Goal: Task Accomplishment & Management: Manage account settings

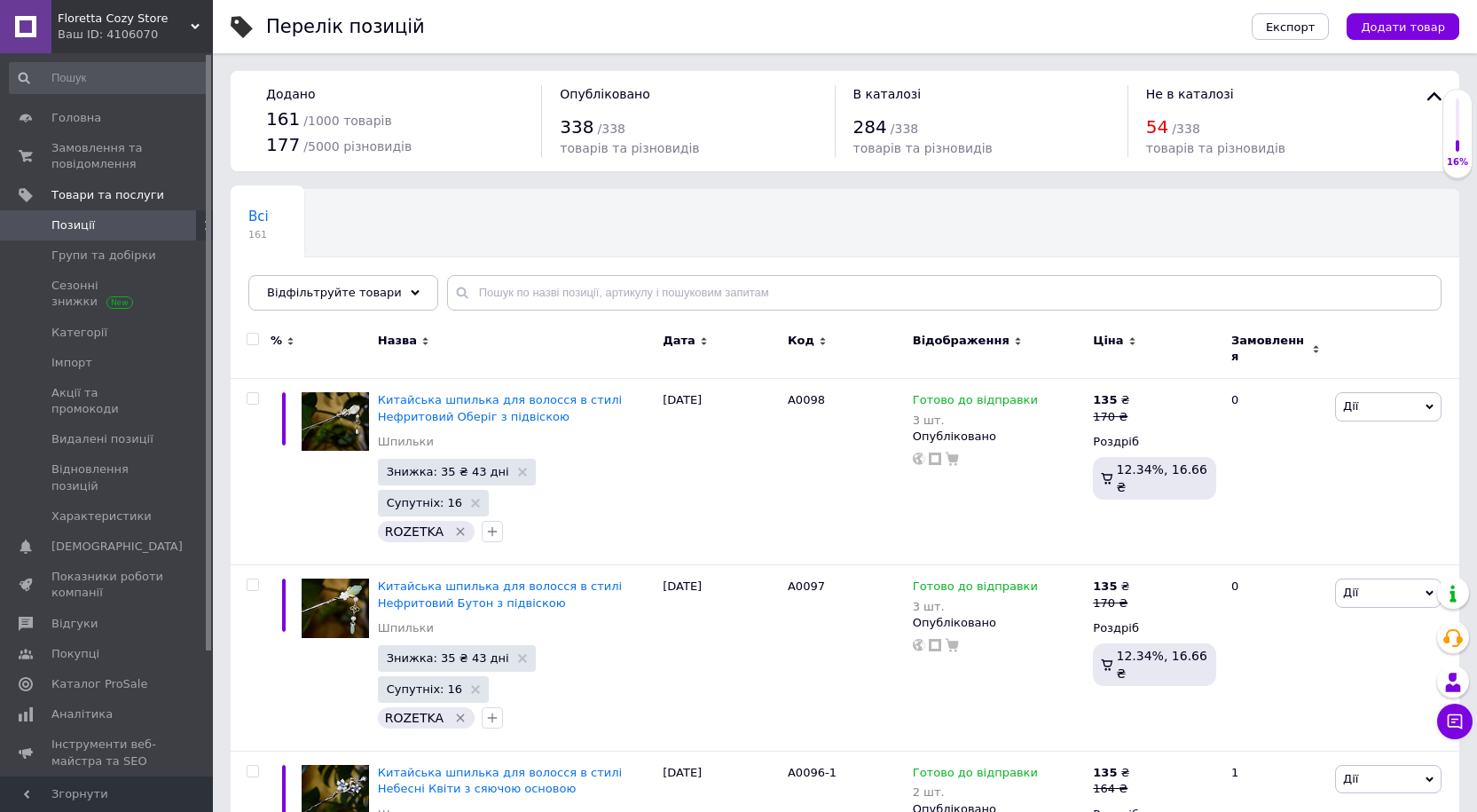
scroll to position [177, 0]
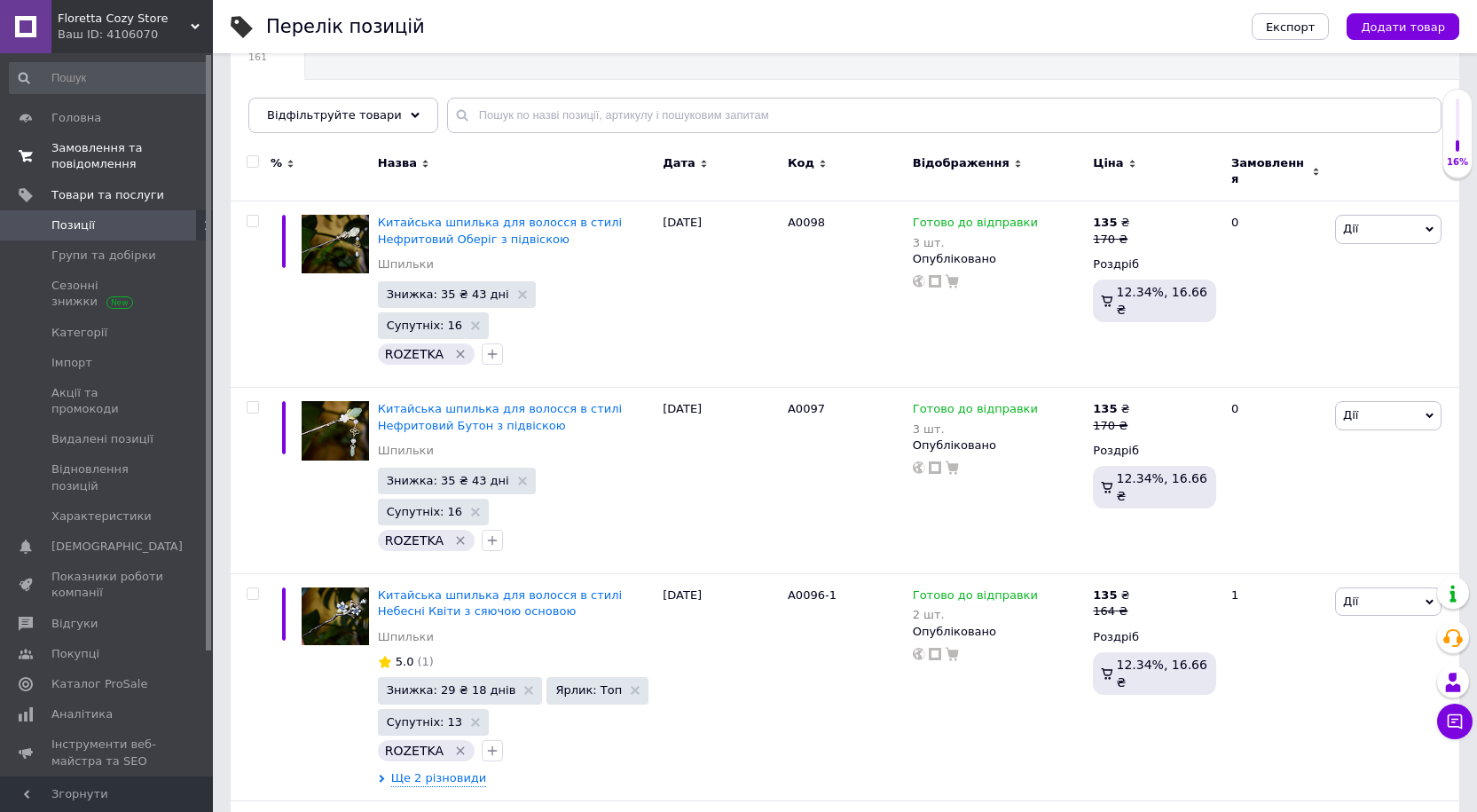
click at [87, 156] on span "Замовлення та повідомлення" at bounding box center [107, 156] width 112 height 32
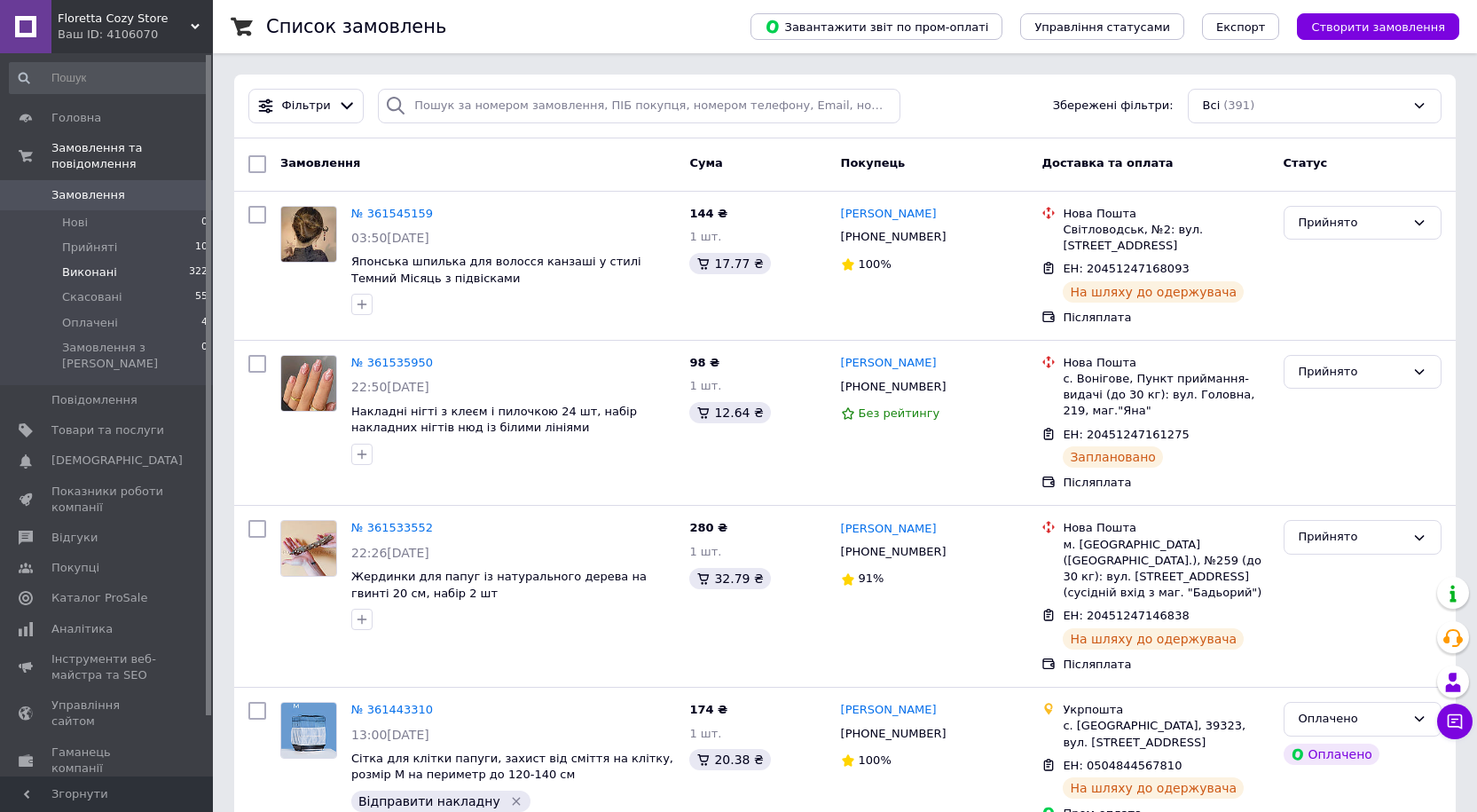
click at [106, 264] on span "Виконані" at bounding box center [89, 272] width 55 height 16
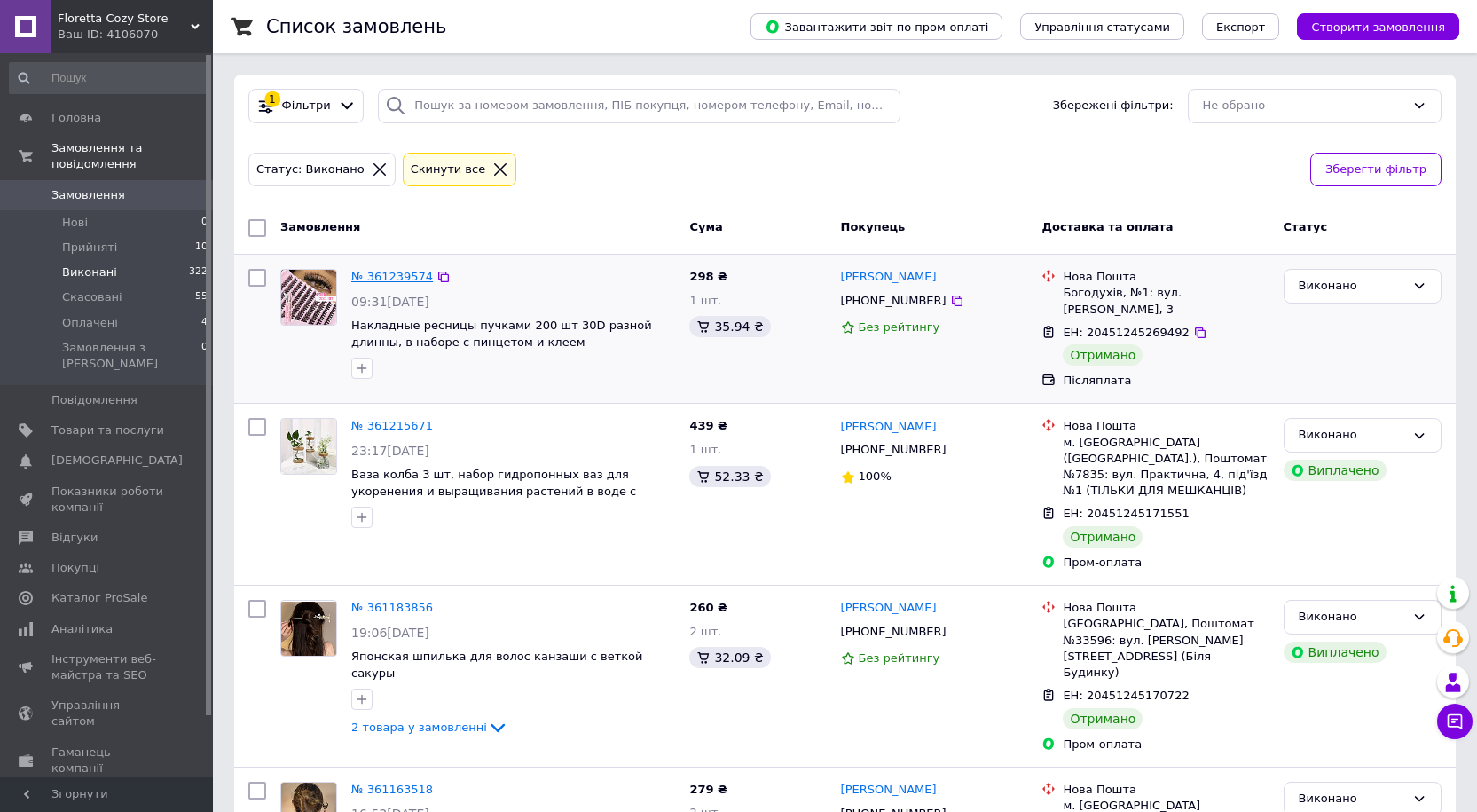
click at [376, 277] on link "№ 361239574" at bounding box center [393, 277] width 82 height 13
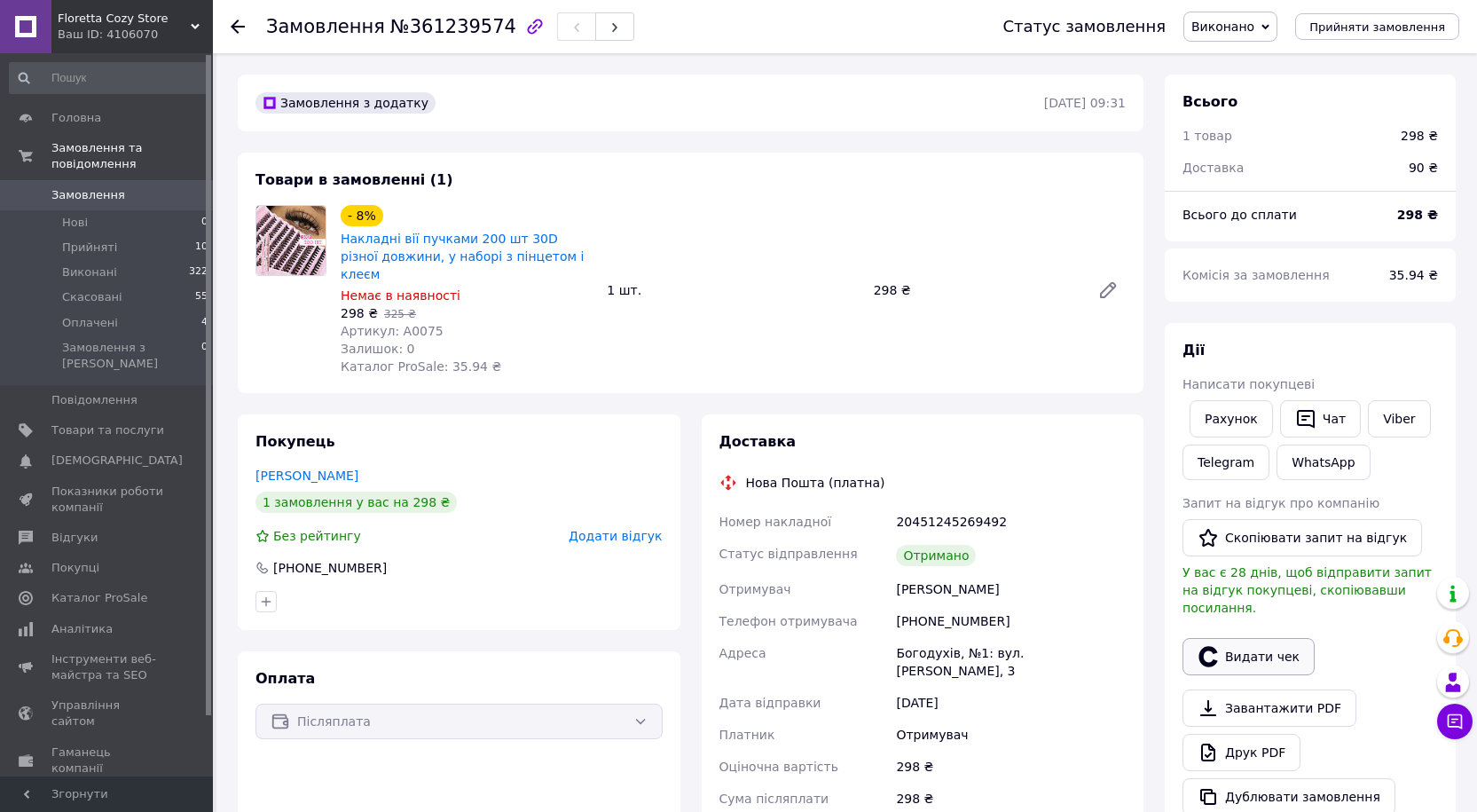
click at [1241, 638] on button "Видати чек" at bounding box center [1249, 656] width 132 height 37
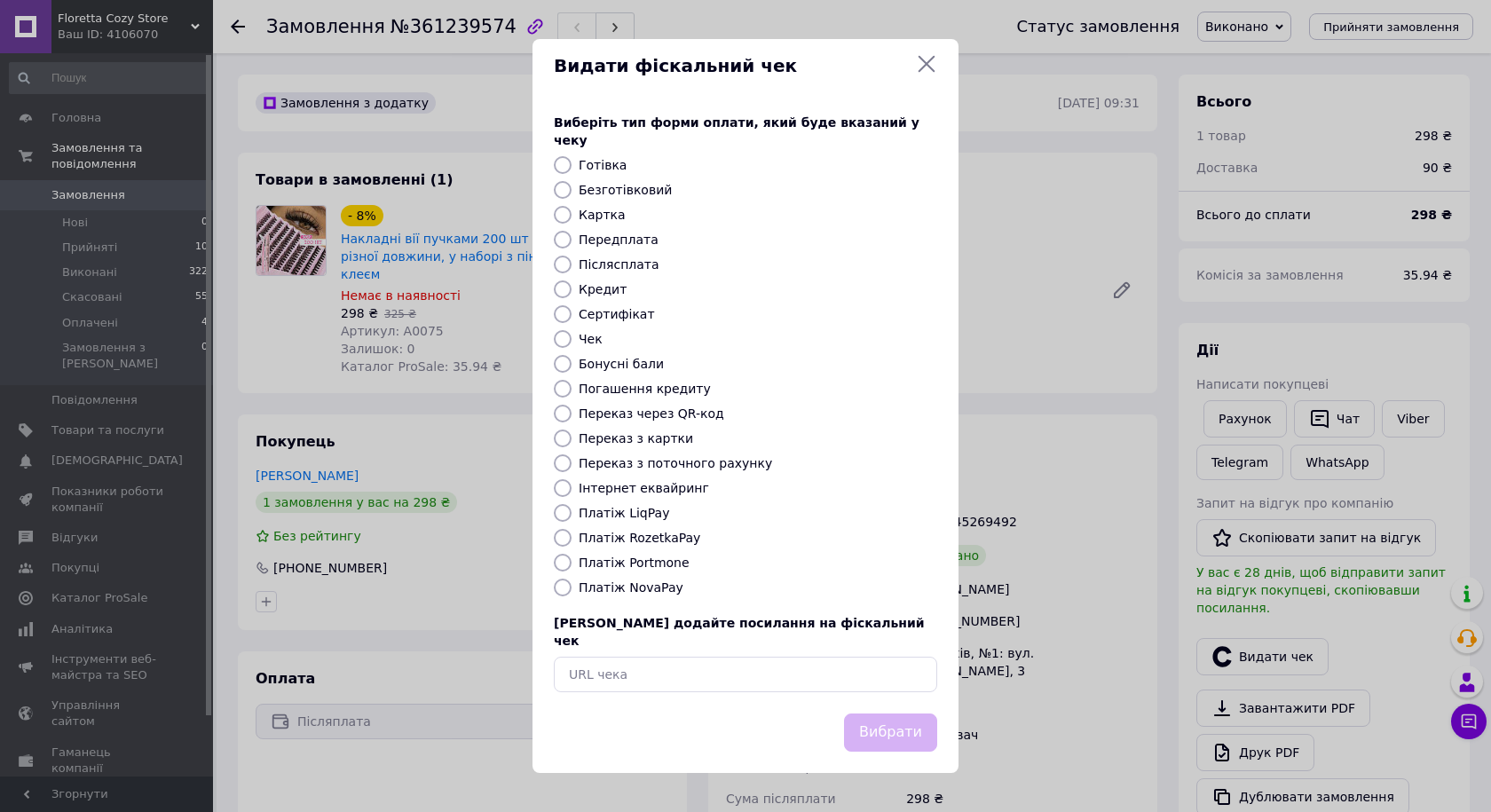
click at [560, 263] on input "Післясплата" at bounding box center [562, 264] width 18 height 18
radio input "true"
click at [888, 713] on button "Вибрати" at bounding box center [890, 731] width 93 height 38
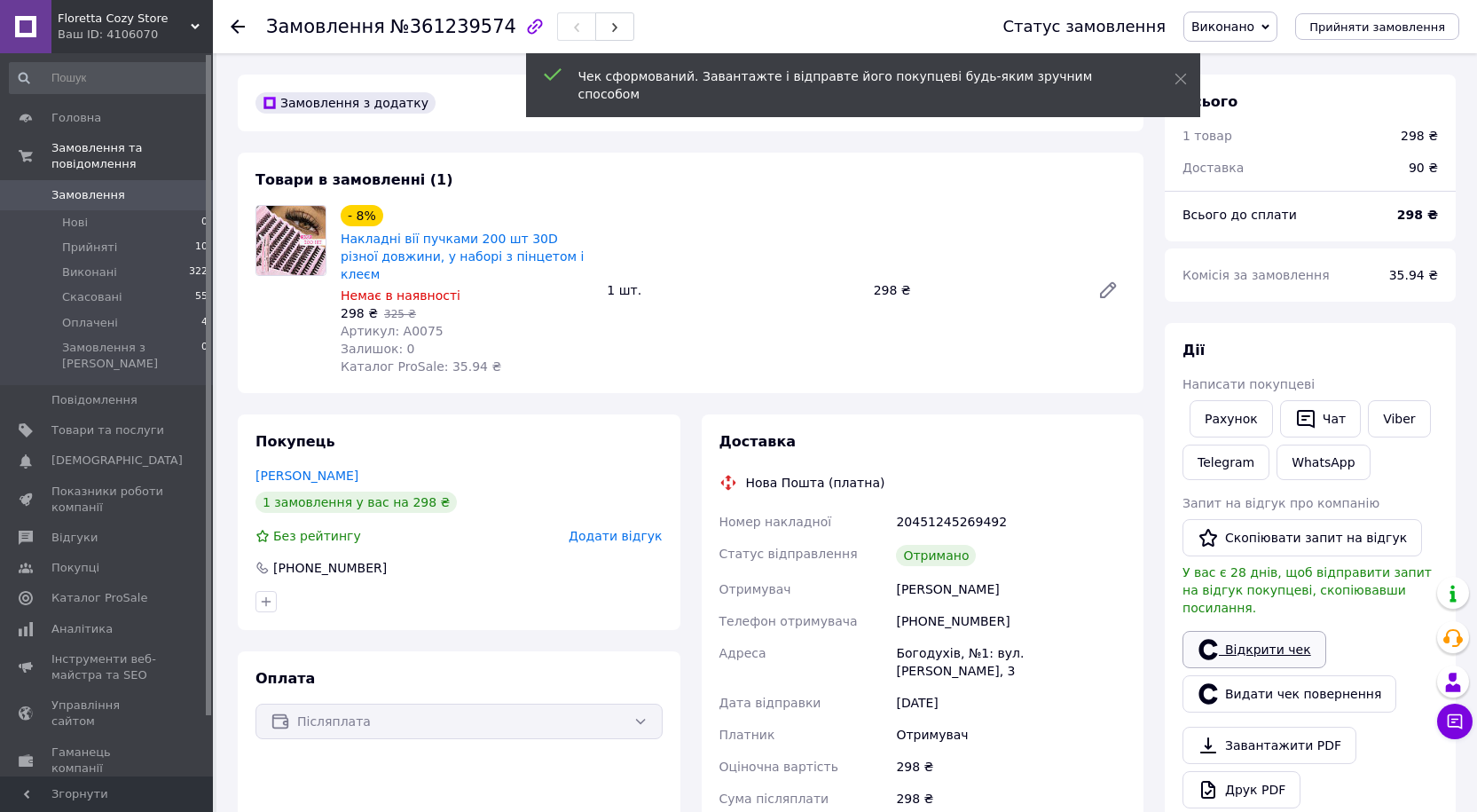
click at [1273, 638] on link "Відкрити чек" at bounding box center [1254, 650] width 144 height 37
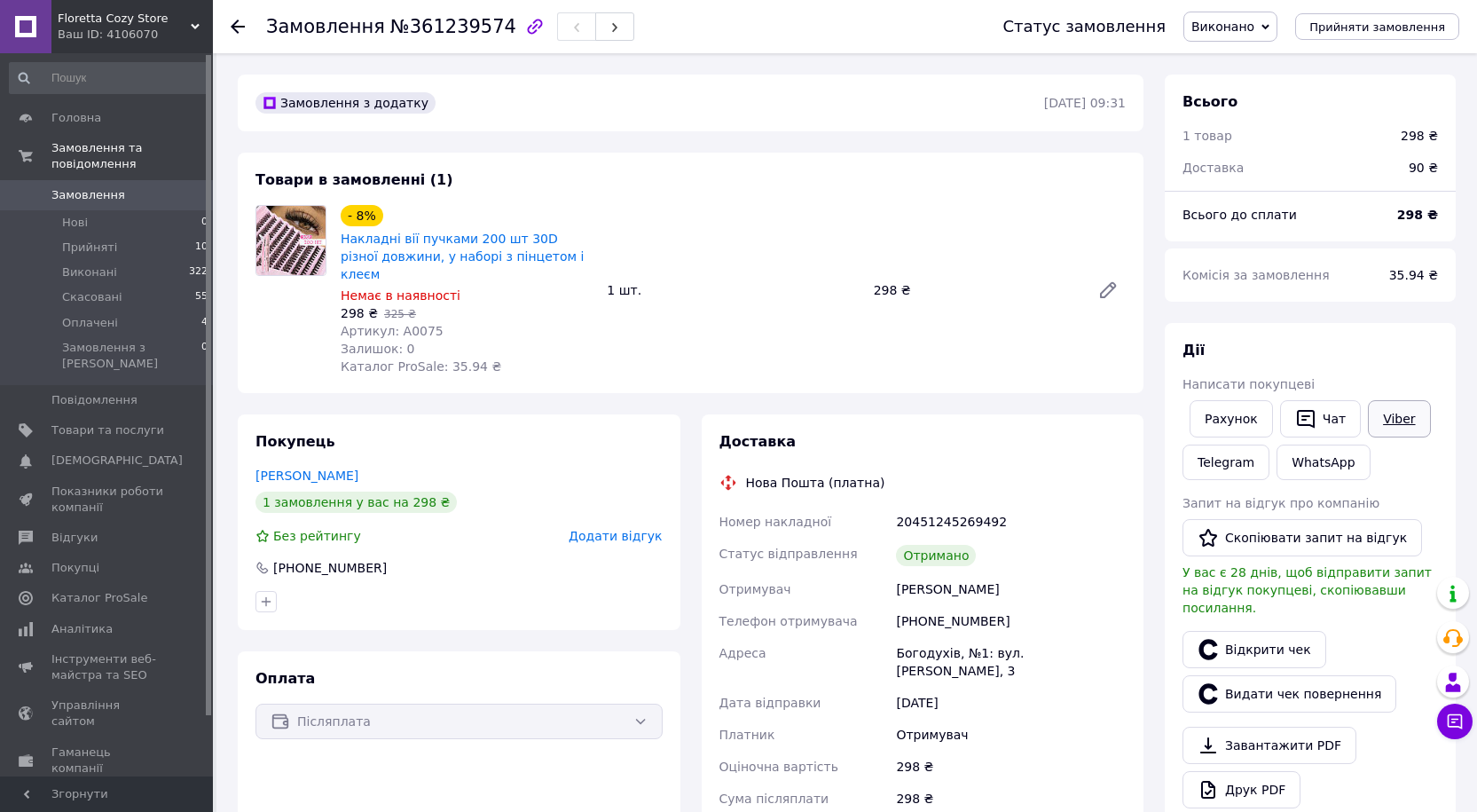
click at [1401, 431] on link "Viber" at bounding box center [1399, 419] width 62 height 37
click at [236, 26] on use at bounding box center [238, 26] width 14 height 14
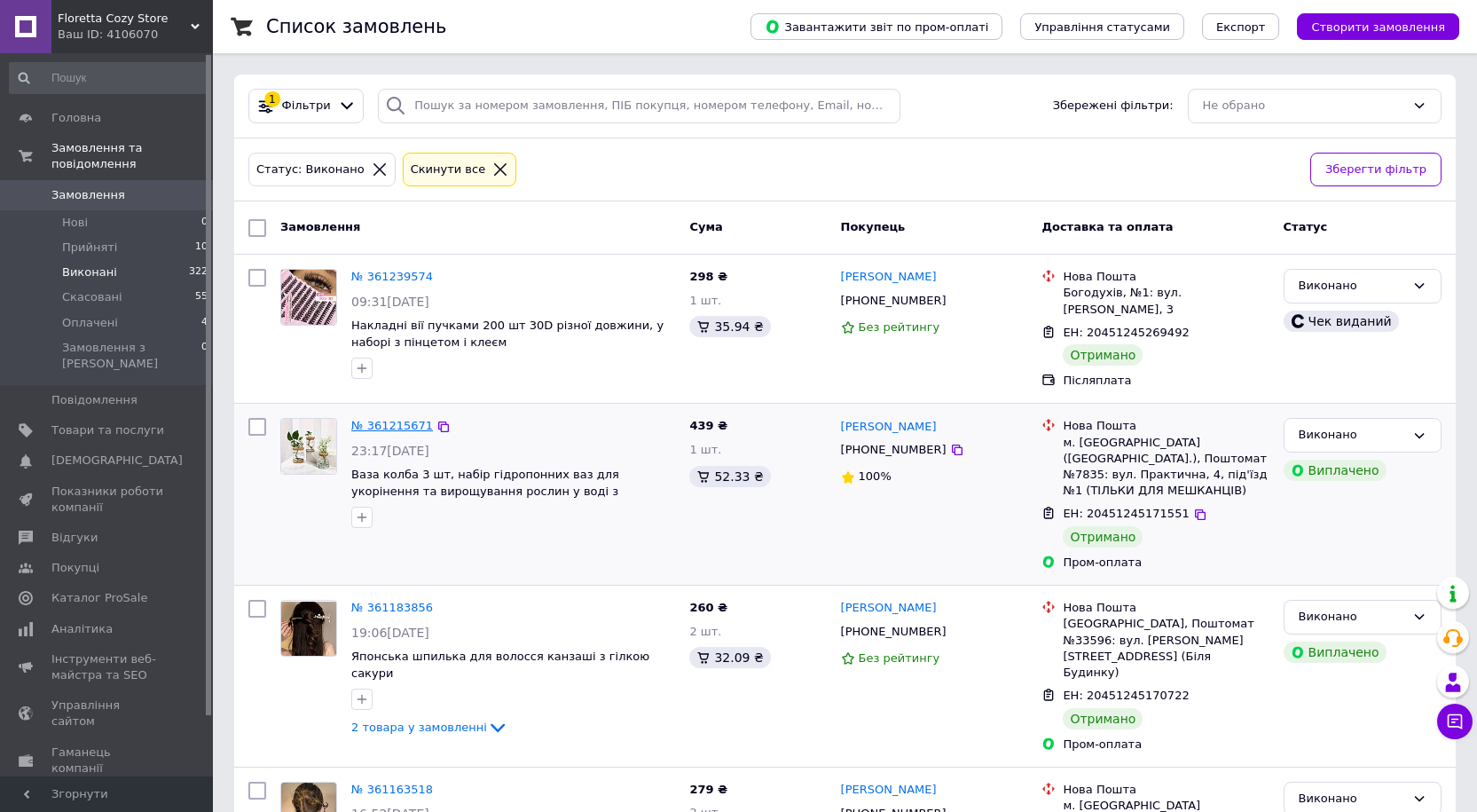
click at [385, 419] on link "№ 361215671" at bounding box center [393, 425] width 82 height 13
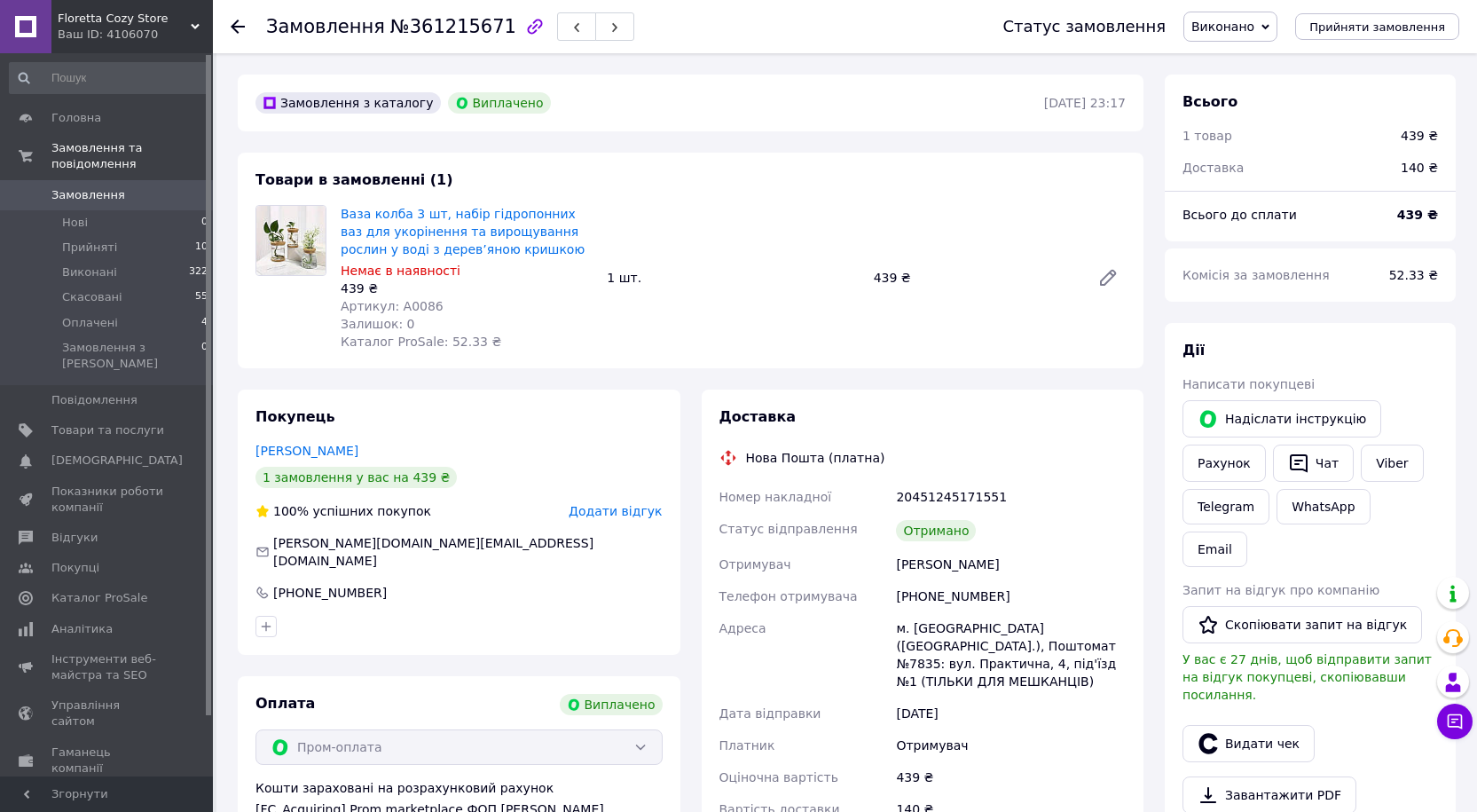
scroll to position [60, 0]
click at [1266, 725] on button "Видати чек" at bounding box center [1249, 743] width 132 height 37
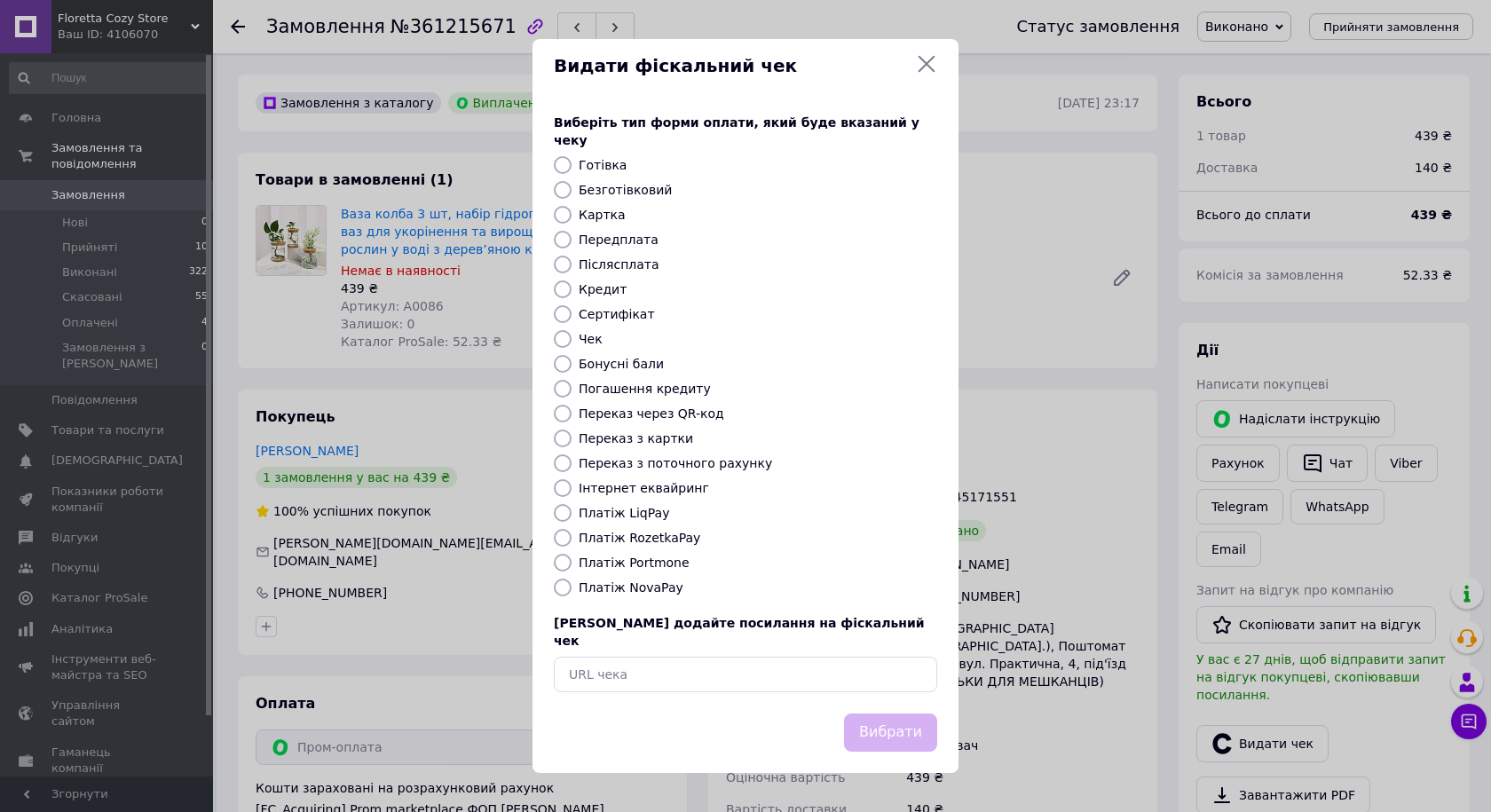
click at [563, 191] on input "Безготівковий" at bounding box center [562, 189] width 18 height 18
radio input "true"
click at [912, 715] on button "Вибрати" at bounding box center [890, 731] width 93 height 38
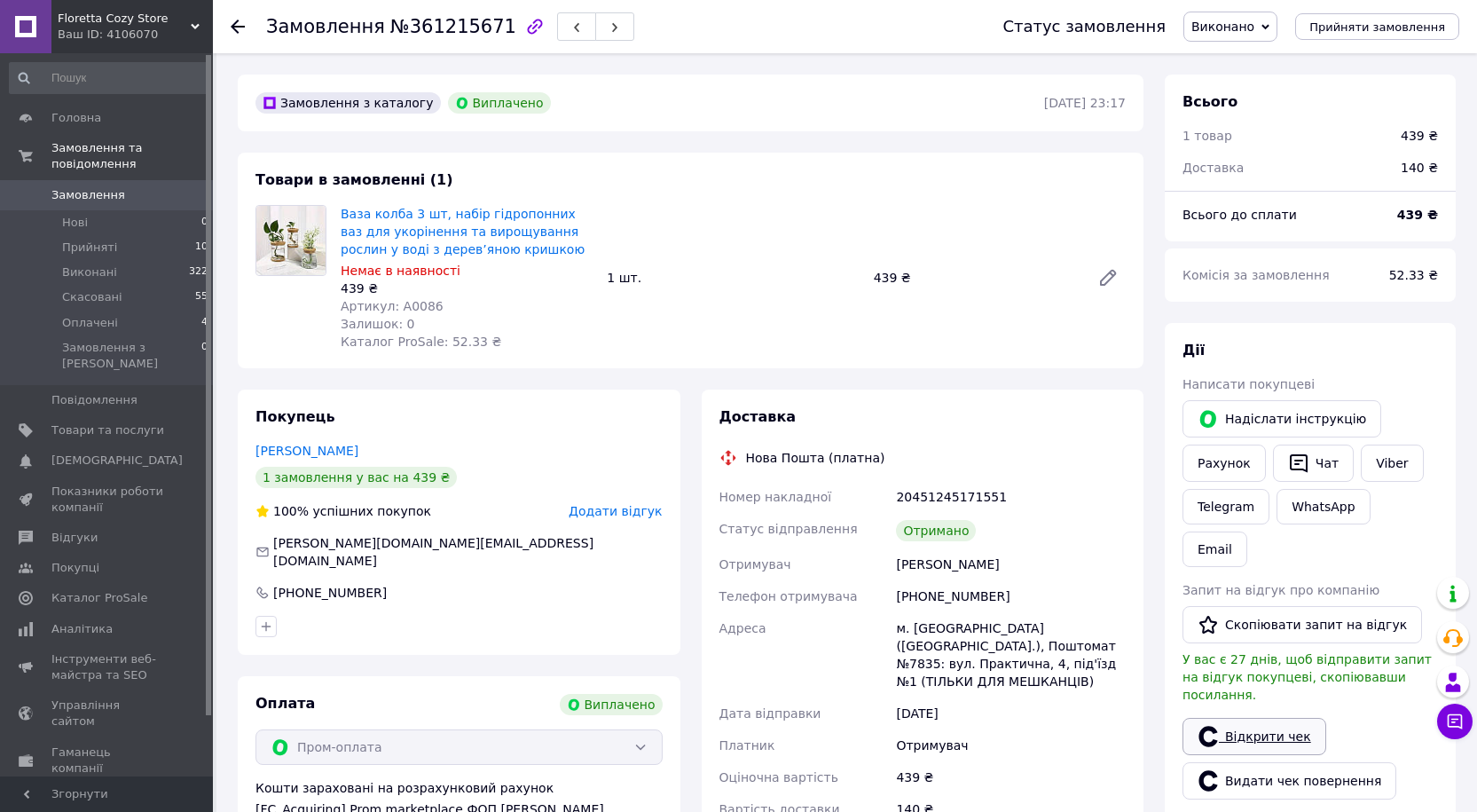
click at [1258, 717] on link "Відкрити чек" at bounding box center [1254, 736] width 144 height 37
click at [1372, 470] on link "Viber" at bounding box center [1392, 463] width 62 height 37
click at [238, 17] on div at bounding box center [249, 26] width 35 height 53
click at [233, 24] on use at bounding box center [238, 26] width 14 height 14
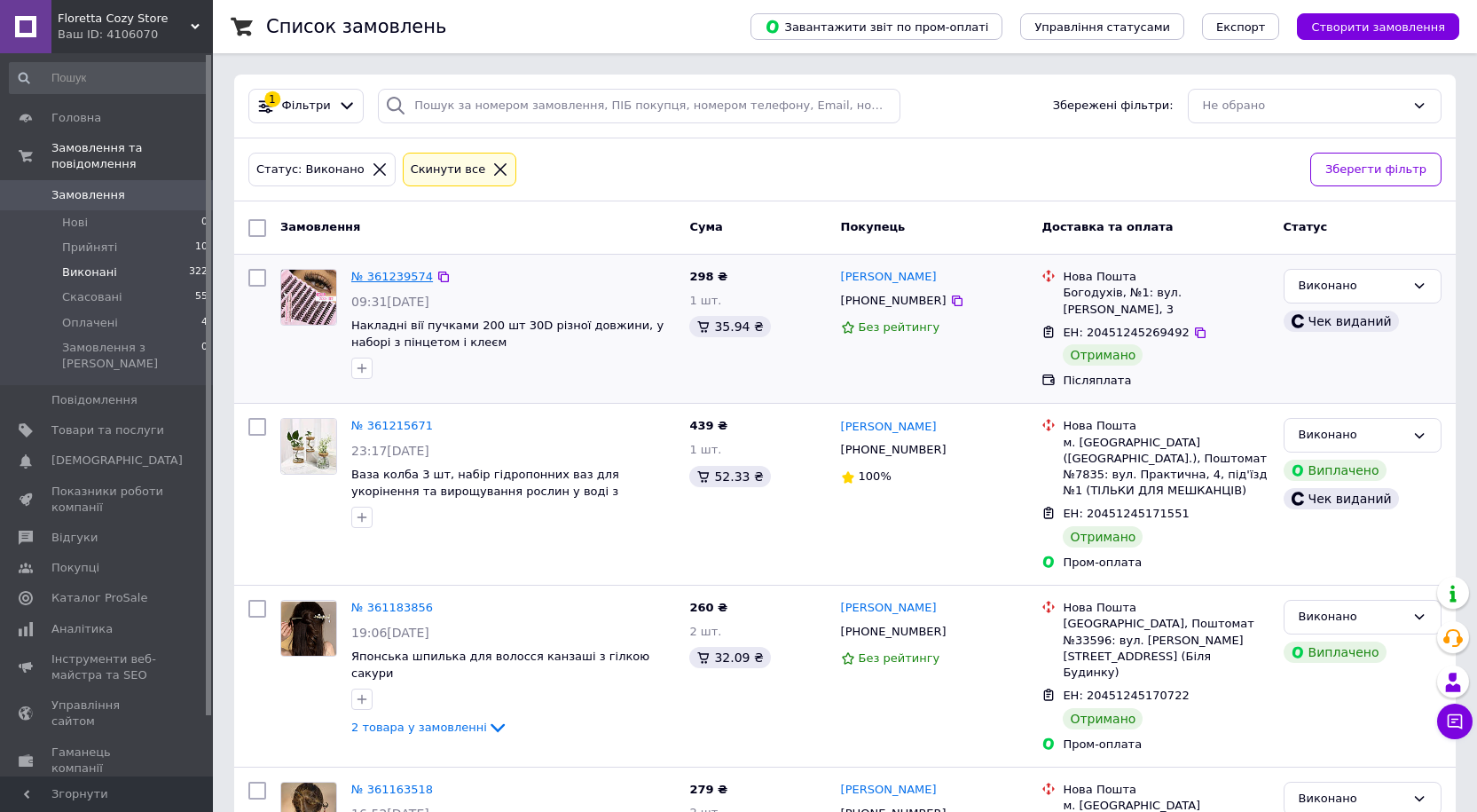
click at [382, 274] on link "№ 361239574" at bounding box center [393, 277] width 82 height 13
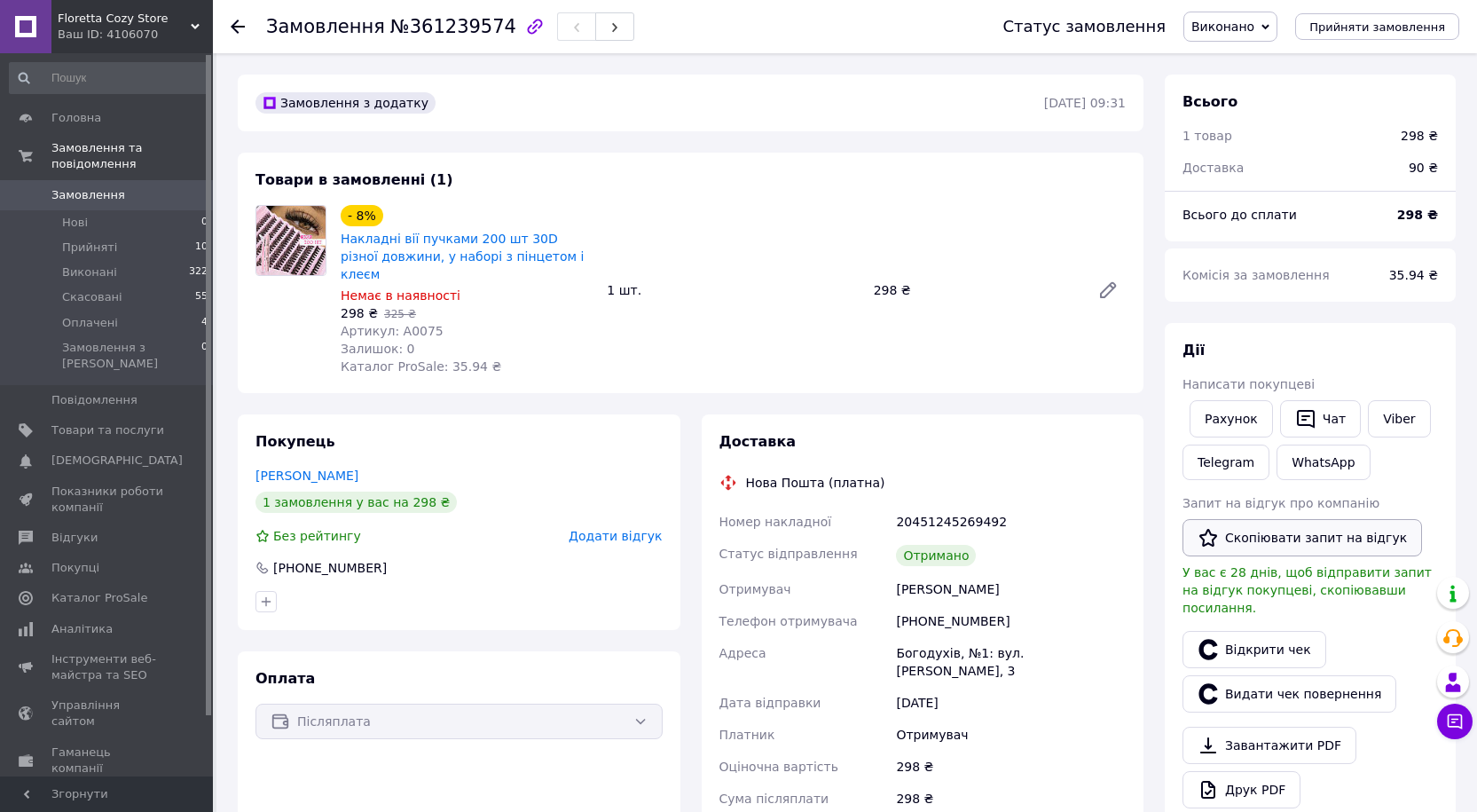
click at [1285, 548] on button "Скопіювати запит на відгук" at bounding box center [1302, 537] width 240 height 37
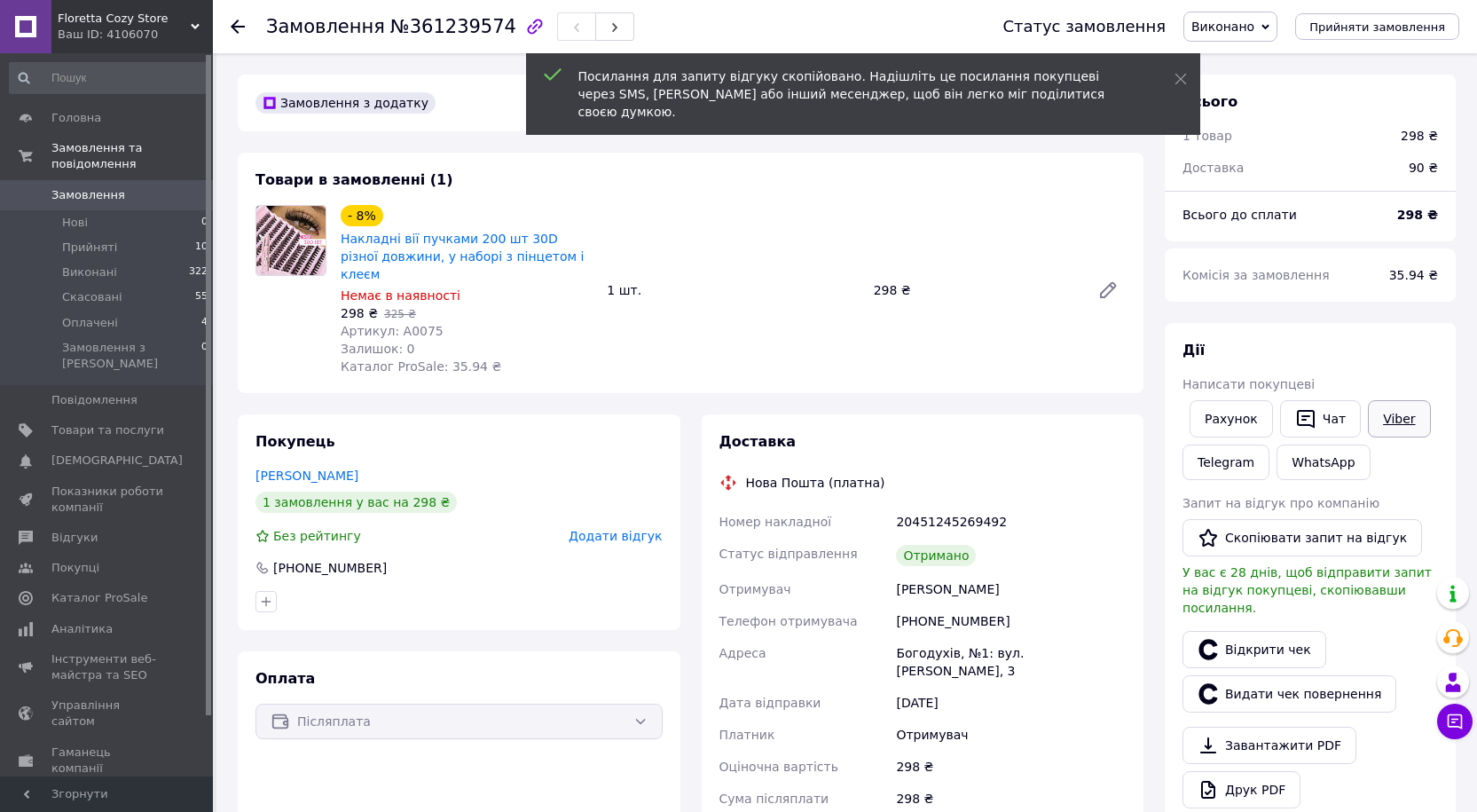
click at [1387, 419] on link "Viber" at bounding box center [1399, 419] width 62 height 37
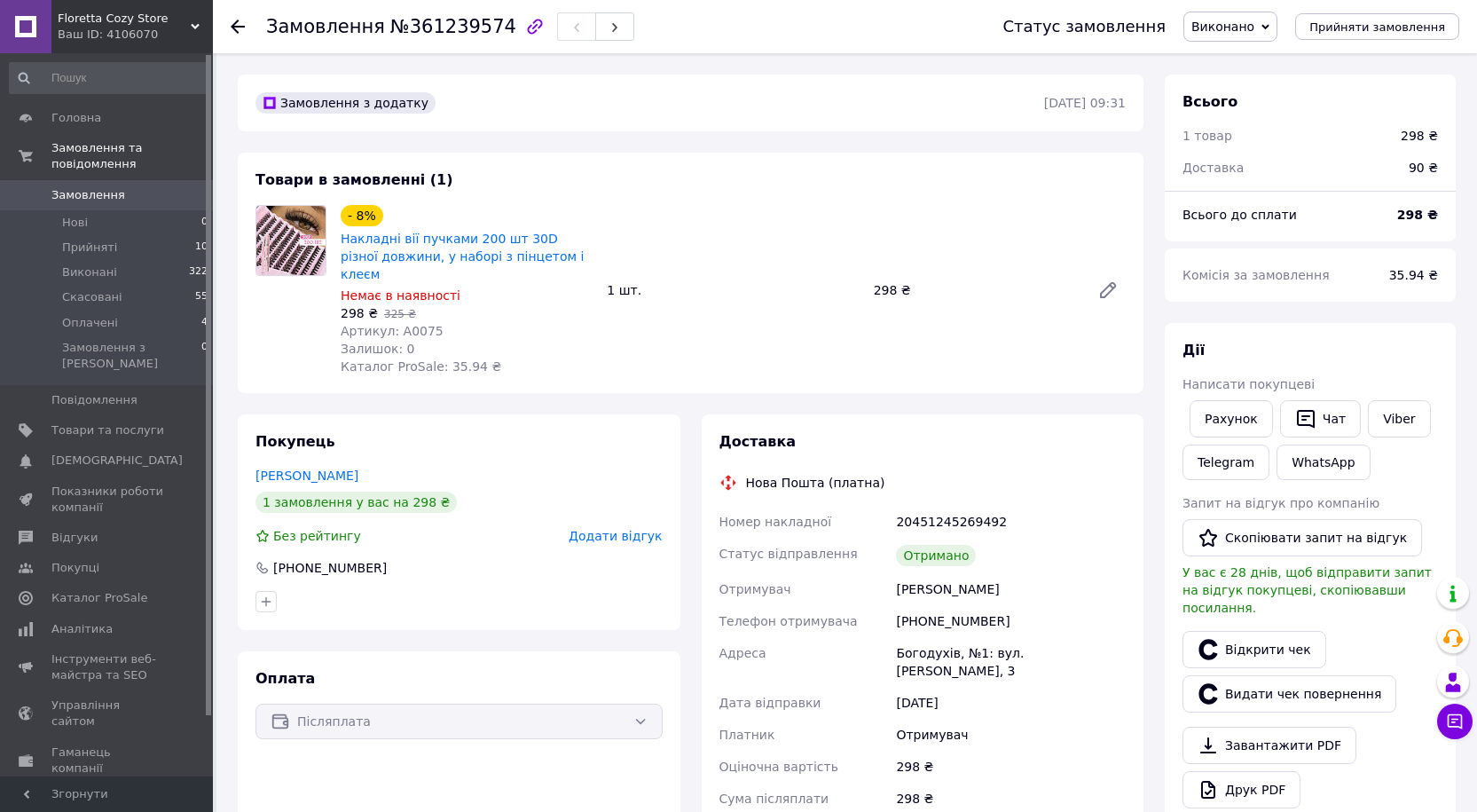
click at [237, 22] on use at bounding box center [238, 26] width 14 height 14
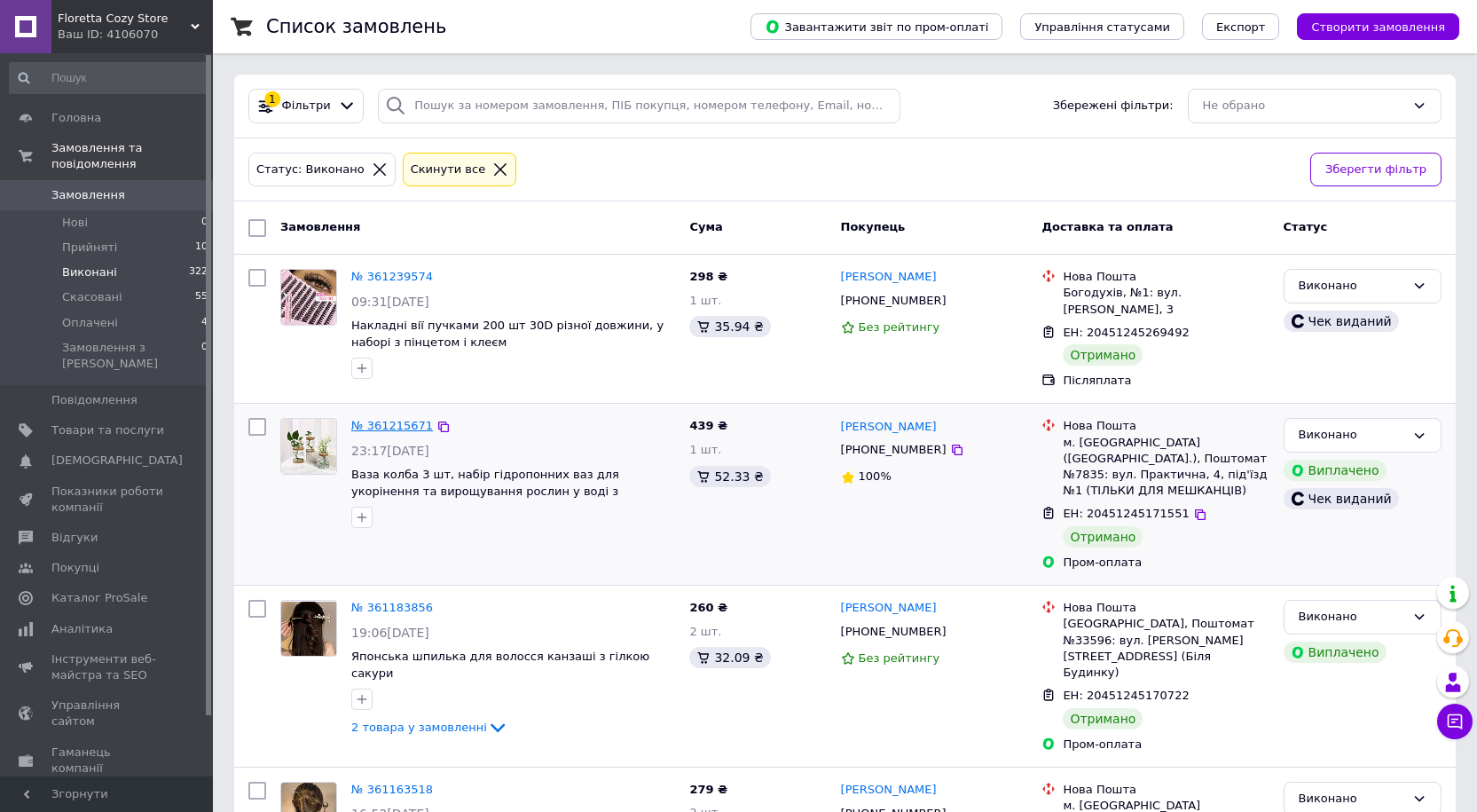
click at [396, 419] on link "№ 361215671" at bounding box center [393, 425] width 82 height 13
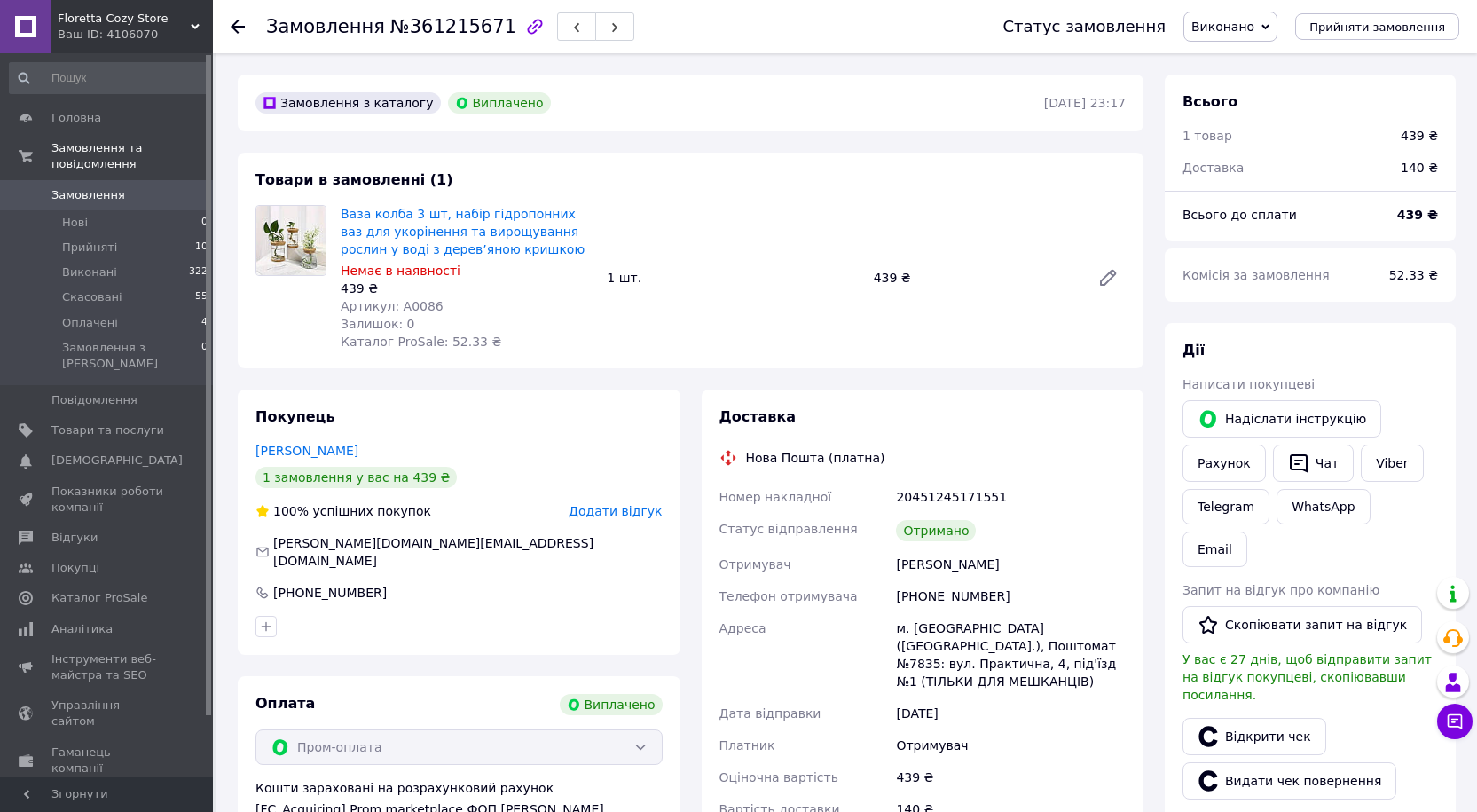
scroll to position [103, 0]
click at [1290, 606] on button "Скопіювати запит на відгук" at bounding box center [1302, 625] width 240 height 37
click at [1380, 463] on link "Viber" at bounding box center [1392, 463] width 62 height 37
click at [236, 21] on use at bounding box center [238, 26] width 14 height 14
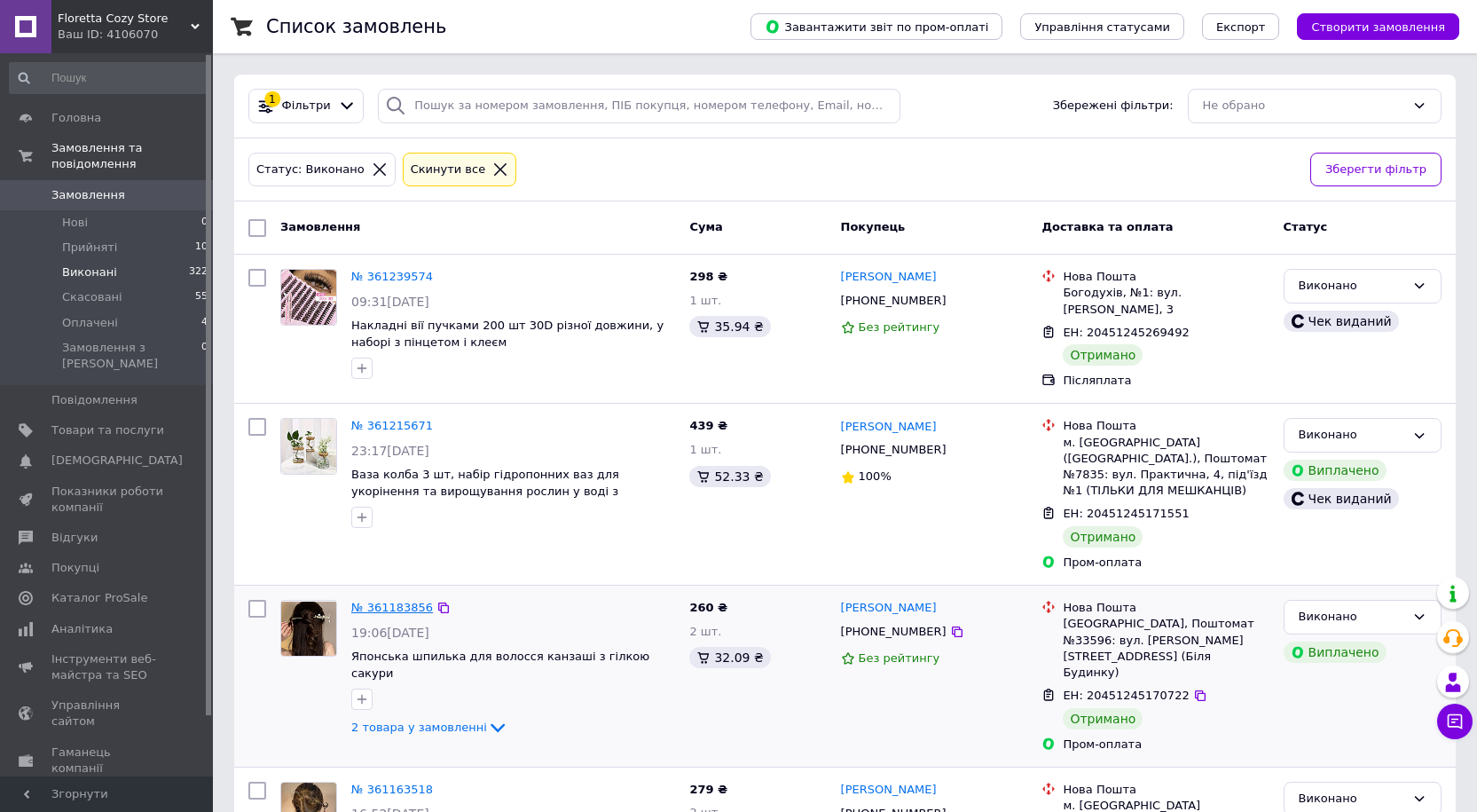
click at [385, 600] on link "№ 361183856" at bounding box center [393, 607] width 82 height 13
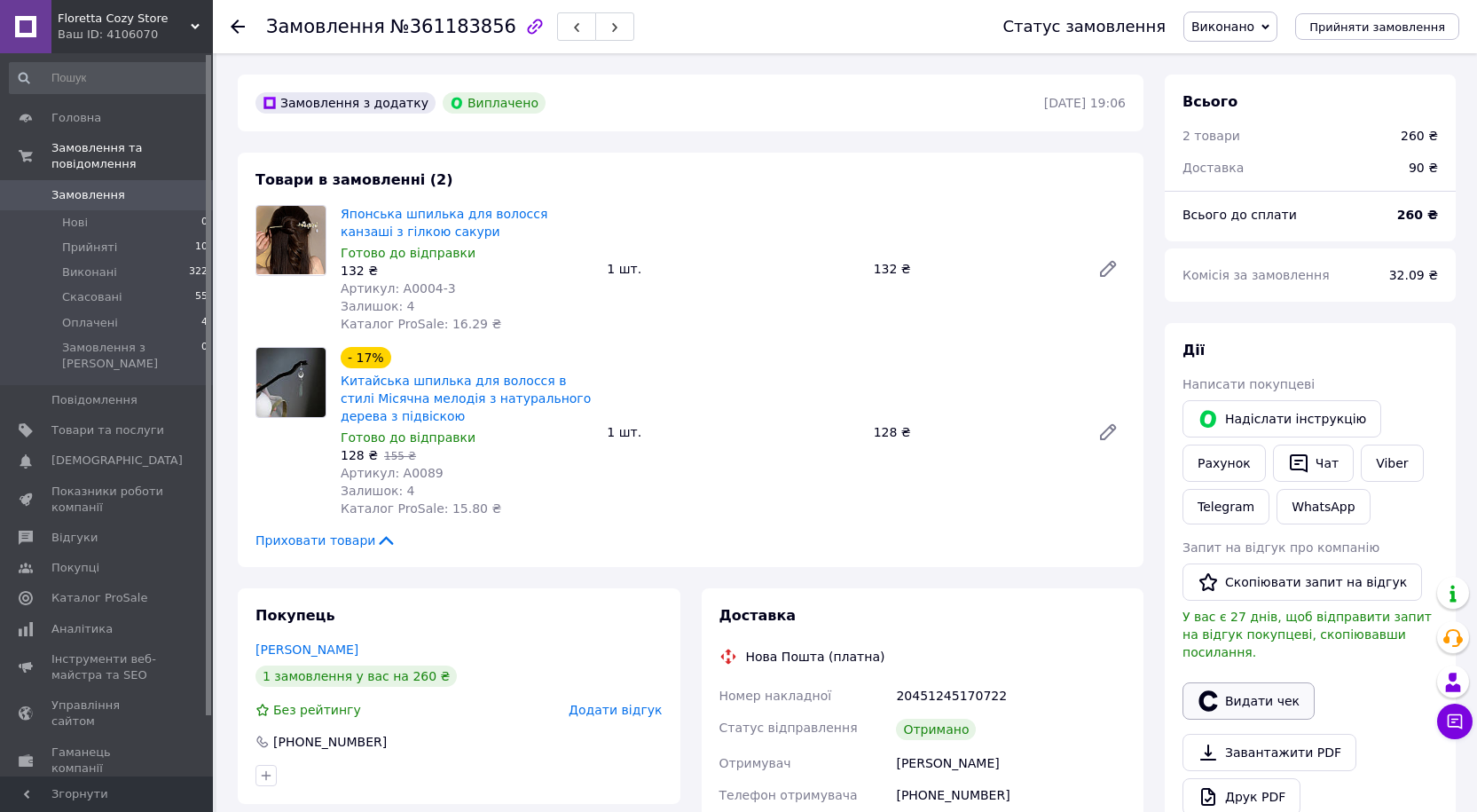
click at [1275, 686] on button "Видати чек" at bounding box center [1249, 701] width 132 height 37
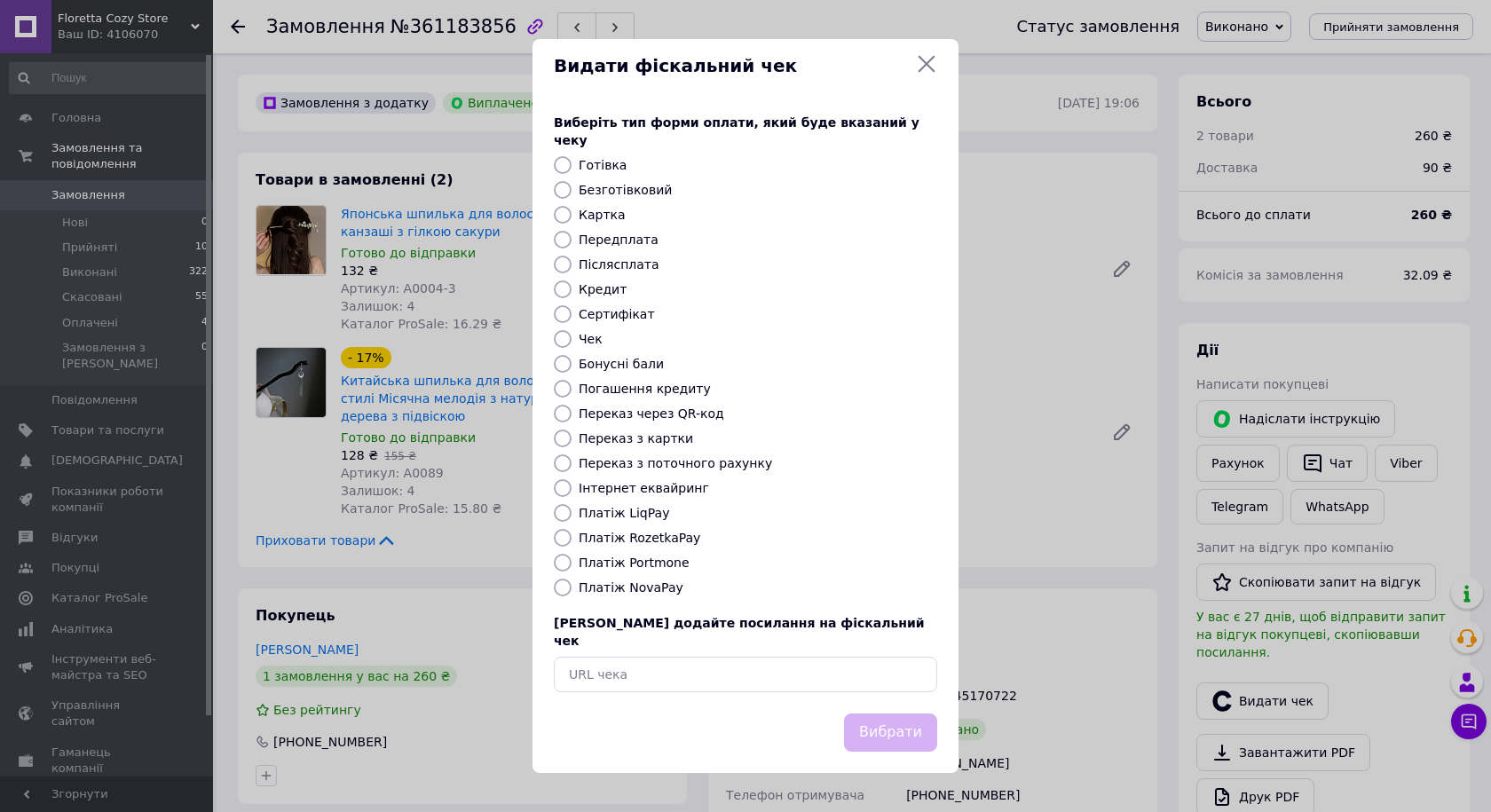
click at [930, 74] on icon at bounding box center [926, 63] width 21 height 21
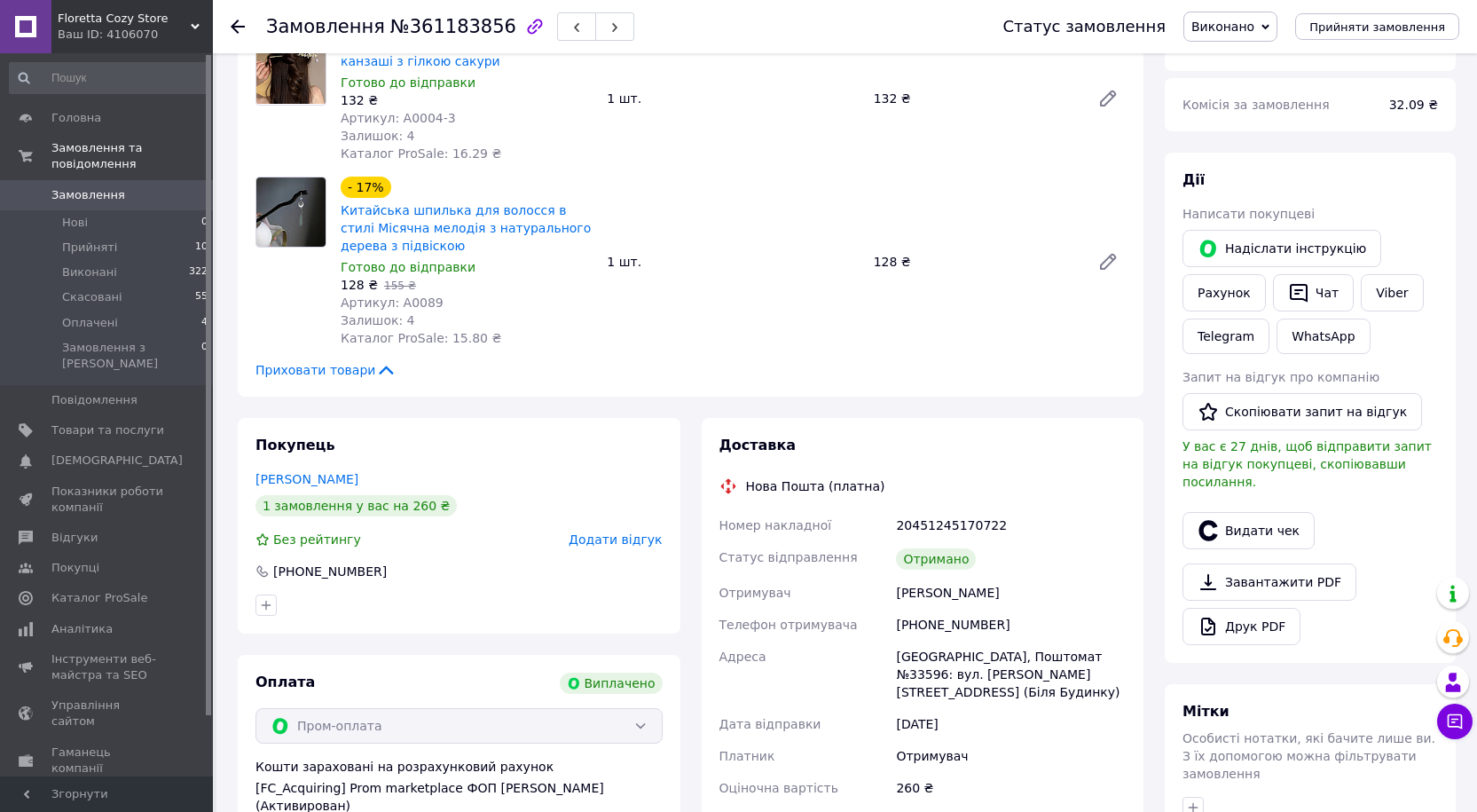
scroll to position [177, 0]
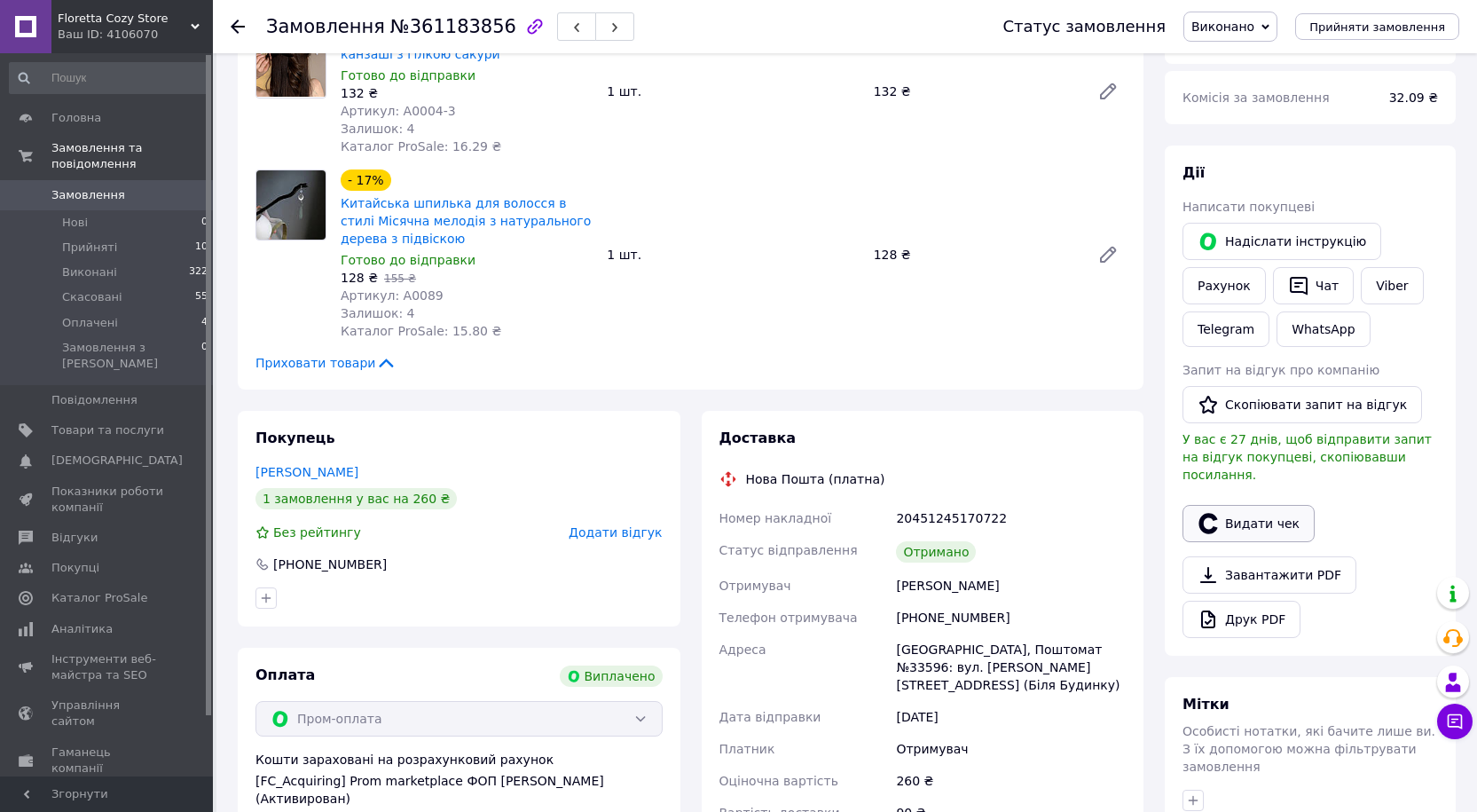
click at [1237, 510] on button "Видати чек" at bounding box center [1249, 523] width 132 height 37
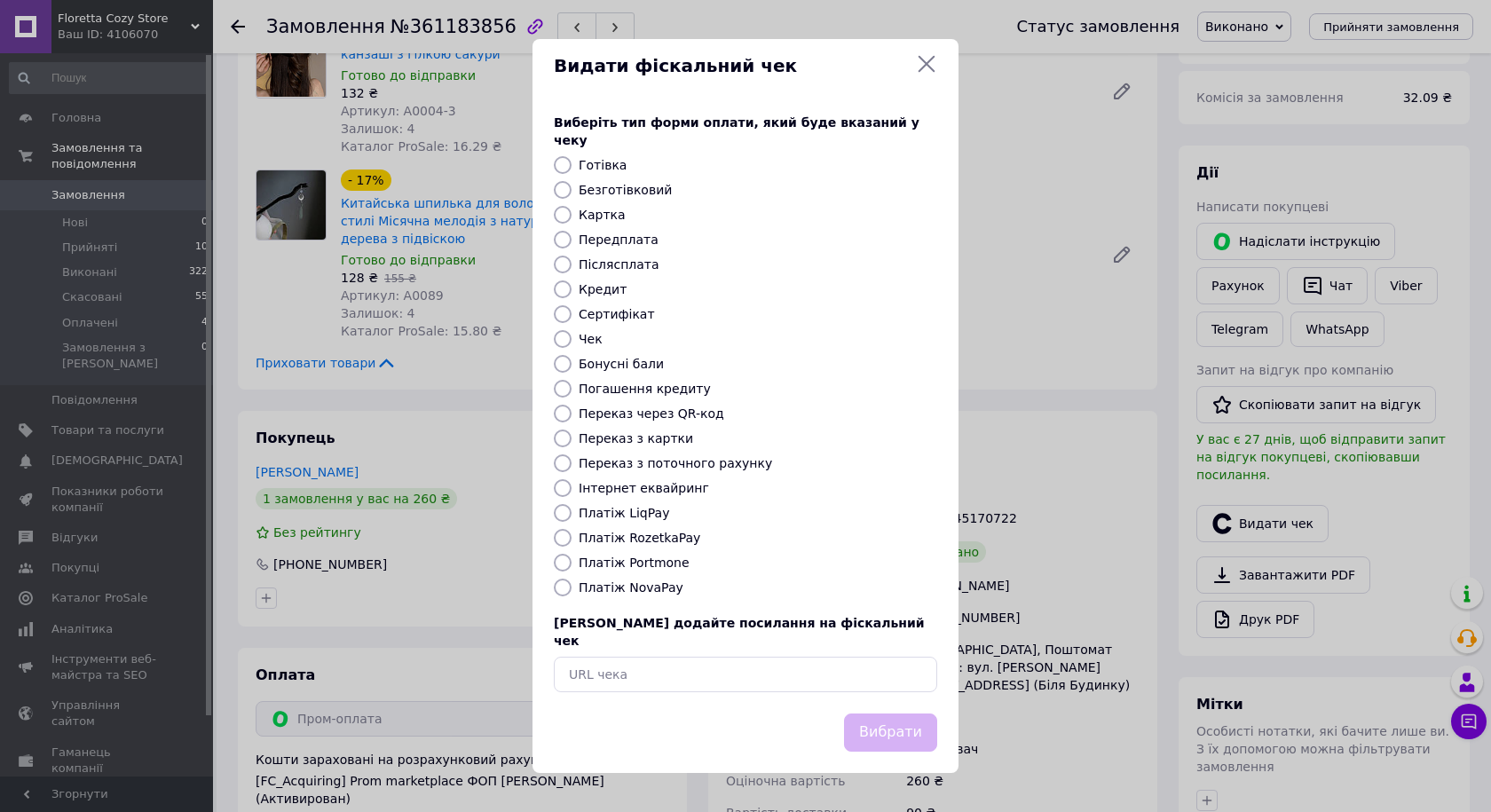
click at [557, 188] on input "Безготівковий" at bounding box center [562, 189] width 18 height 18
radio input "true"
click at [903, 715] on button "Вибрати" at bounding box center [890, 731] width 93 height 38
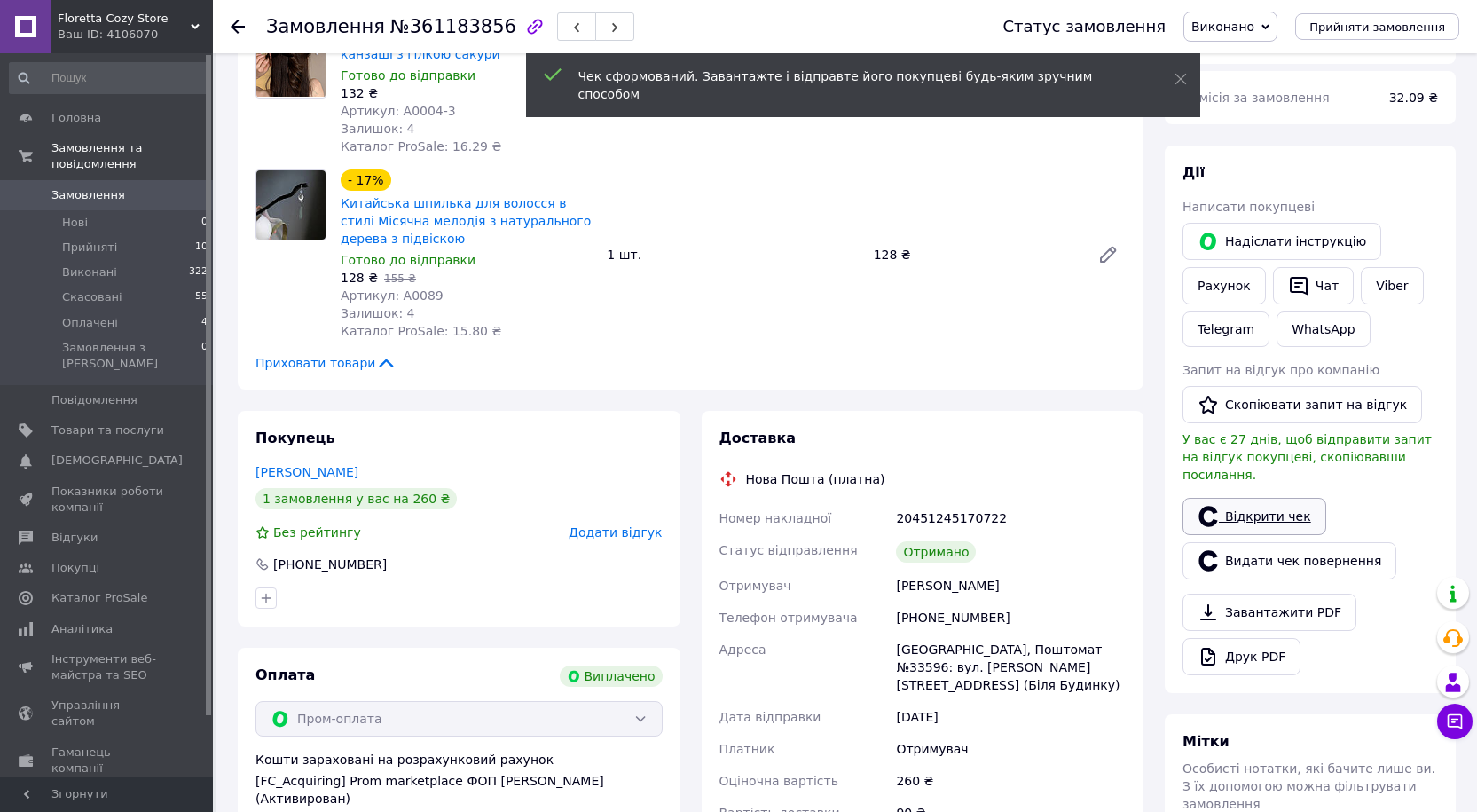
click at [1271, 504] on link "Відкрити чек" at bounding box center [1254, 516] width 144 height 37
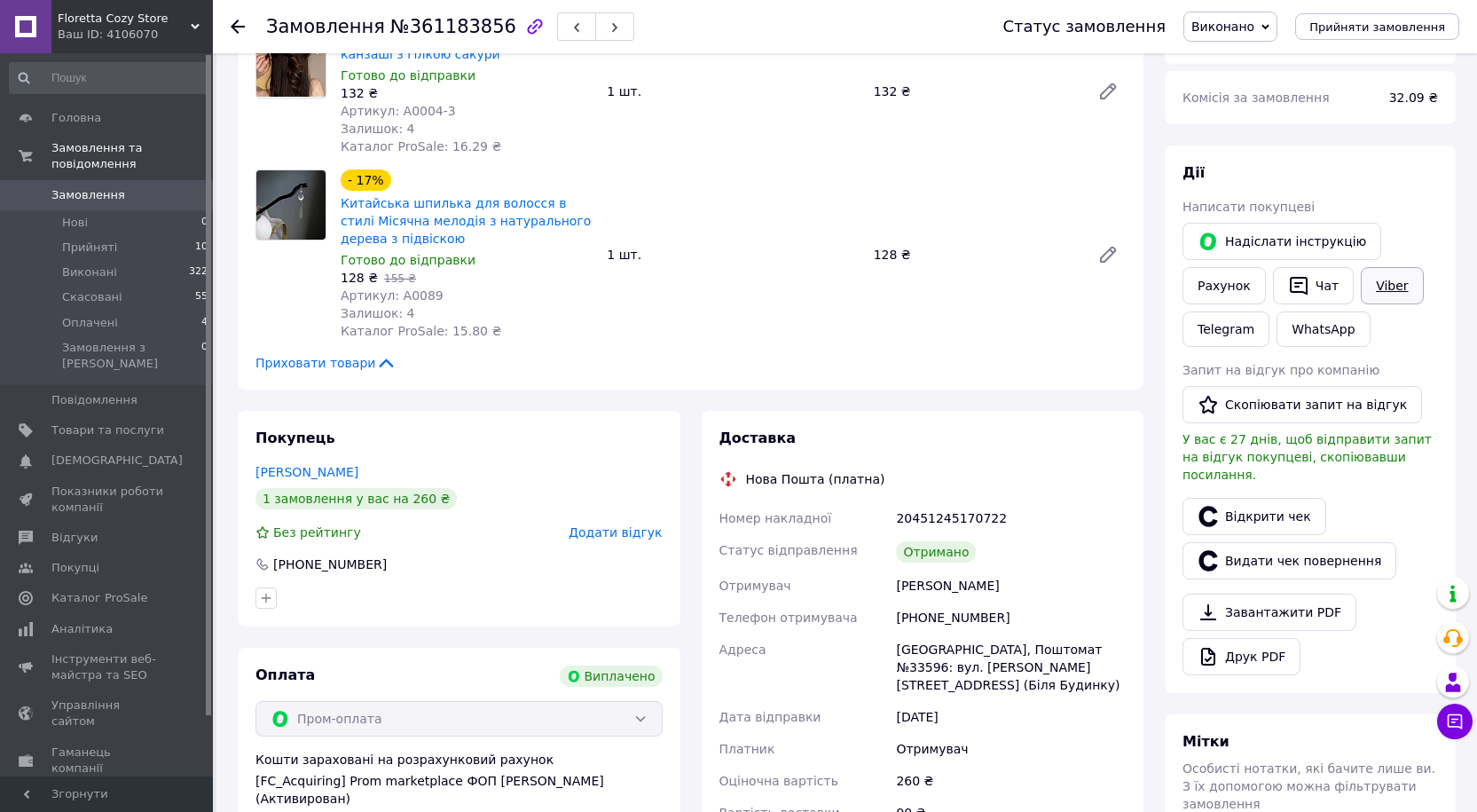
click at [1388, 294] on link "Viber" at bounding box center [1392, 286] width 62 height 37
click at [1336, 409] on button "Скопіювати запит на відгук" at bounding box center [1302, 405] width 240 height 37
click at [238, 27] on use at bounding box center [238, 26] width 14 height 14
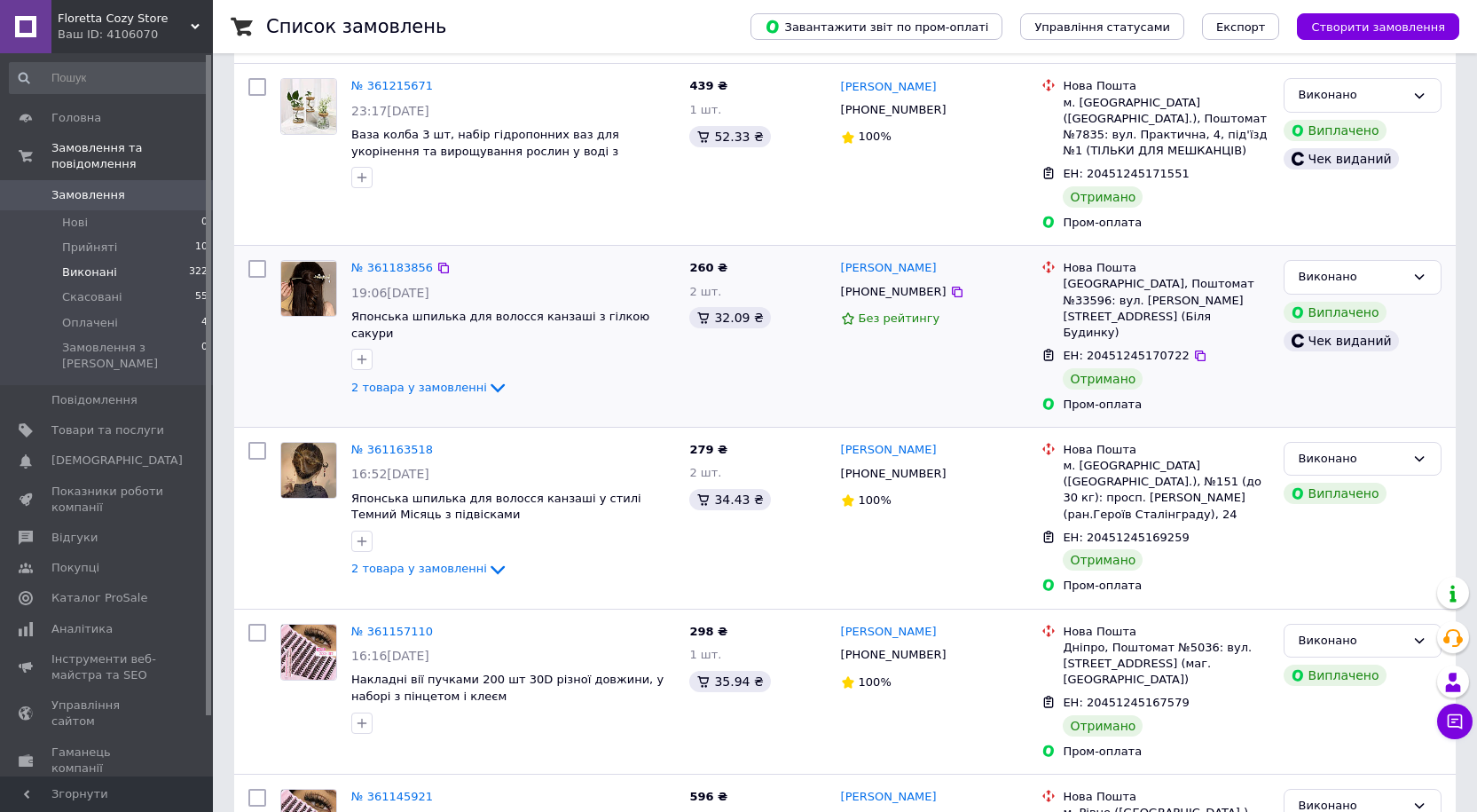
scroll to position [354, 0]
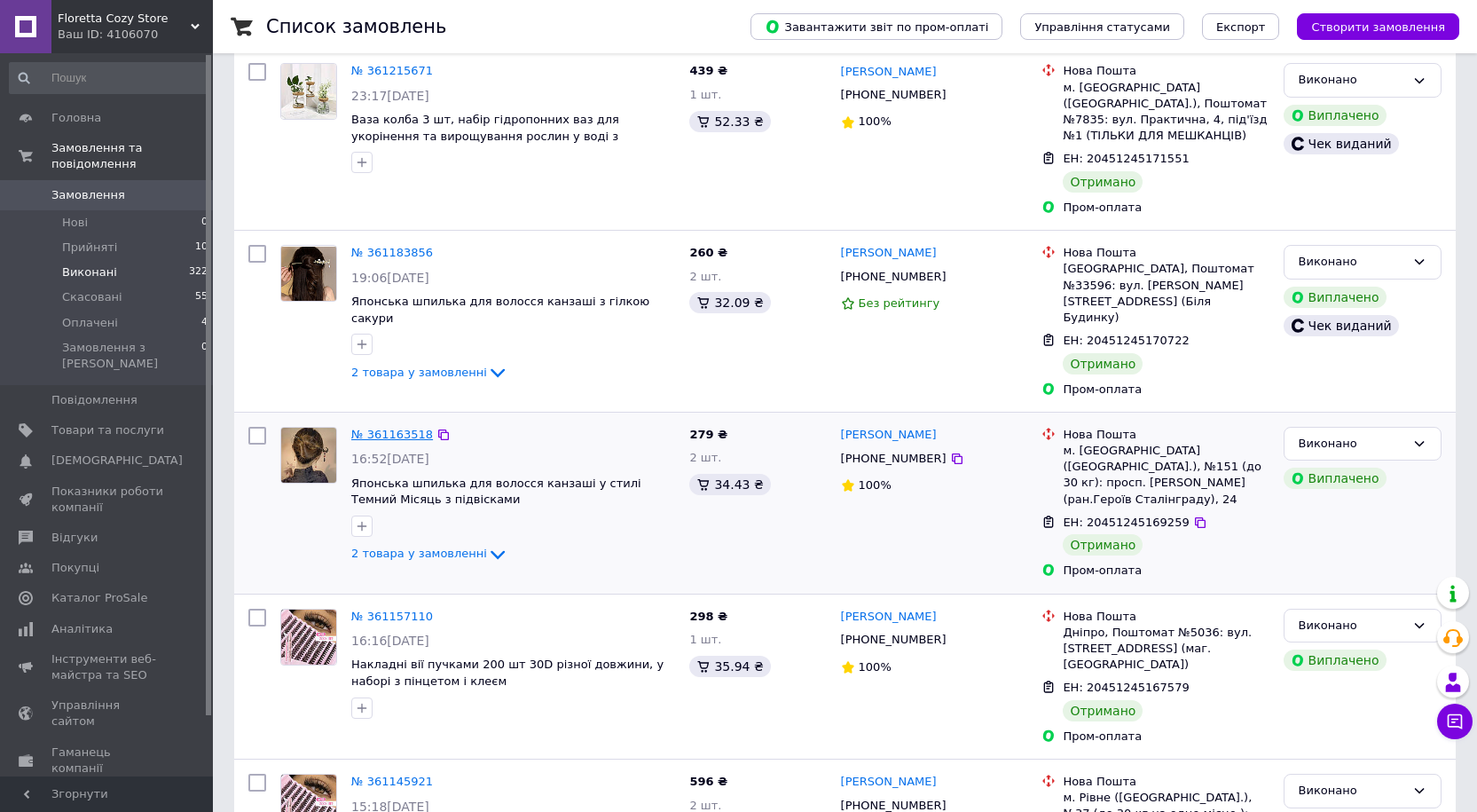
click at [383, 428] on link "№ 361163518" at bounding box center [393, 434] width 82 height 13
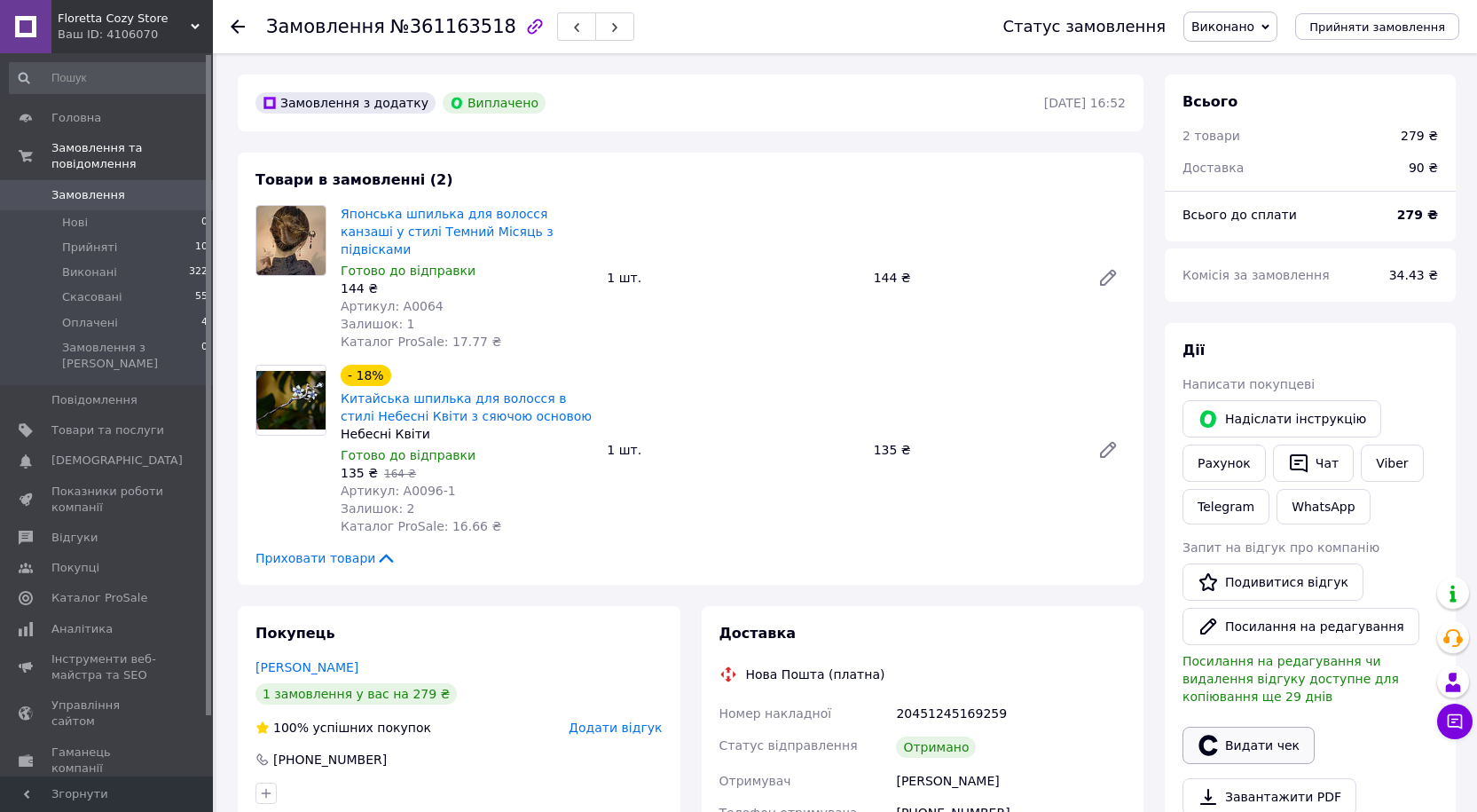
click at [1268, 733] on button "Видати чек" at bounding box center [1249, 745] width 132 height 37
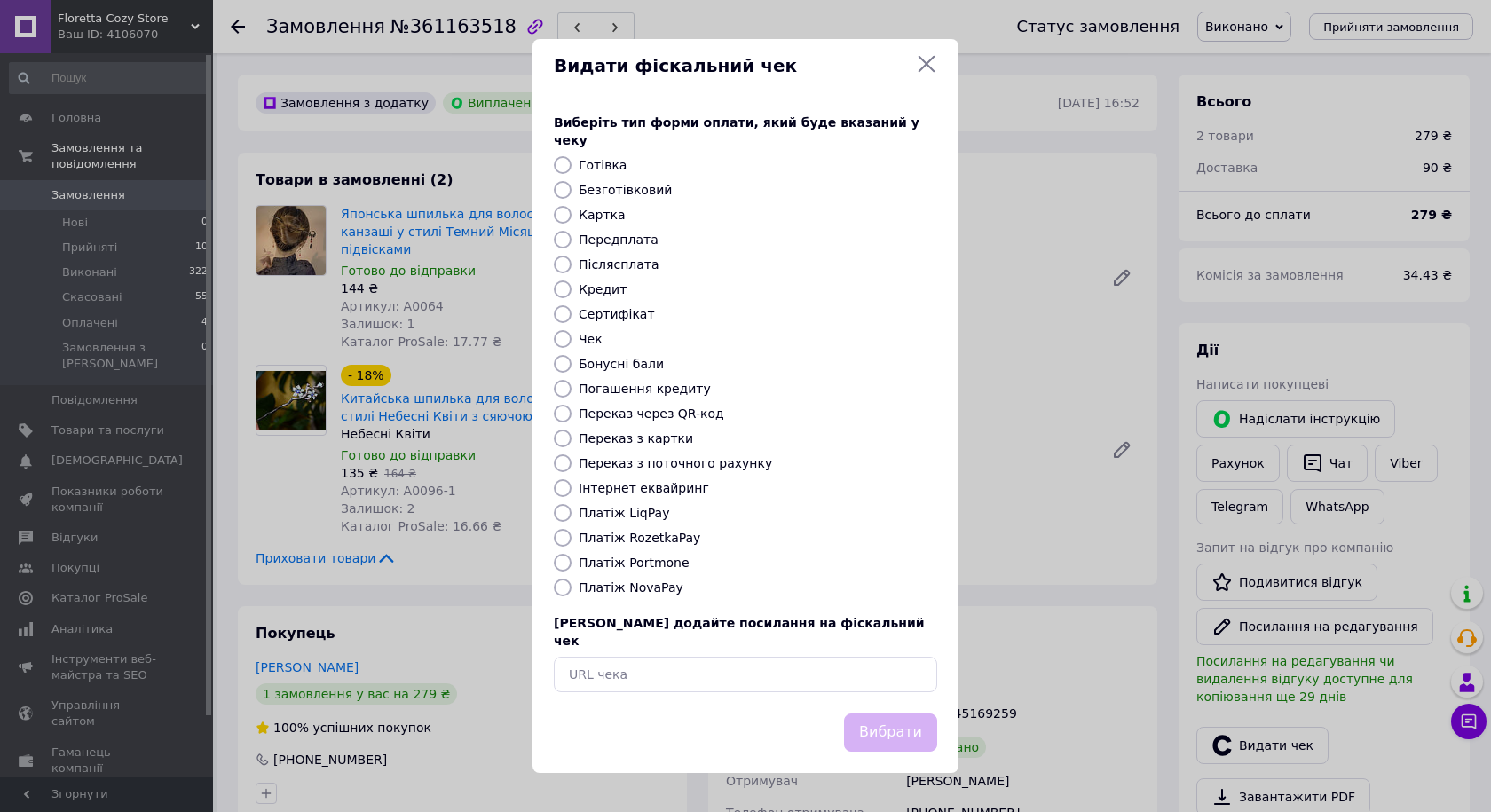
click at [929, 74] on icon at bounding box center [926, 63] width 21 height 21
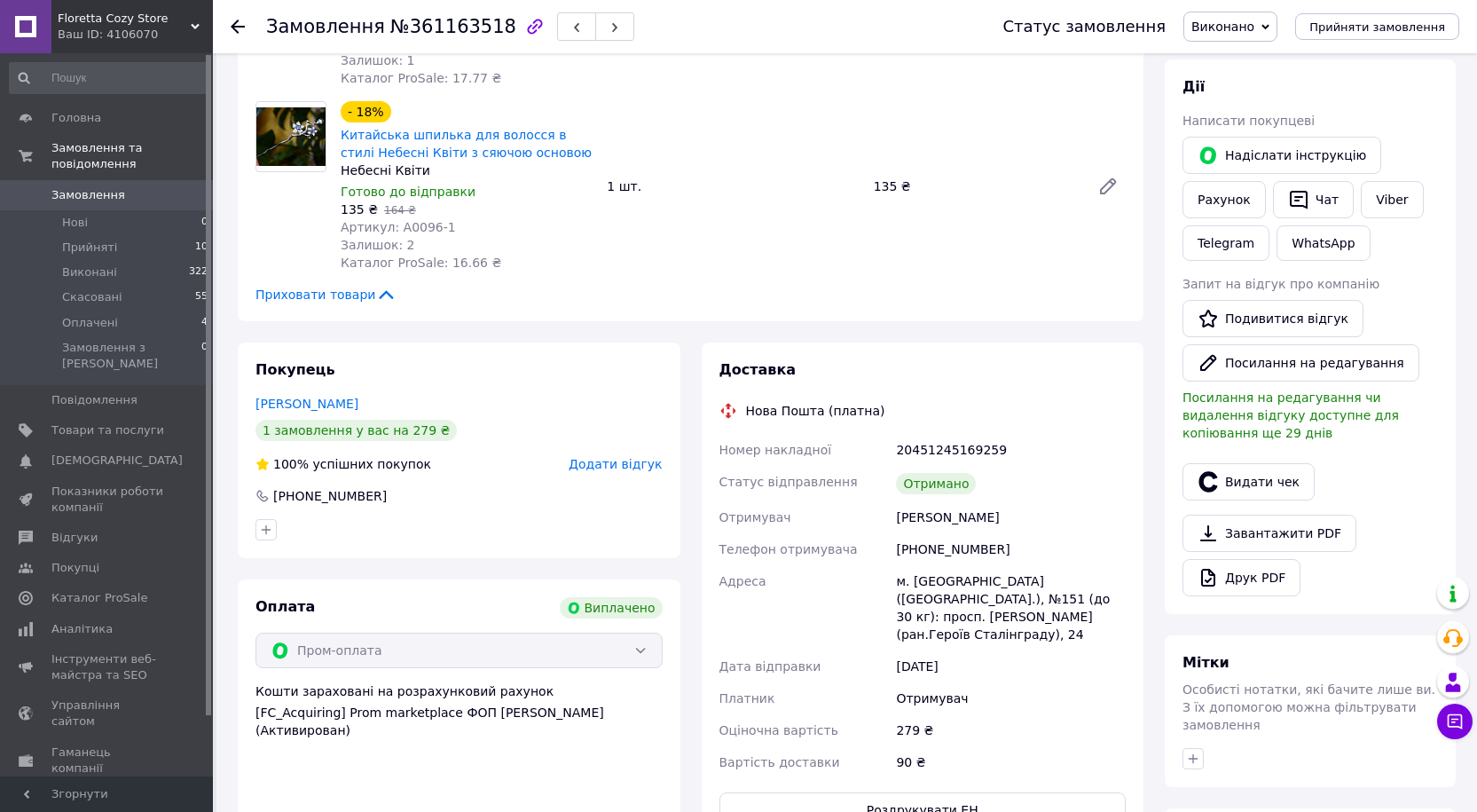
scroll to position [266, 0]
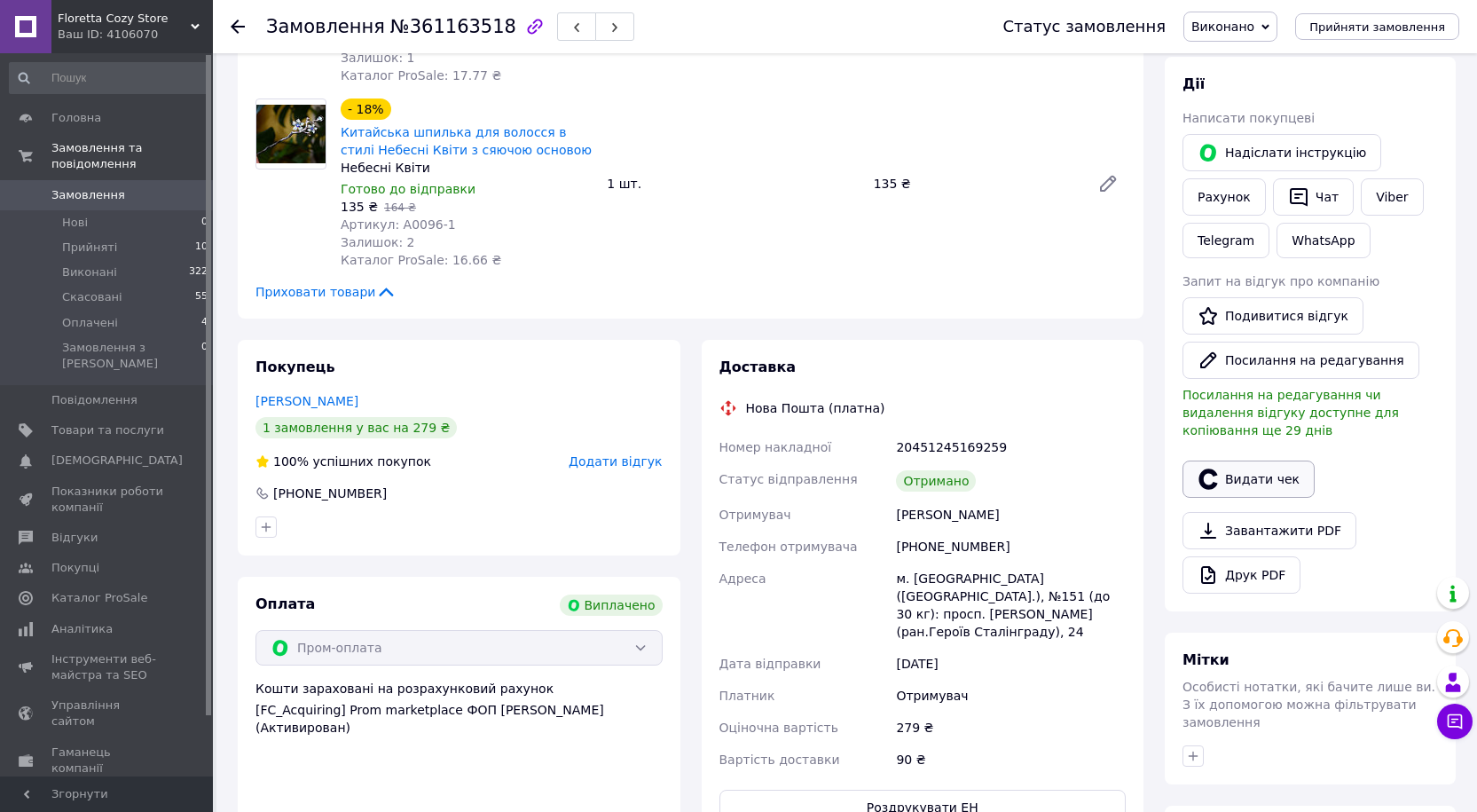
click at [1275, 460] on button "Видати чек" at bounding box center [1249, 479] width 132 height 37
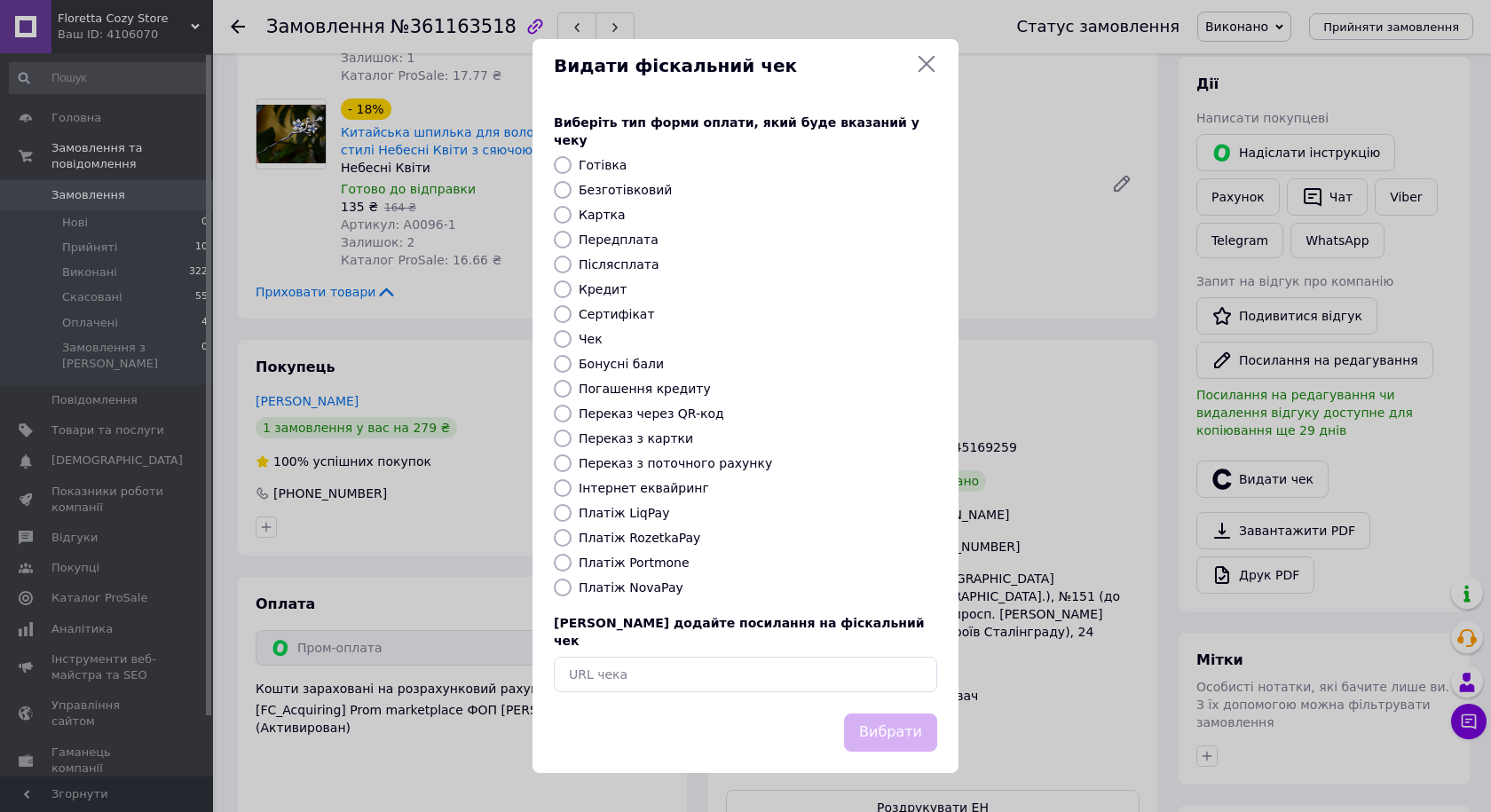
click at [563, 187] on input "Безготівковий" at bounding box center [562, 189] width 18 height 18
radio input "true"
click at [882, 713] on button "Вибрати" at bounding box center [890, 731] width 93 height 38
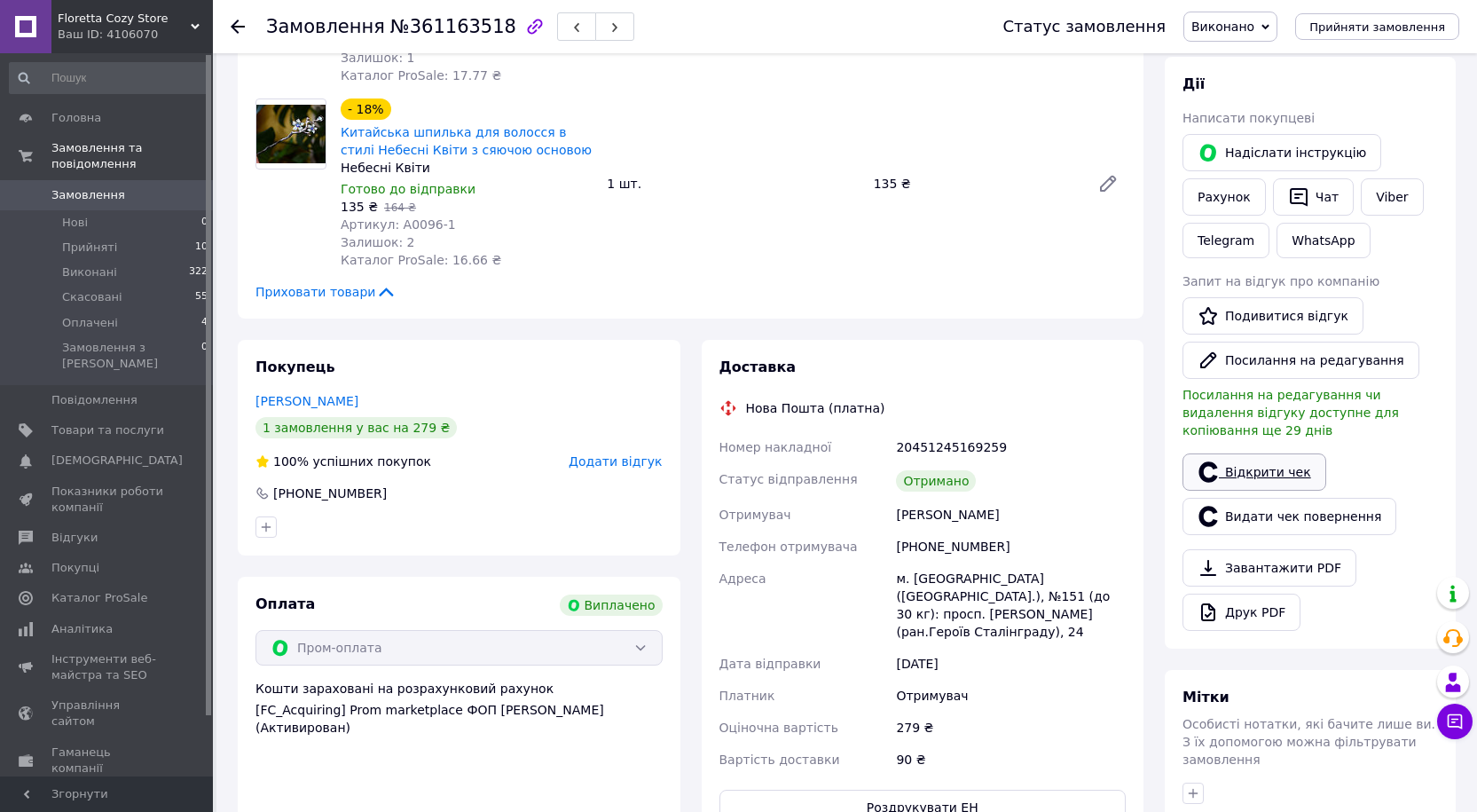
click at [1262, 455] on link "Відкрити чек" at bounding box center [1254, 471] width 144 height 37
click at [1374, 200] on link "Viber" at bounding box center [1392, 197] width 62 height 37
click at [234, 25] on use at bounding box center [238, 26] width 14 height 14
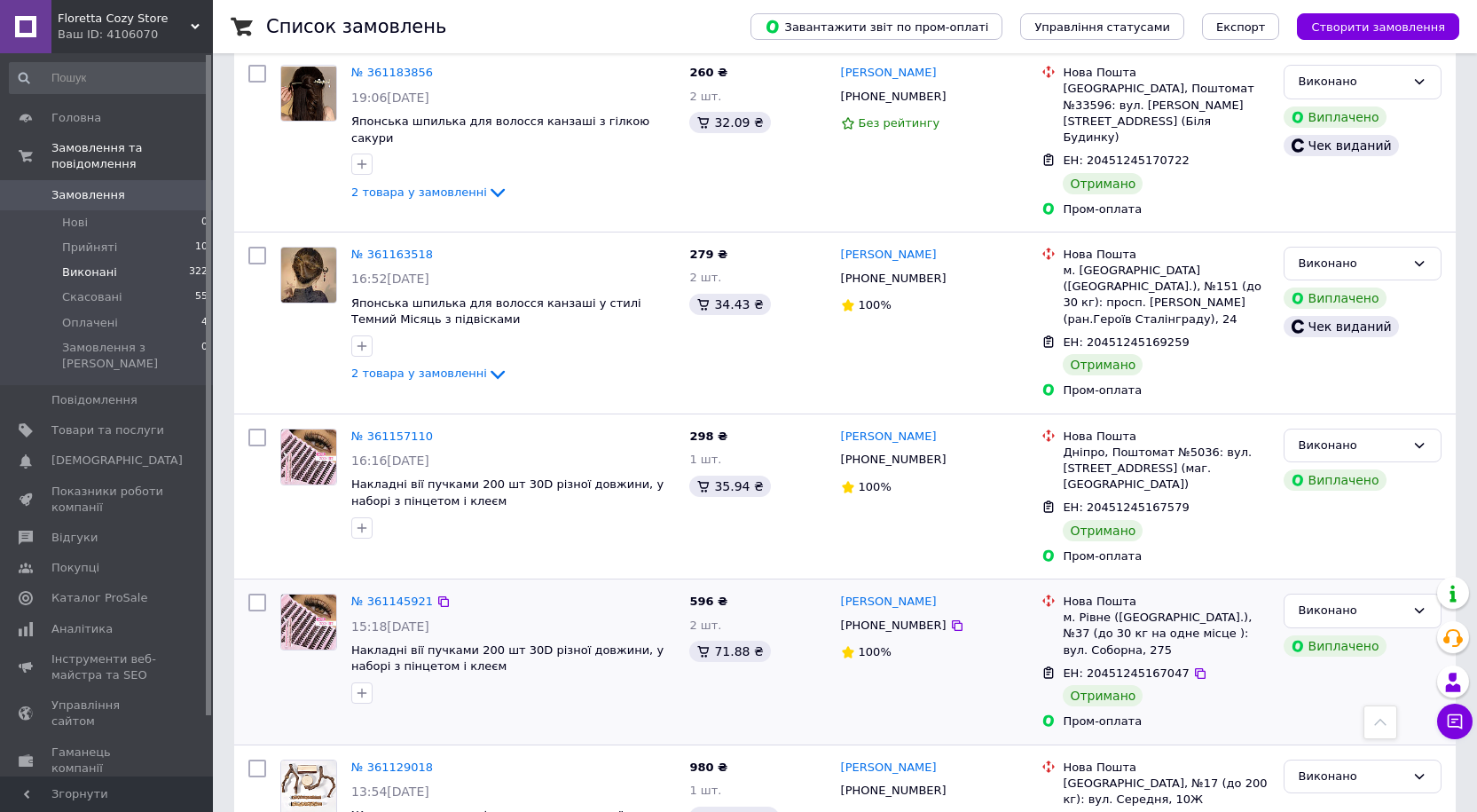
scroll to position [621, 0]
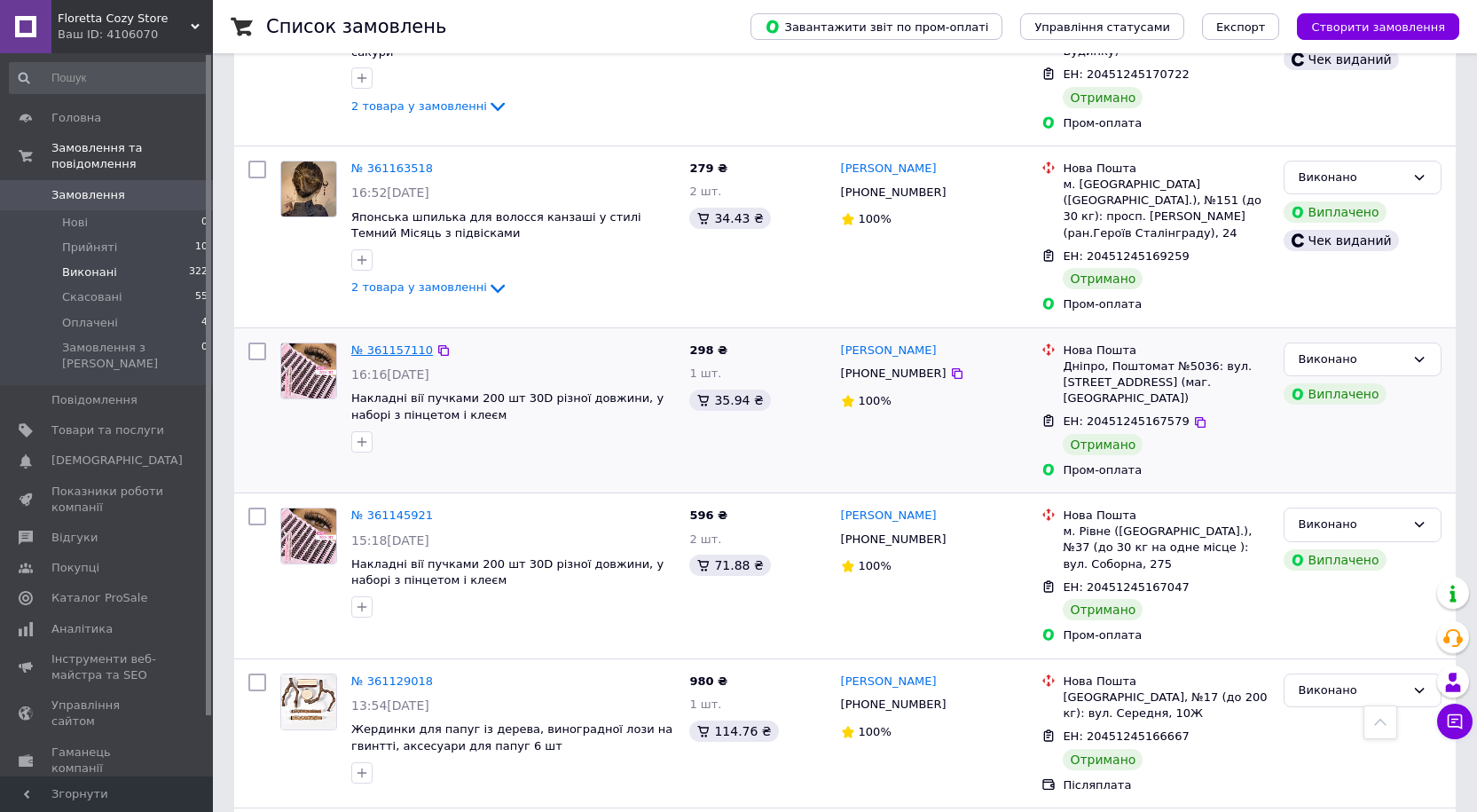
click at [398, 343] on link "№ 361157110" at bounding box center [393, 350] width 82 height 13
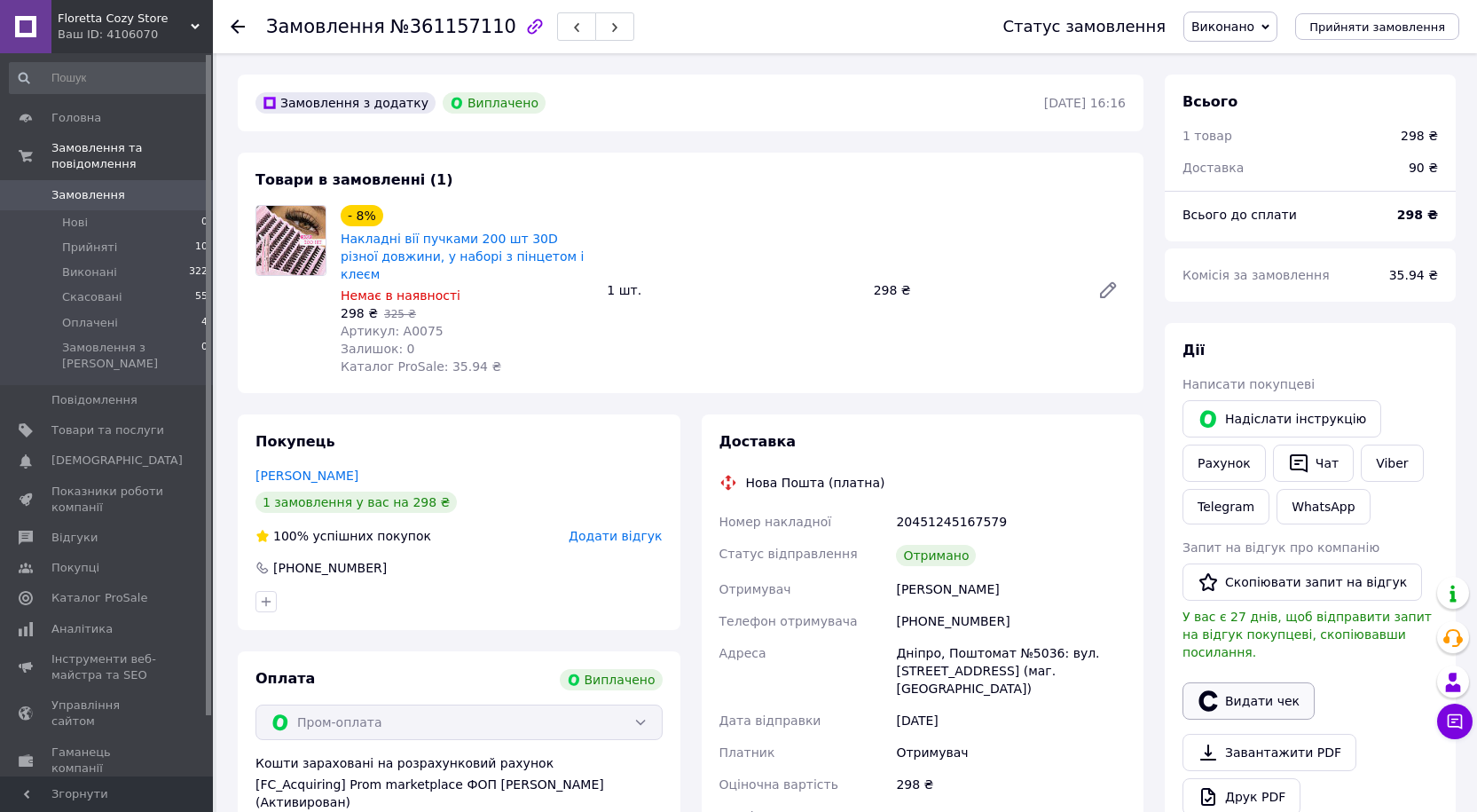
click at [1261, 683] on button "Видати чек" at bounding box center [1249, 701] width 132 height 37
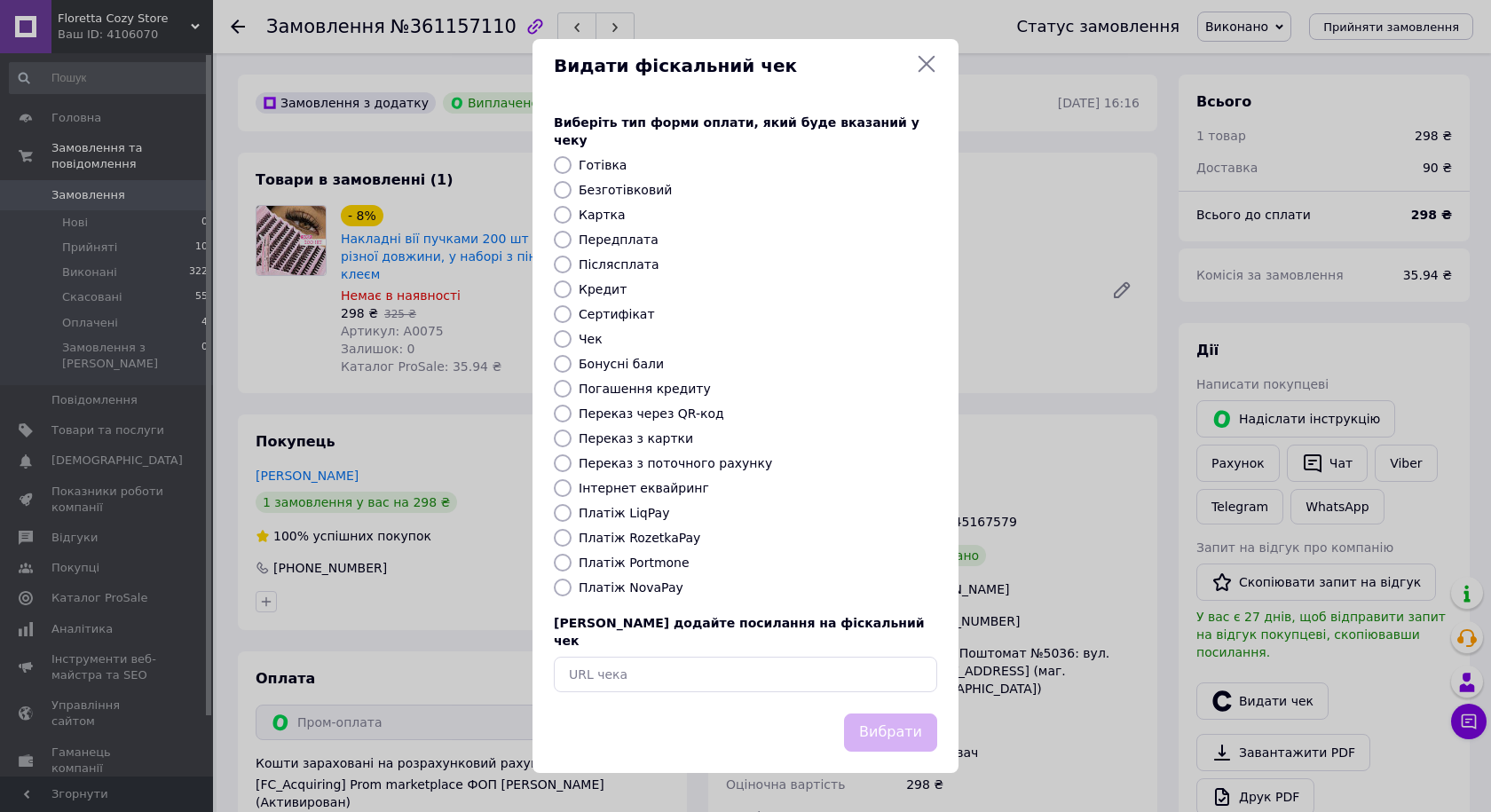
click at [565, 188] on input "Безготівковий" at bounding box center [562, 189] width 18 height 18
radio input "true"
click at [893, 725] on button "Вибрати" at bounding box center [890, 731] width 93 height 38
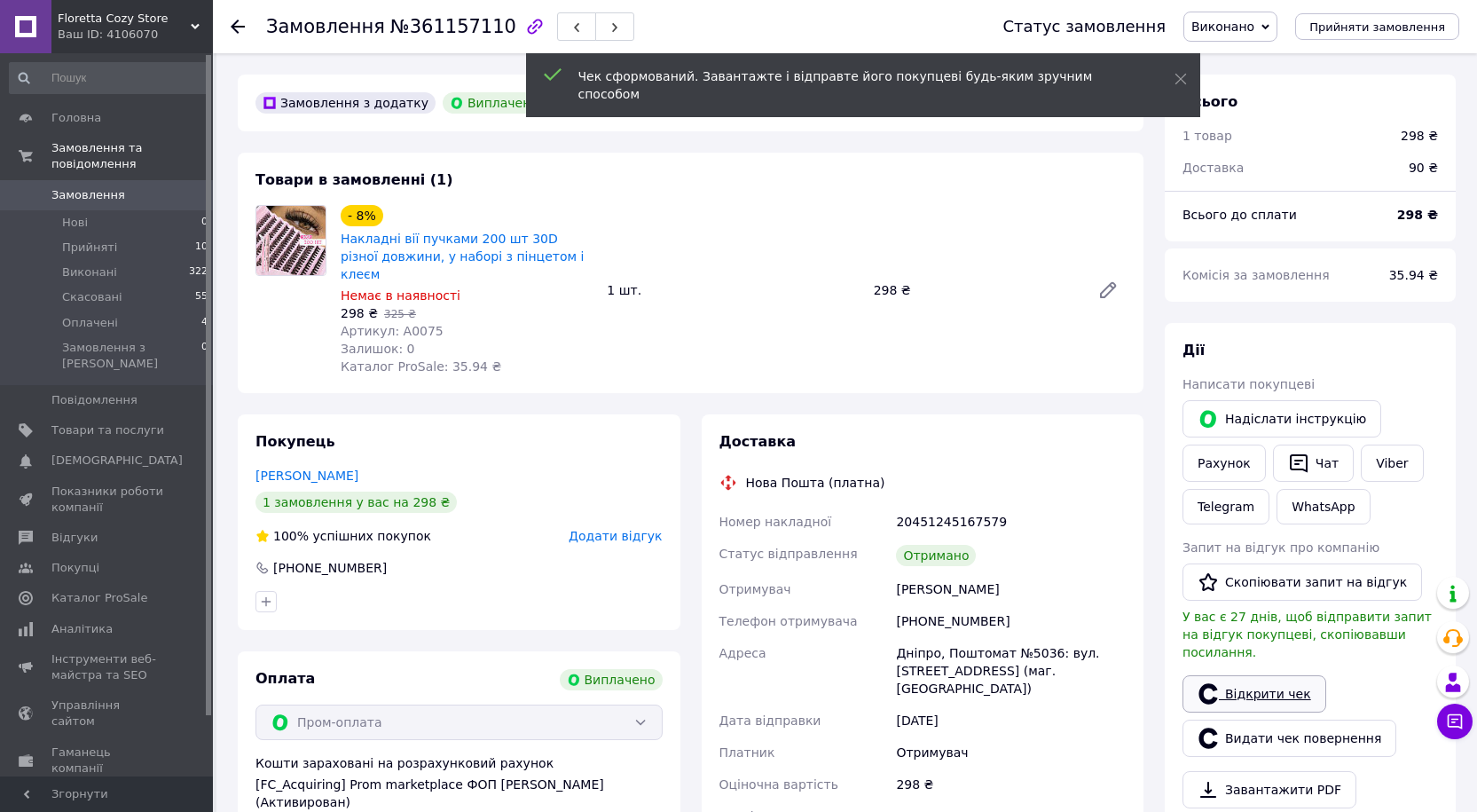
click at [1250, 680] on link "Відкрити чек" at bounding box center [1254, 693] width 144 height 37
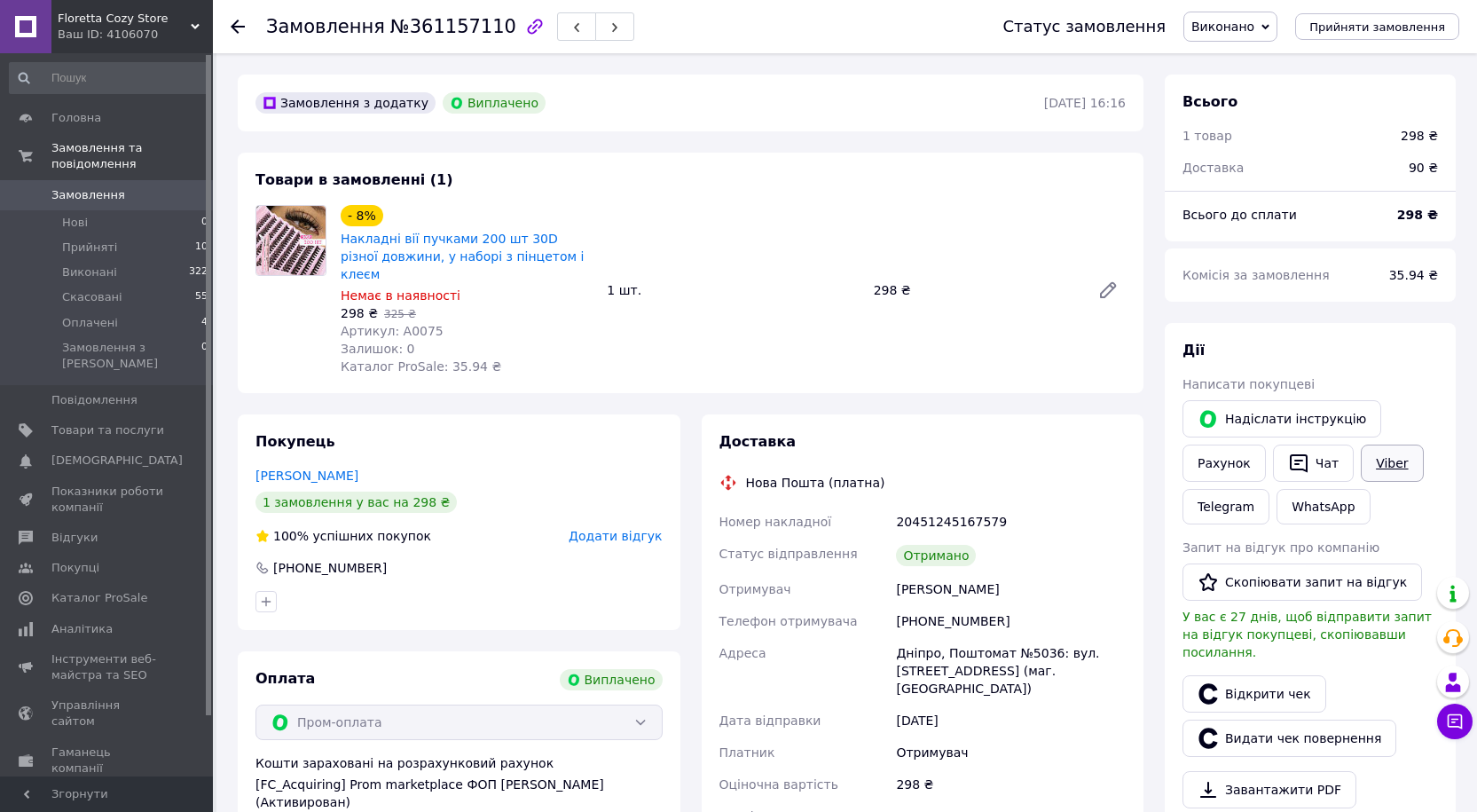
click at [1380, 453] on link "Viber" at bounding box center [1392, 463] width 62 height 37
click at [1328, 577] on button "Скопіювати запит на відгук" at bounding box center [1302, 582] width 240 height 37
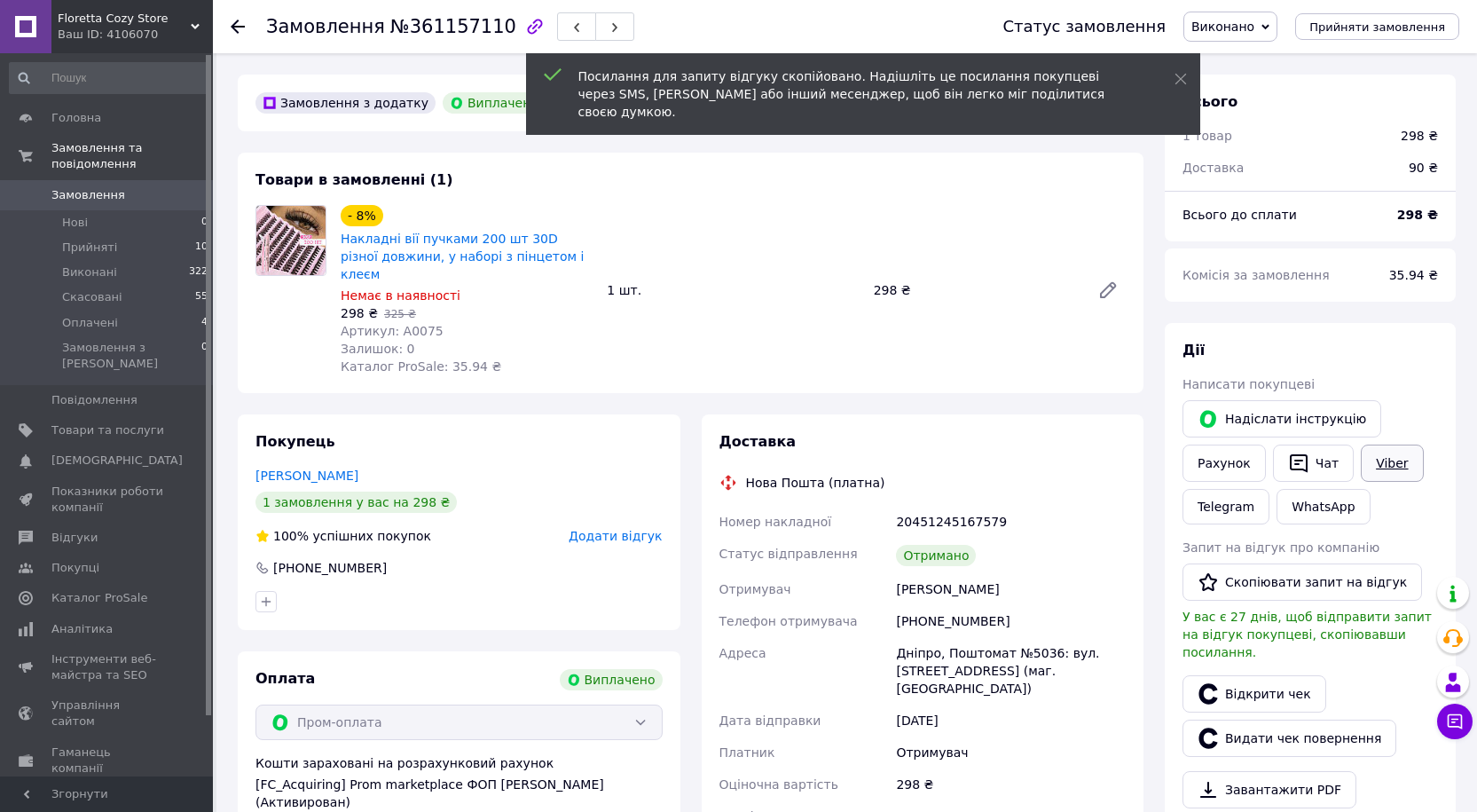
click at [1364, 469] on link "Viber" at bounding box center [1392, 463] width 62 height 37
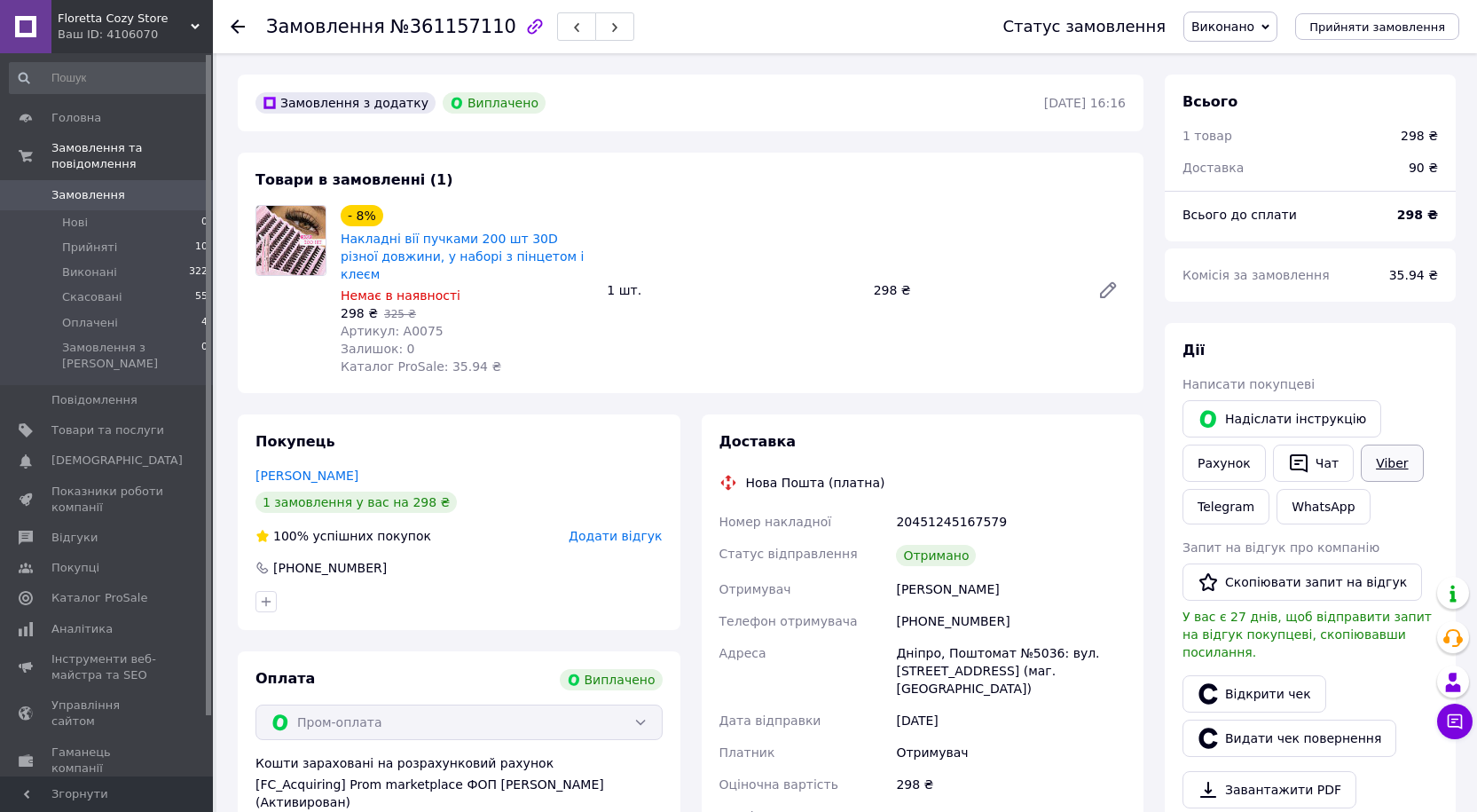
click at [1380, 468] on link "Viber" at bounding box center [1392, 463] width 62 height 37
click at [239, 24] on icon at bounding box center [238, 26] width 14 height 14
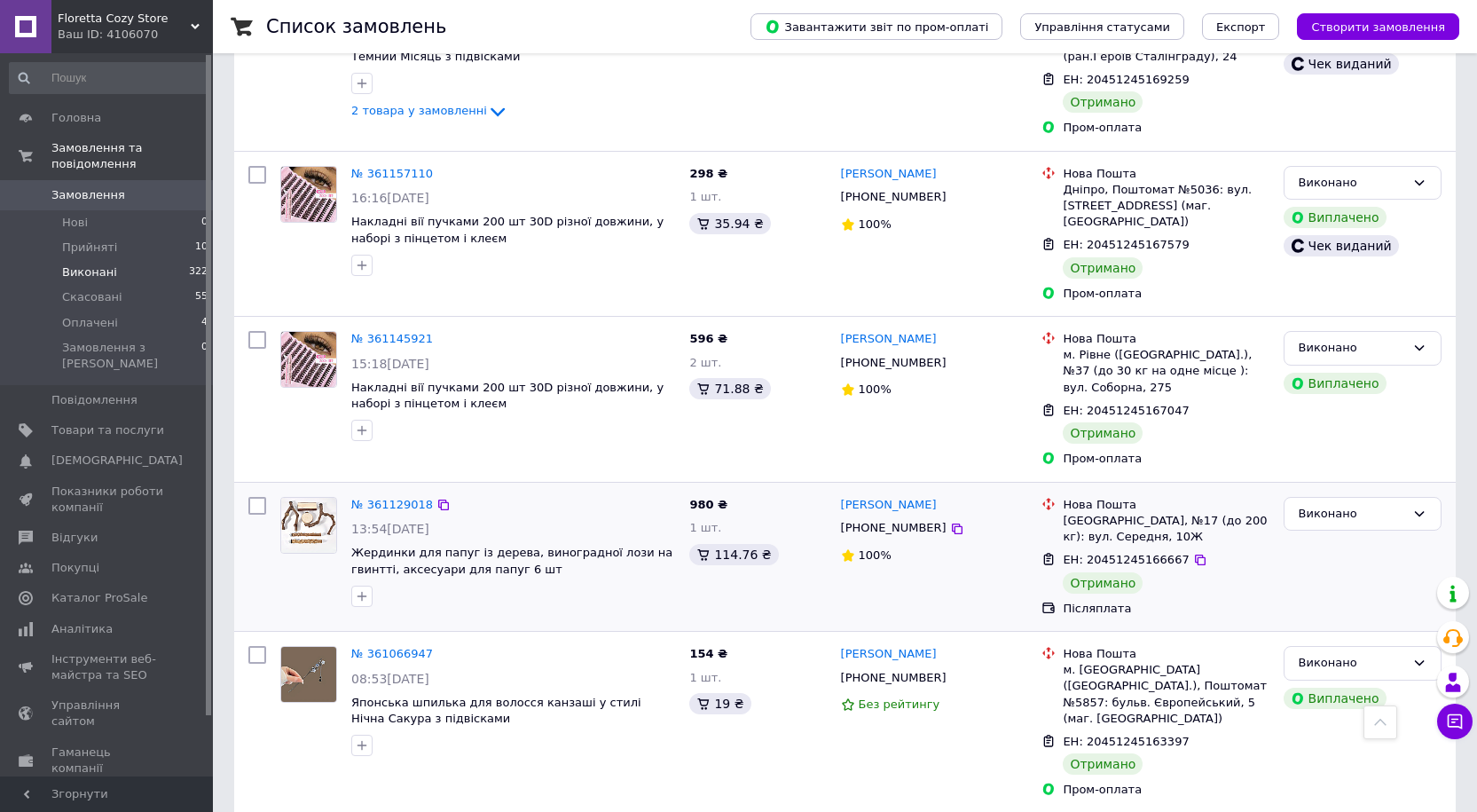
scroll to position [798, 0]
click at [376, 331] on link "№ 361145921" at bounding box center [393, 338] width 82 height 13
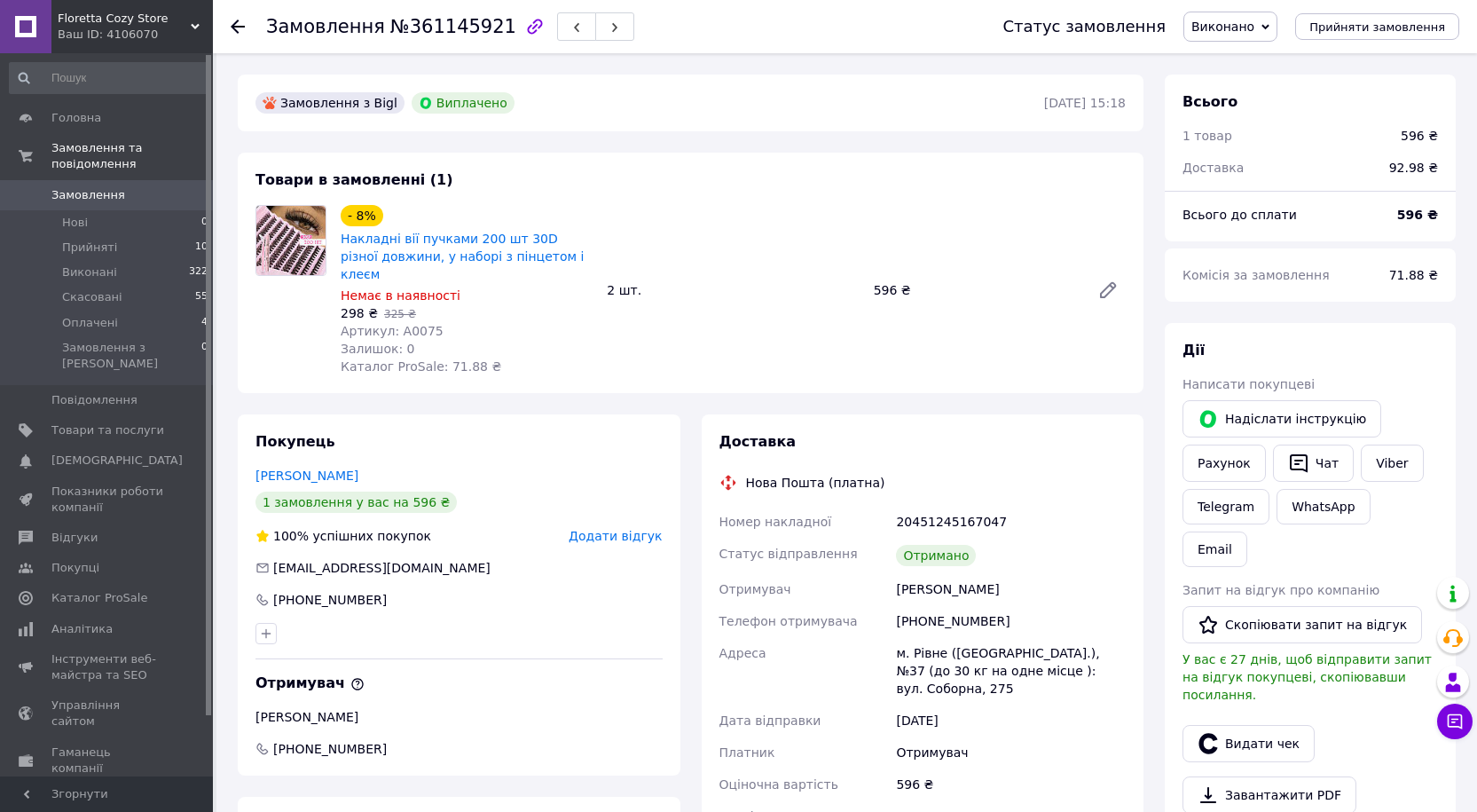
scroll to position [68, 0]
click at [1226, 725] on button "Видати чек" at bounding box center [1249, 743] width 132 height 37
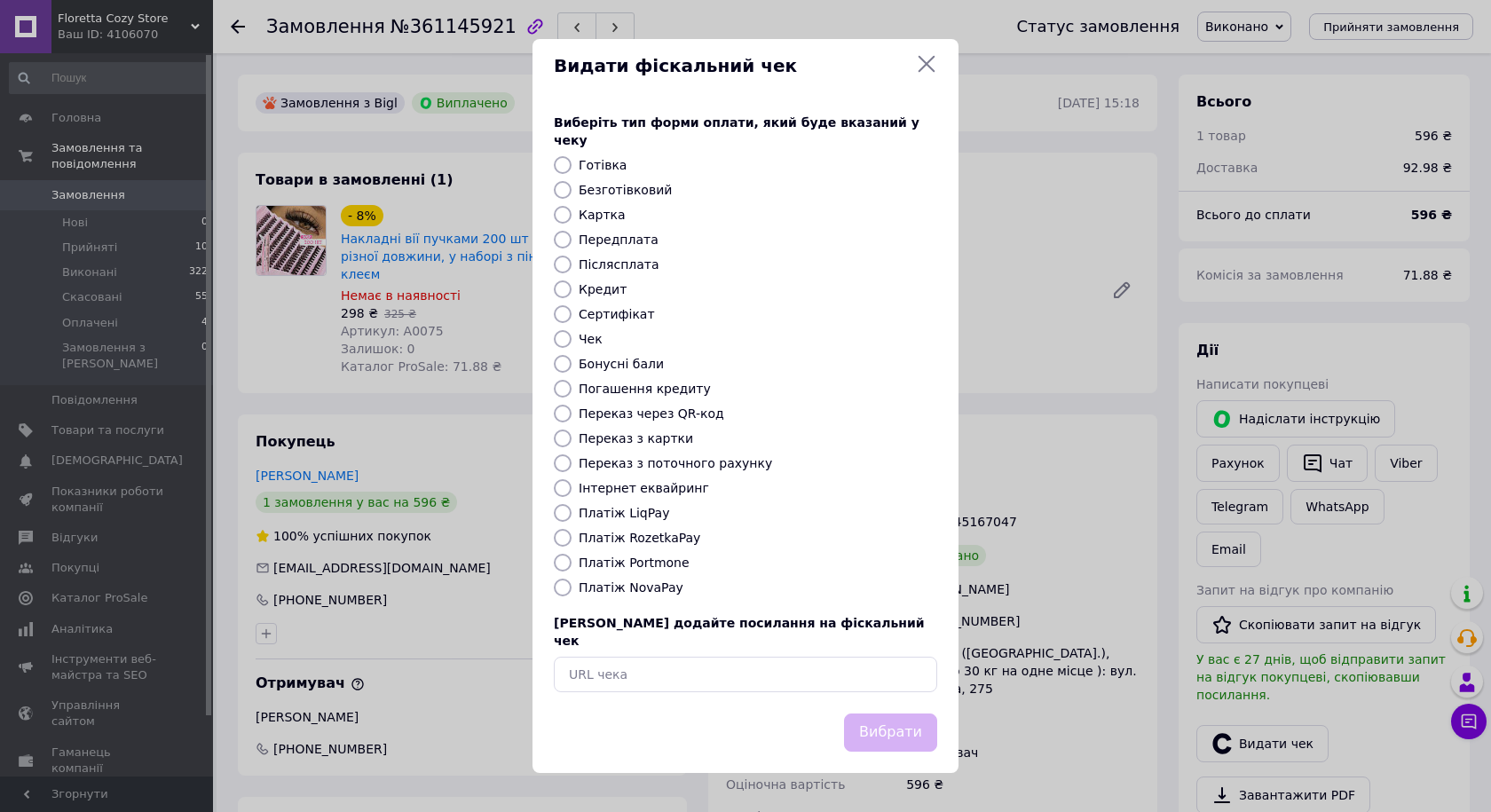
click at [563, 193] on input "Безготівковий" at bounding box center [562, 189] width 18 height 18
radio input "true"
click at [887, 713] on button "Вибрати" at bounding box center [890, 731] width 93 height 38
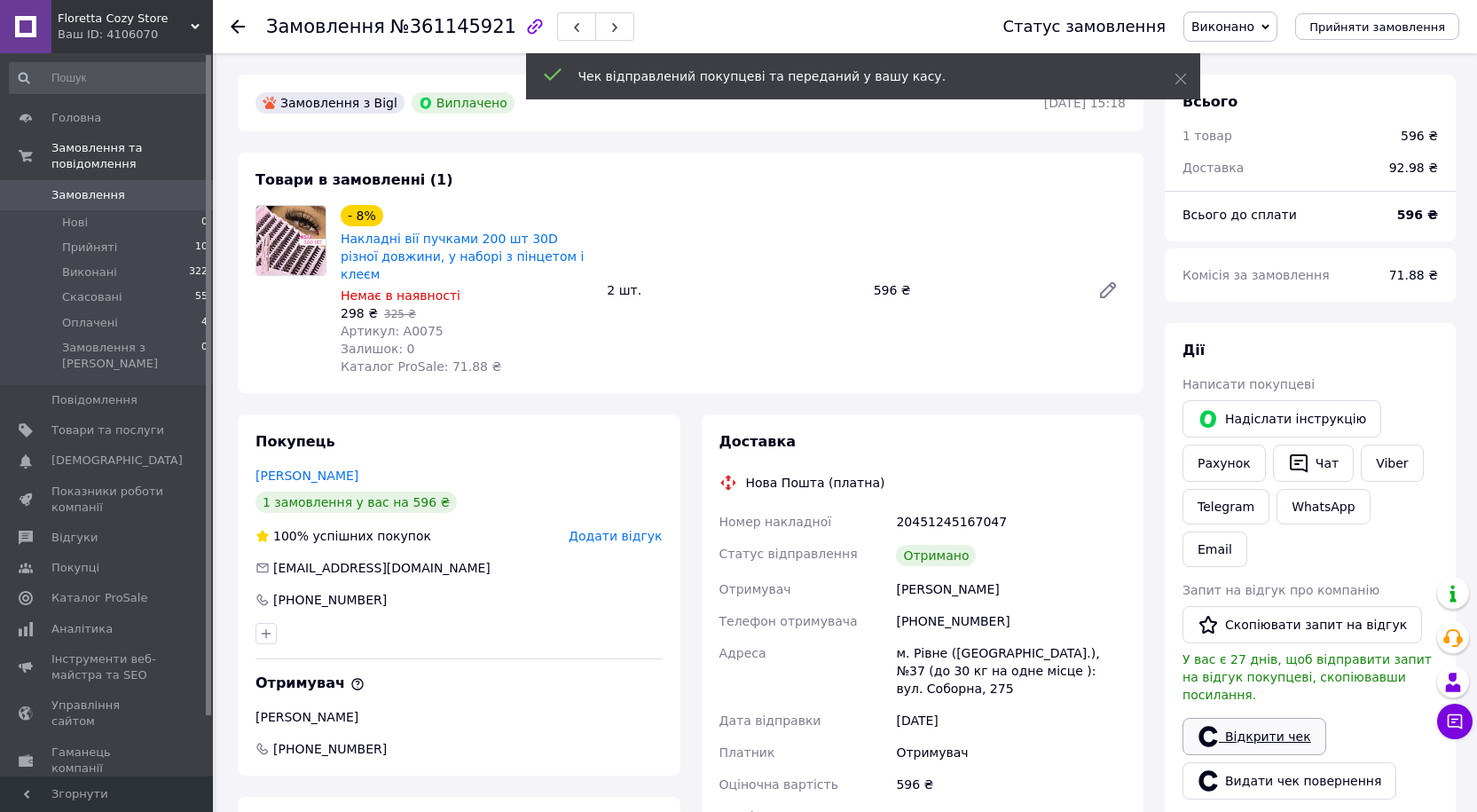
click at [1289, 717] on link "Відкрити чек" at bounding box center [1254, 736] width 144 height 37
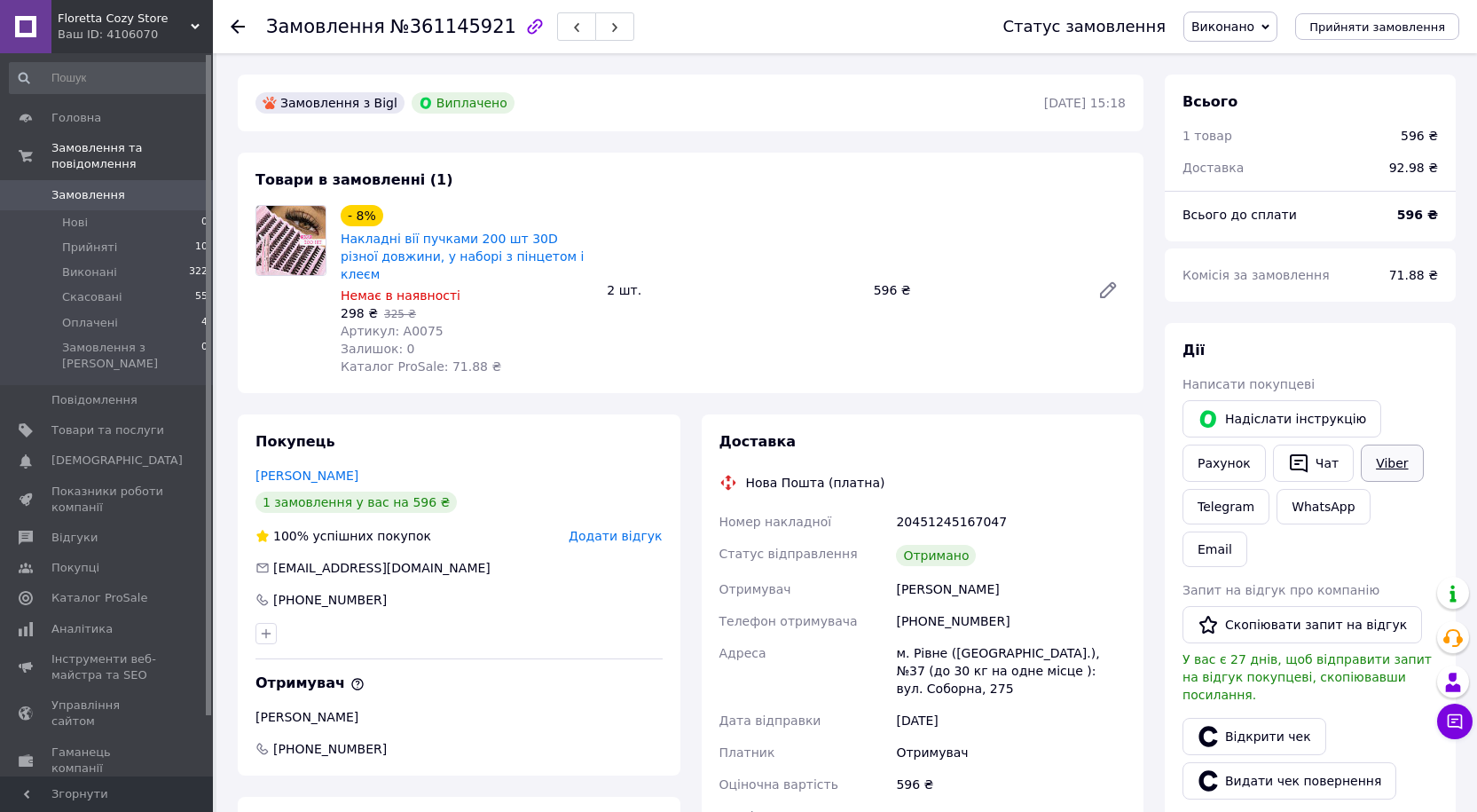
click at [1380, 464] on link "Viber" at bounding box center [1392, 463] width 62 height 37
click at [1305, 606] on button "Скопіювати запит на відгук" at bounding box center [1302, 625] width 240 height 37
click at [75, 530] on span "Відгуки" at bounding box center [74, 537] width 46 height 16
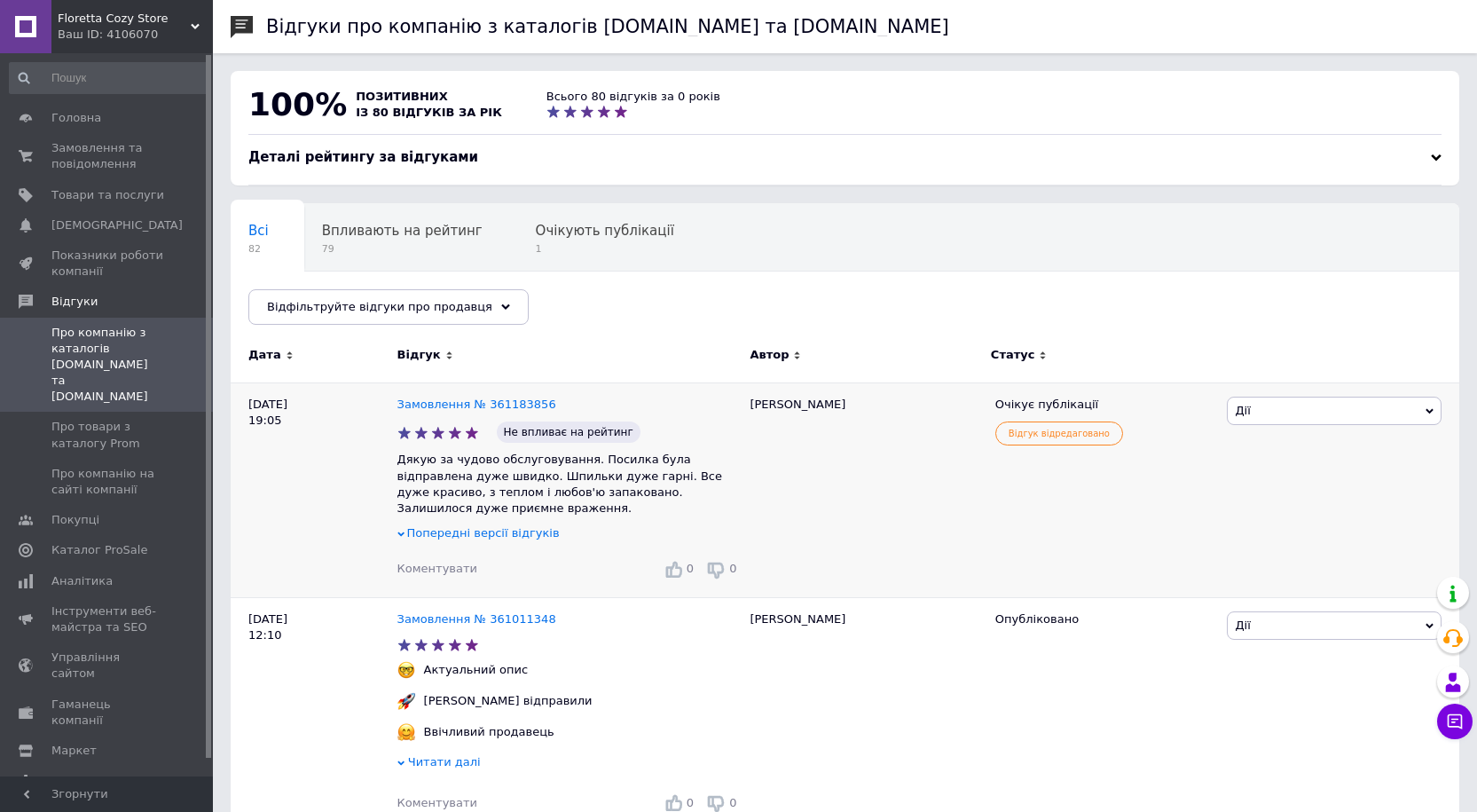
click at [1293, 408] on span "Дії" at bounding box center [1334, 410] width 214 height 29
click at [1289, 497] on li "Опублікувати" at bounding box center [1334, 494] width 213 height 25
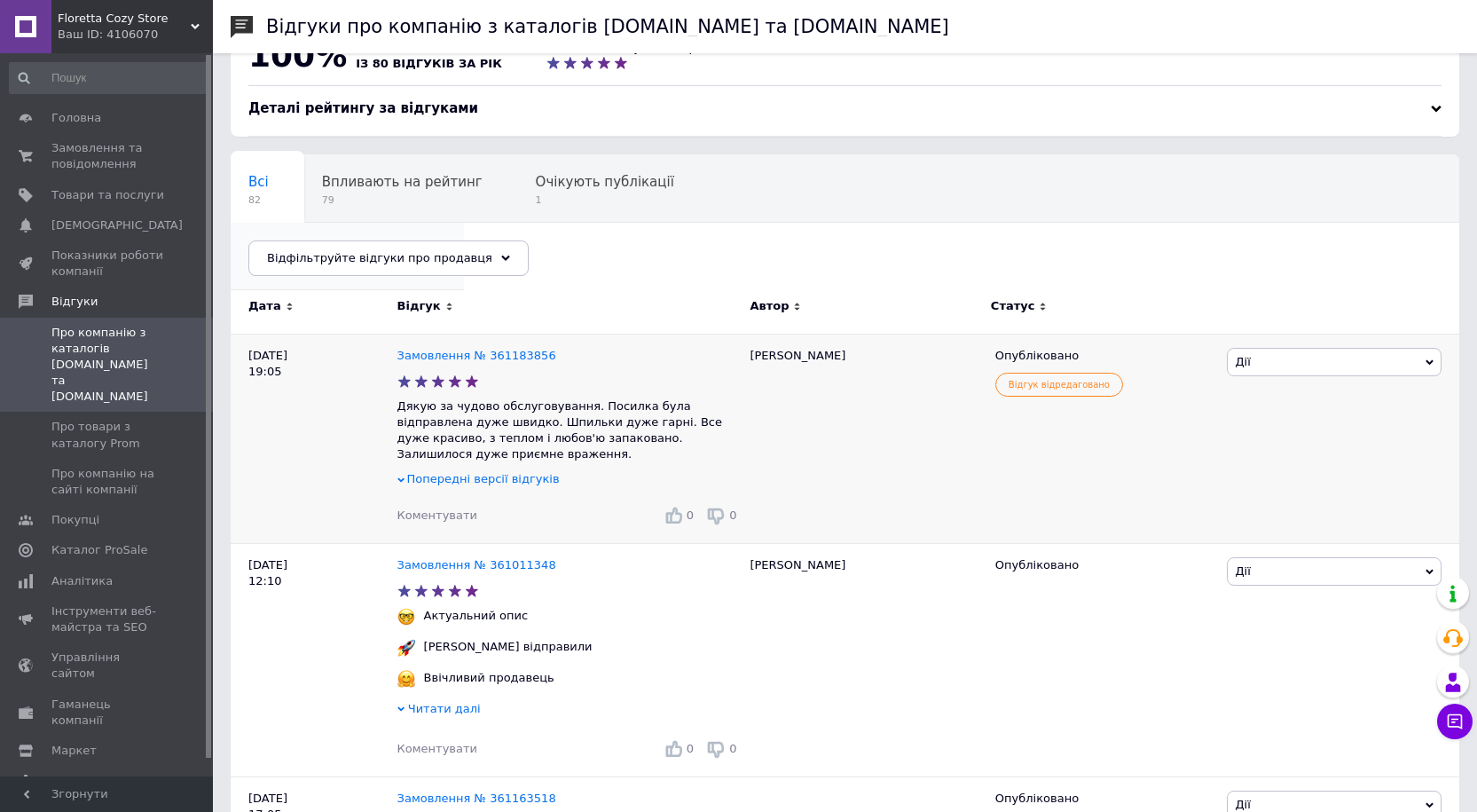
scroll to position [89, 0]
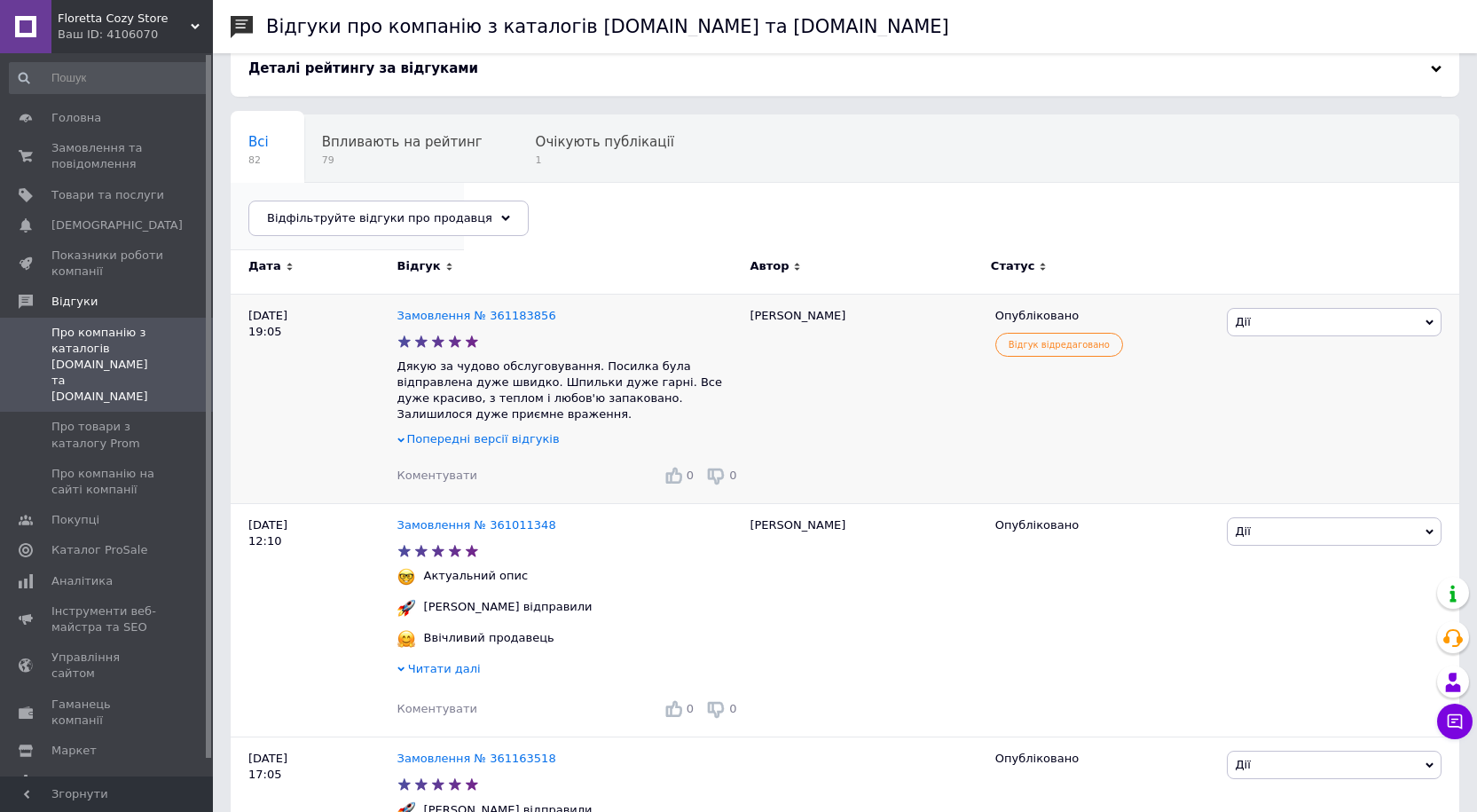
click at [429, 201] on span "Опубліковані без комен..." at bounding box center [339, 209] width 180 height 16
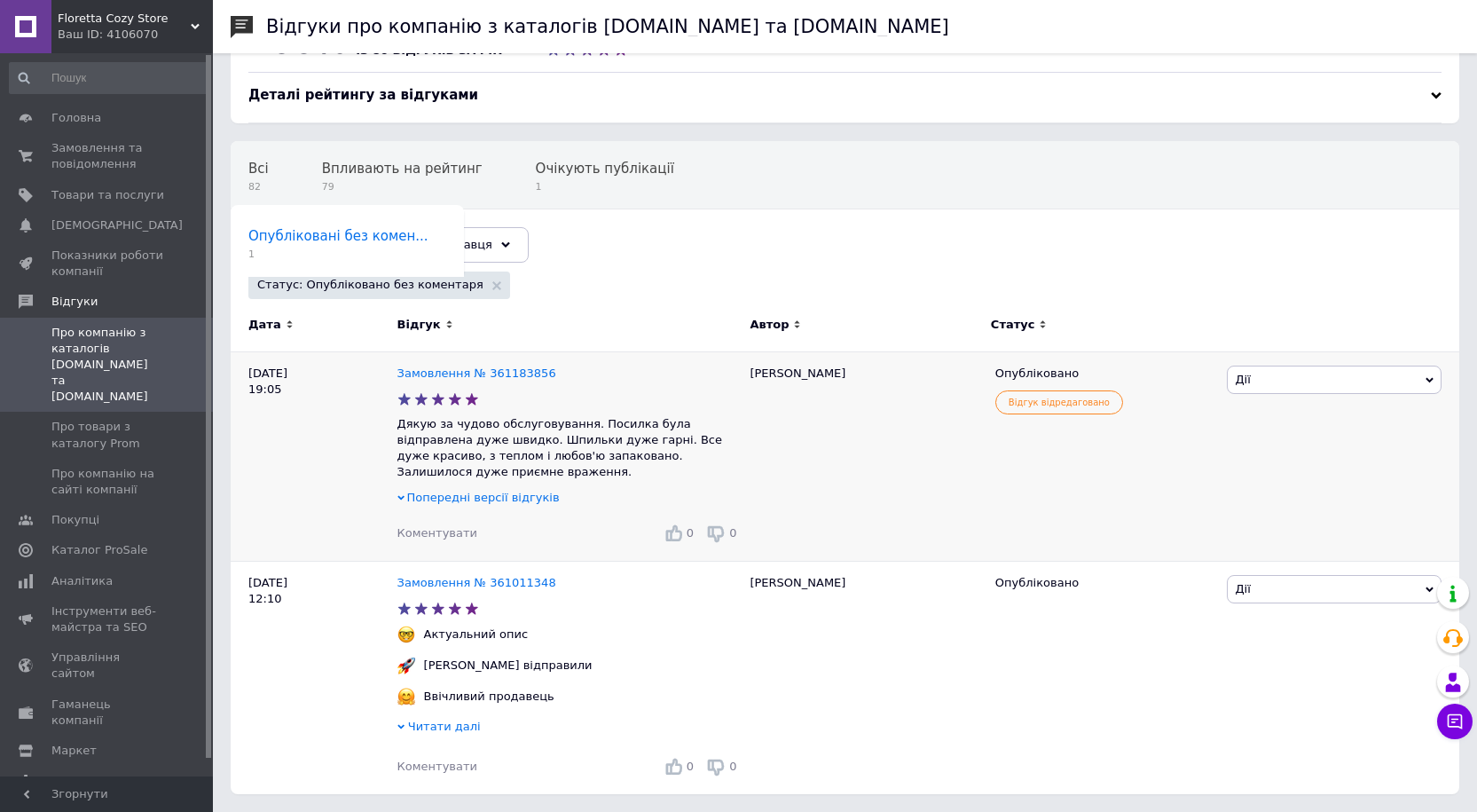
scroll to position [50, 0]
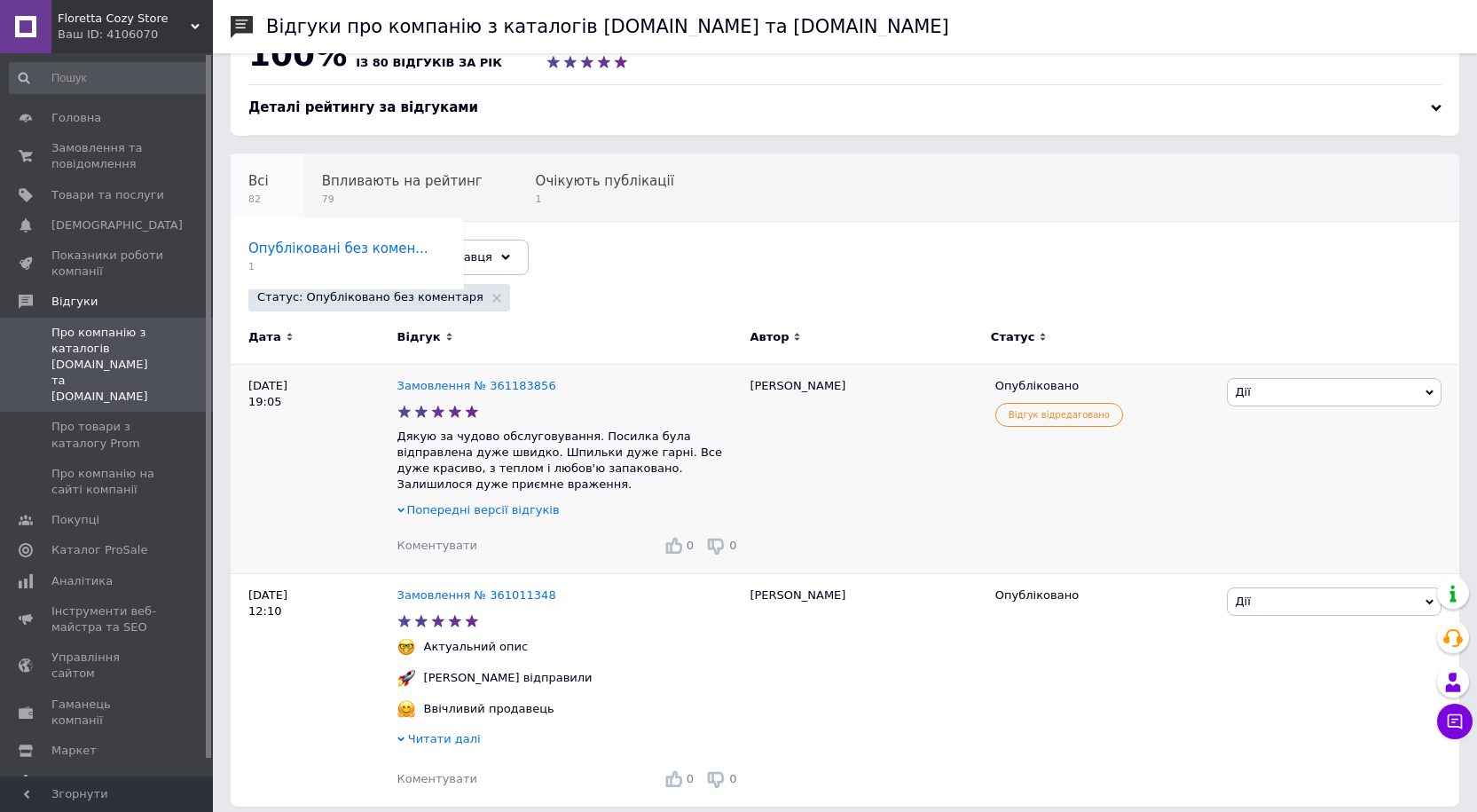
click at [252, 182] on span "Всі" at bounding box center [259, 180] width 20 height 16
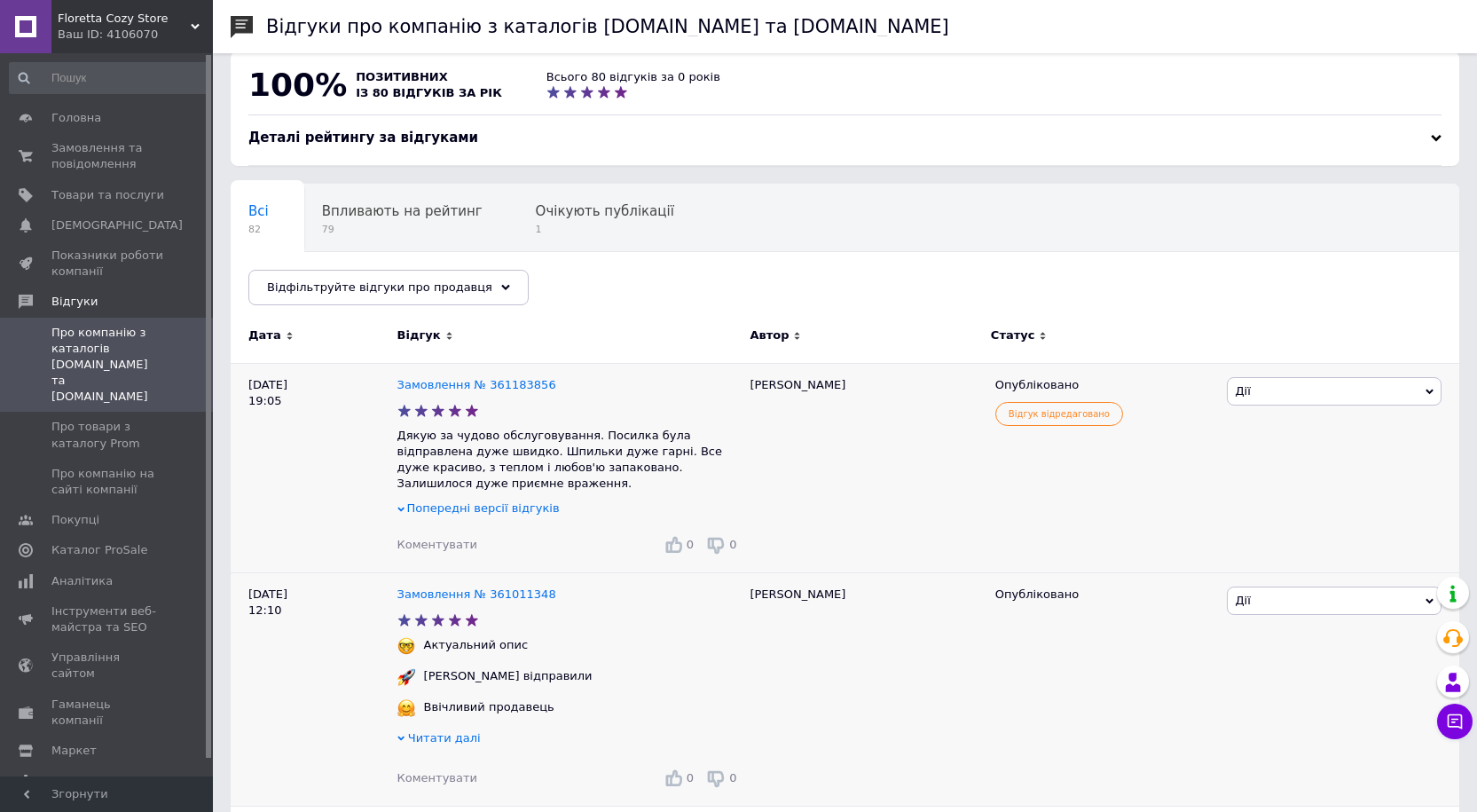
scroll to position [89, 0]
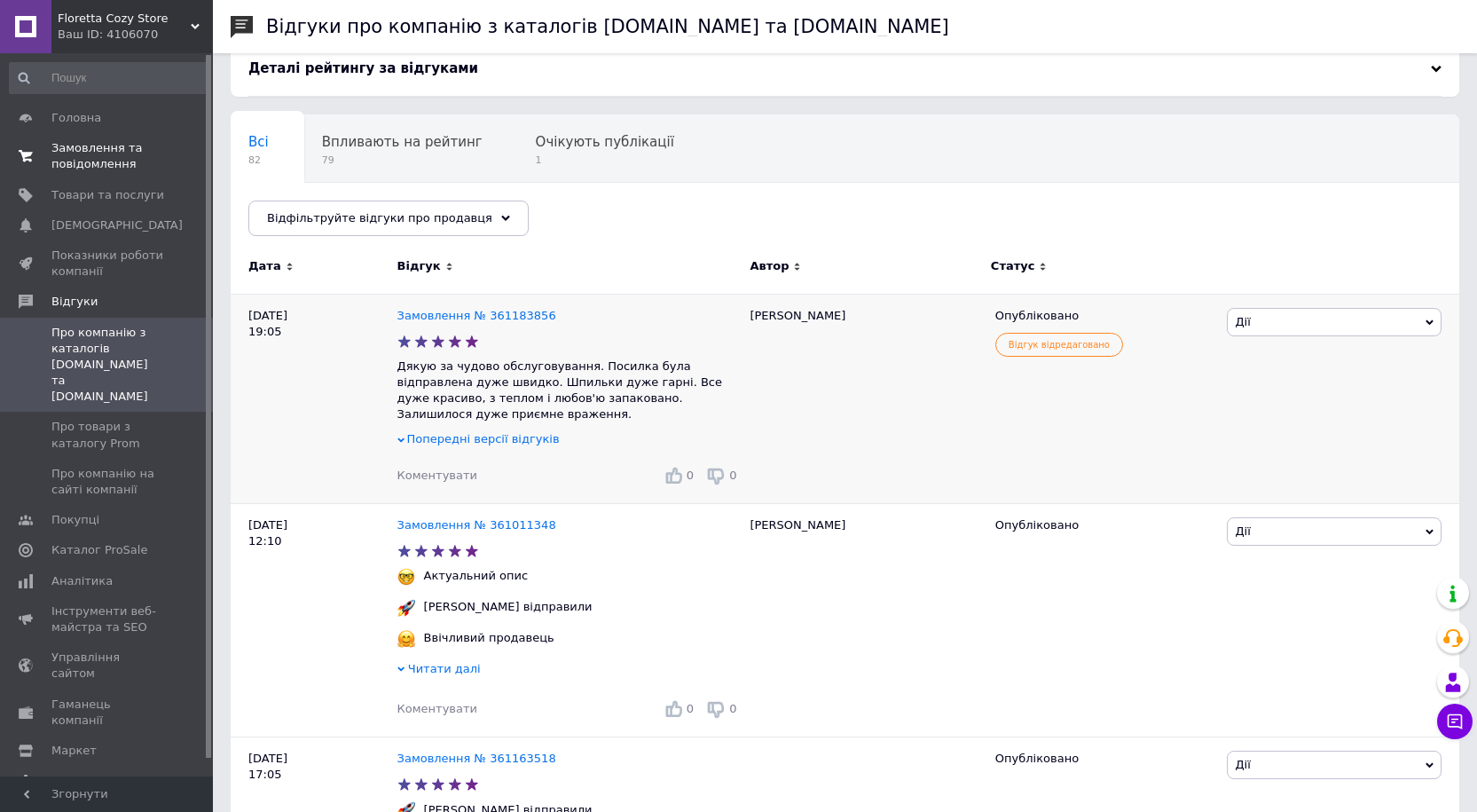
click at [92, 153] on span "Замовлення та повідомлення" at bounding box center [107, 156] width 112 height 32
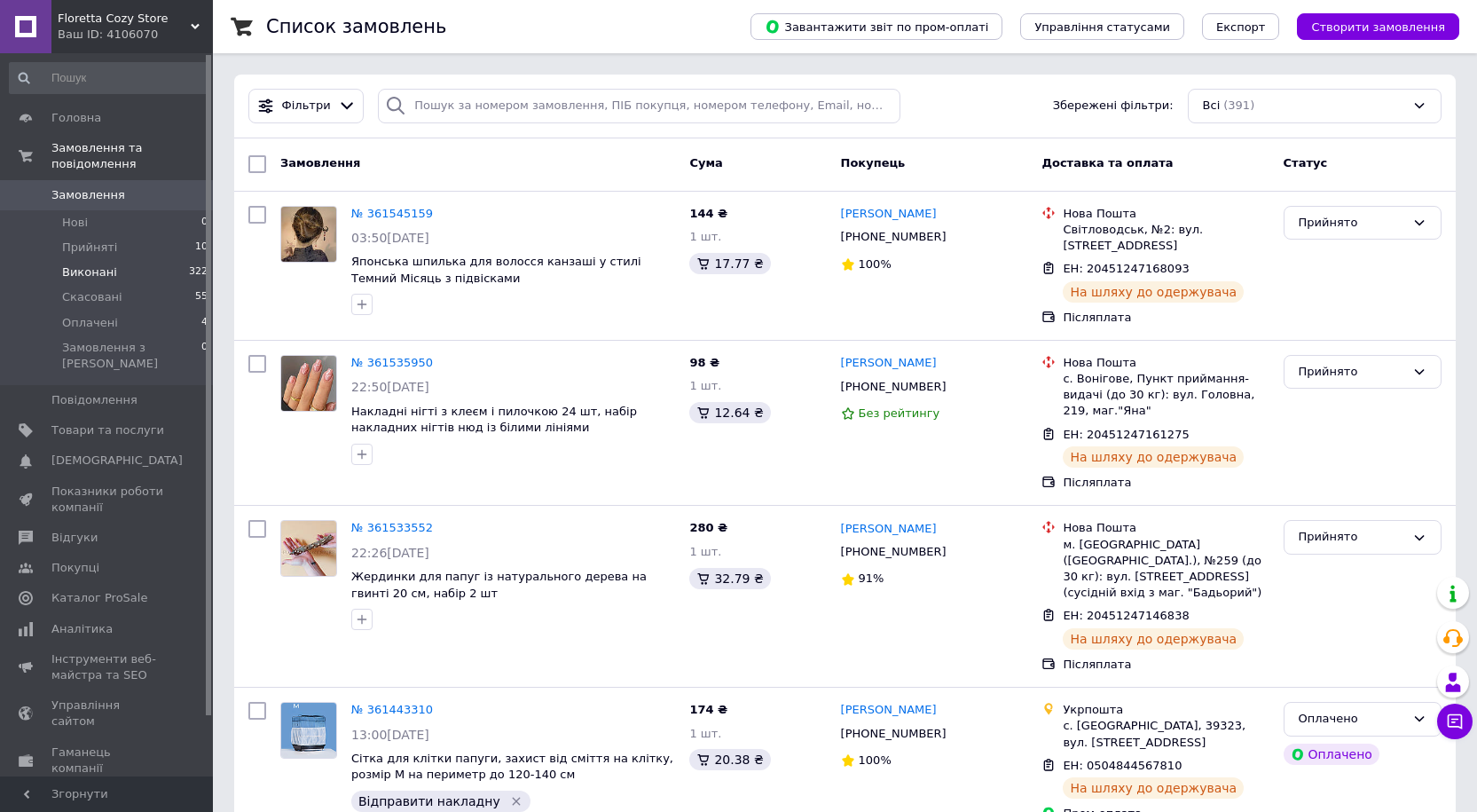
click at [50, 260] on li "Виконані 322" at bounding box center [109, 272] width 218 height 25
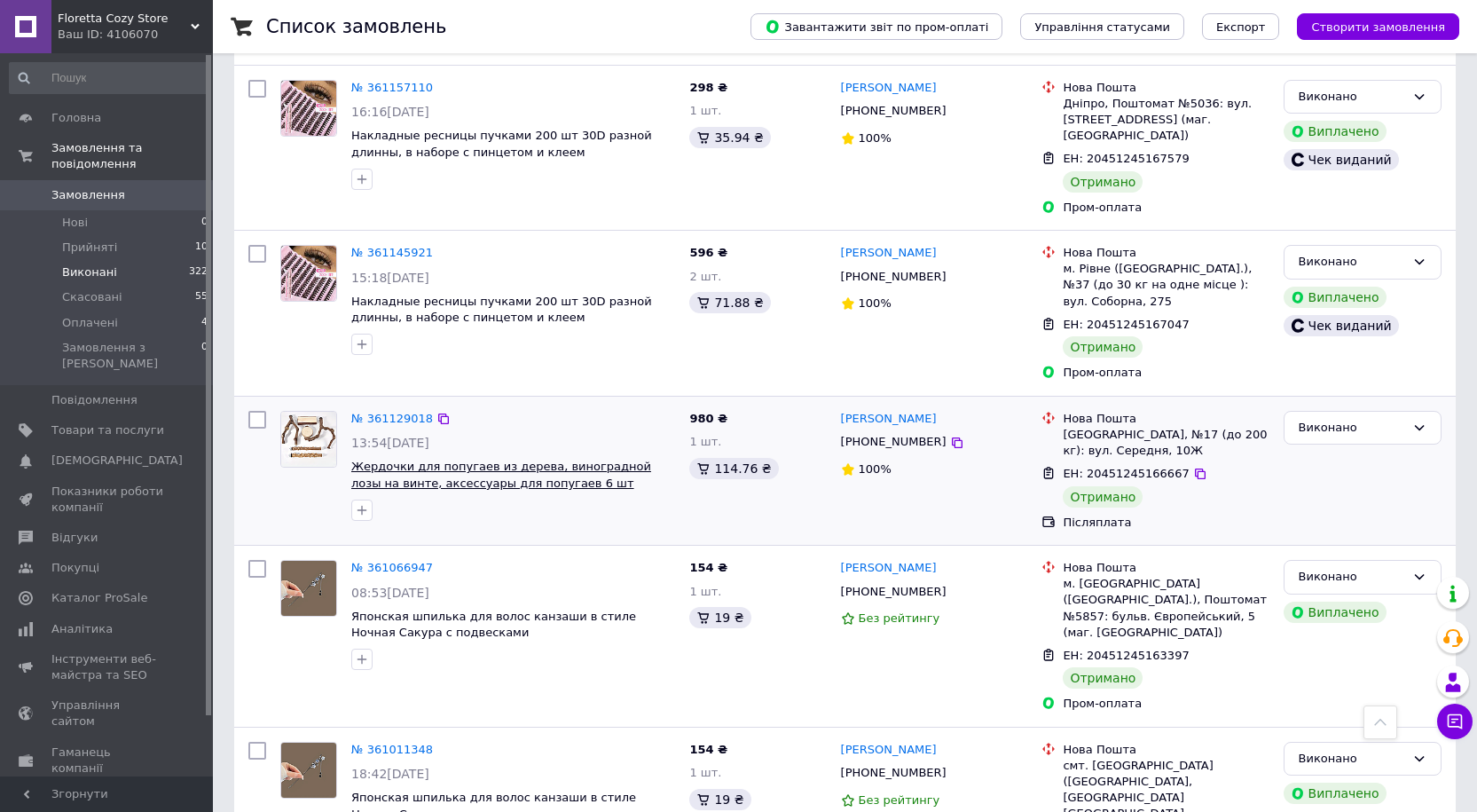
scroll to position [887, 0]
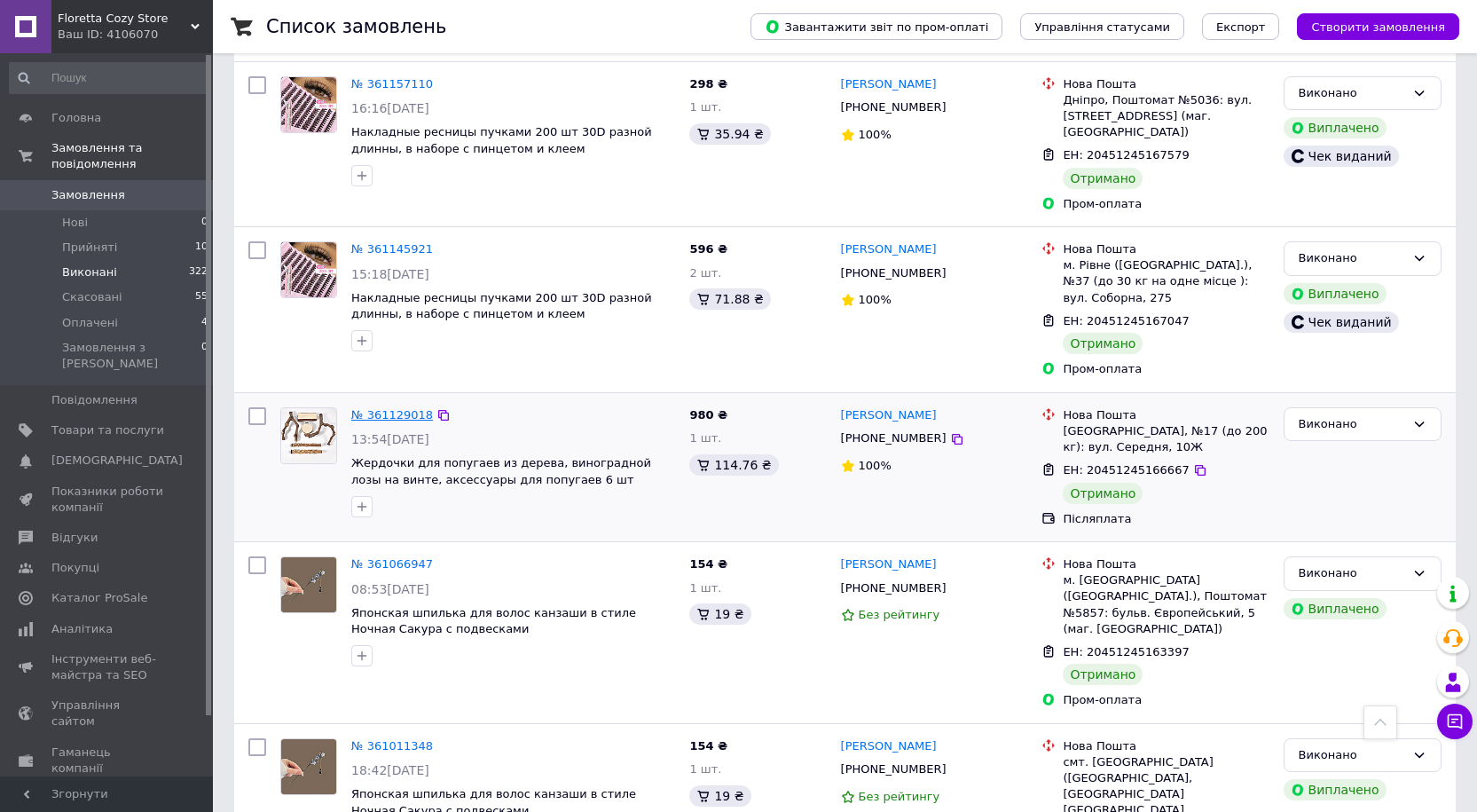
click at [385, 408] on link "№ 361129018" at bounding box center [393, 415] width 82 height 13
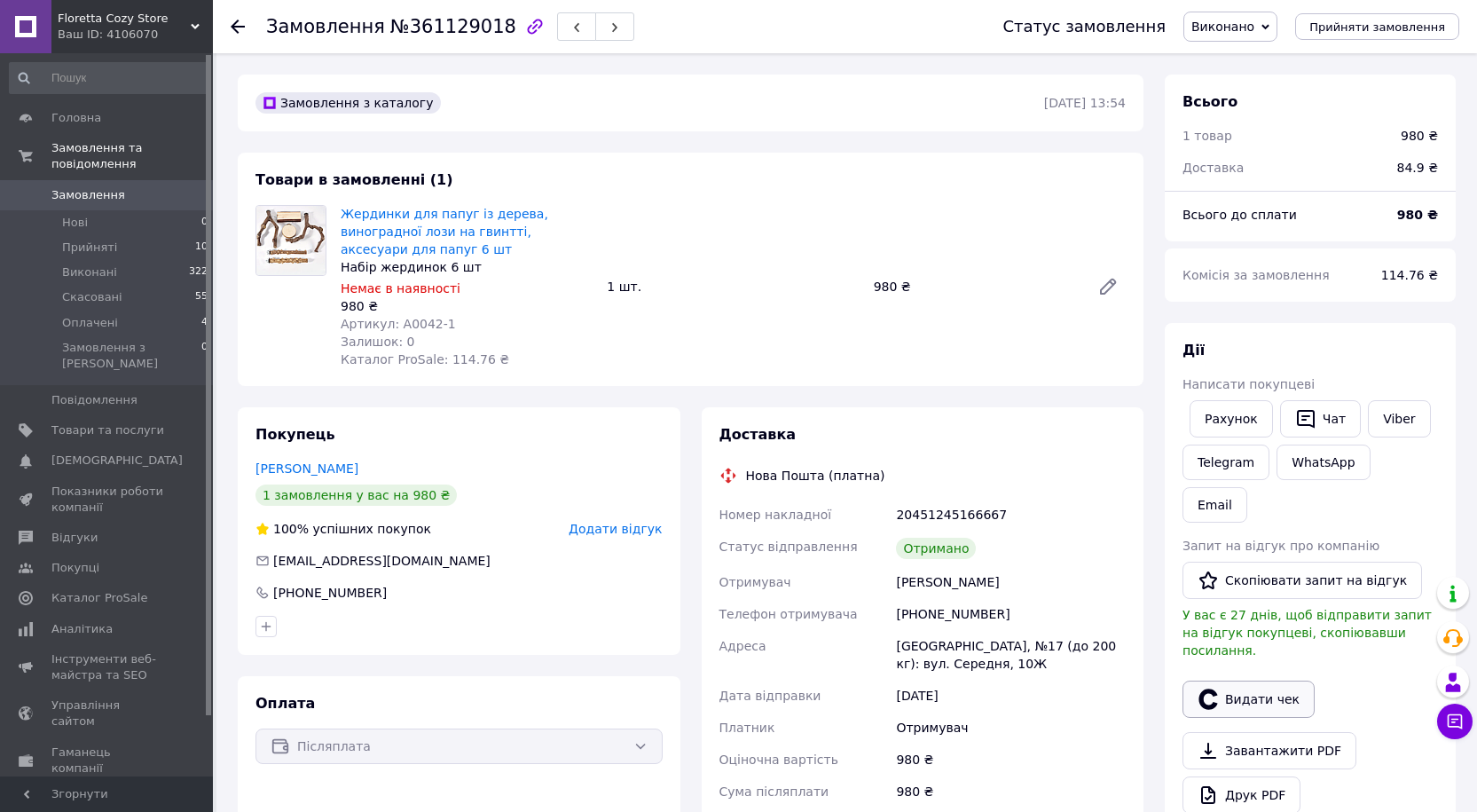
click at [1260, 680] on button "Видати чек" at bounding box center [1249, 699] width 132 height 37
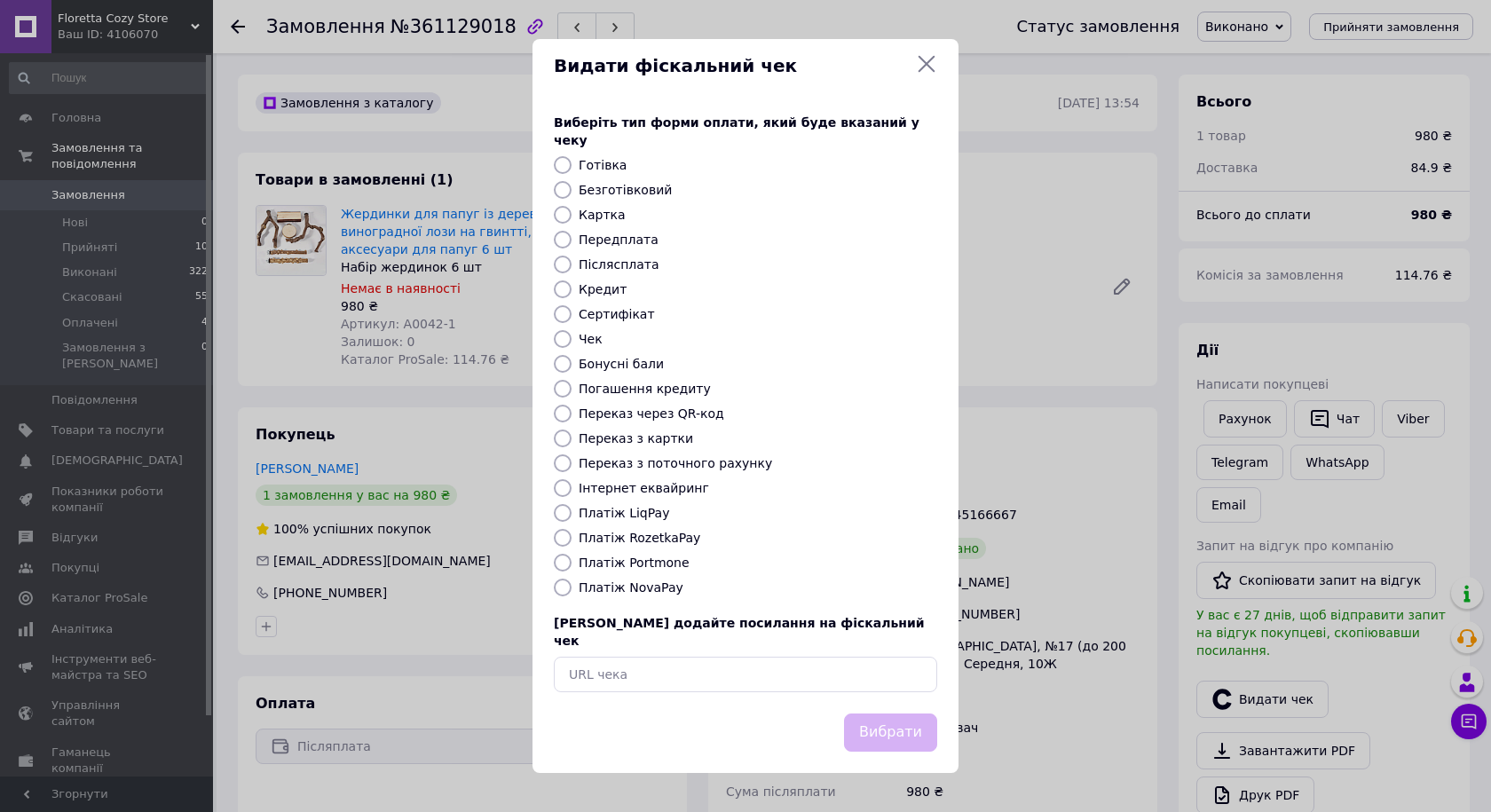
click at [557, 258] on input "Післясплата" at bounding box center [562, 264] width 18 height 18
radio input "true"
click at [899, 714] on button "Вибрати" at bounding box center [890, 731] width 93 height 38
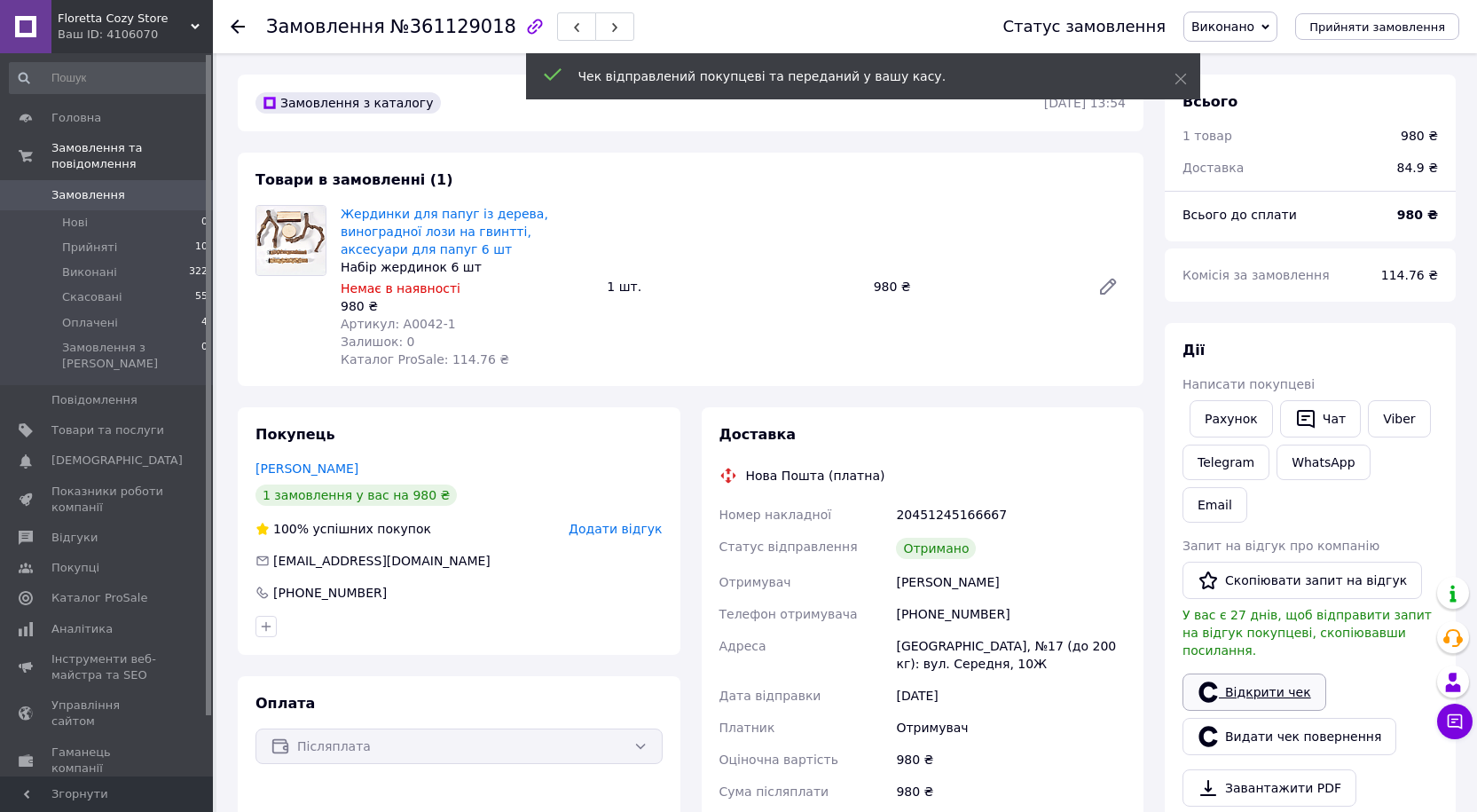
click at [1266, 673] on link "Відкрити чек" at bounding box center [1254, 691] width 144 height 37
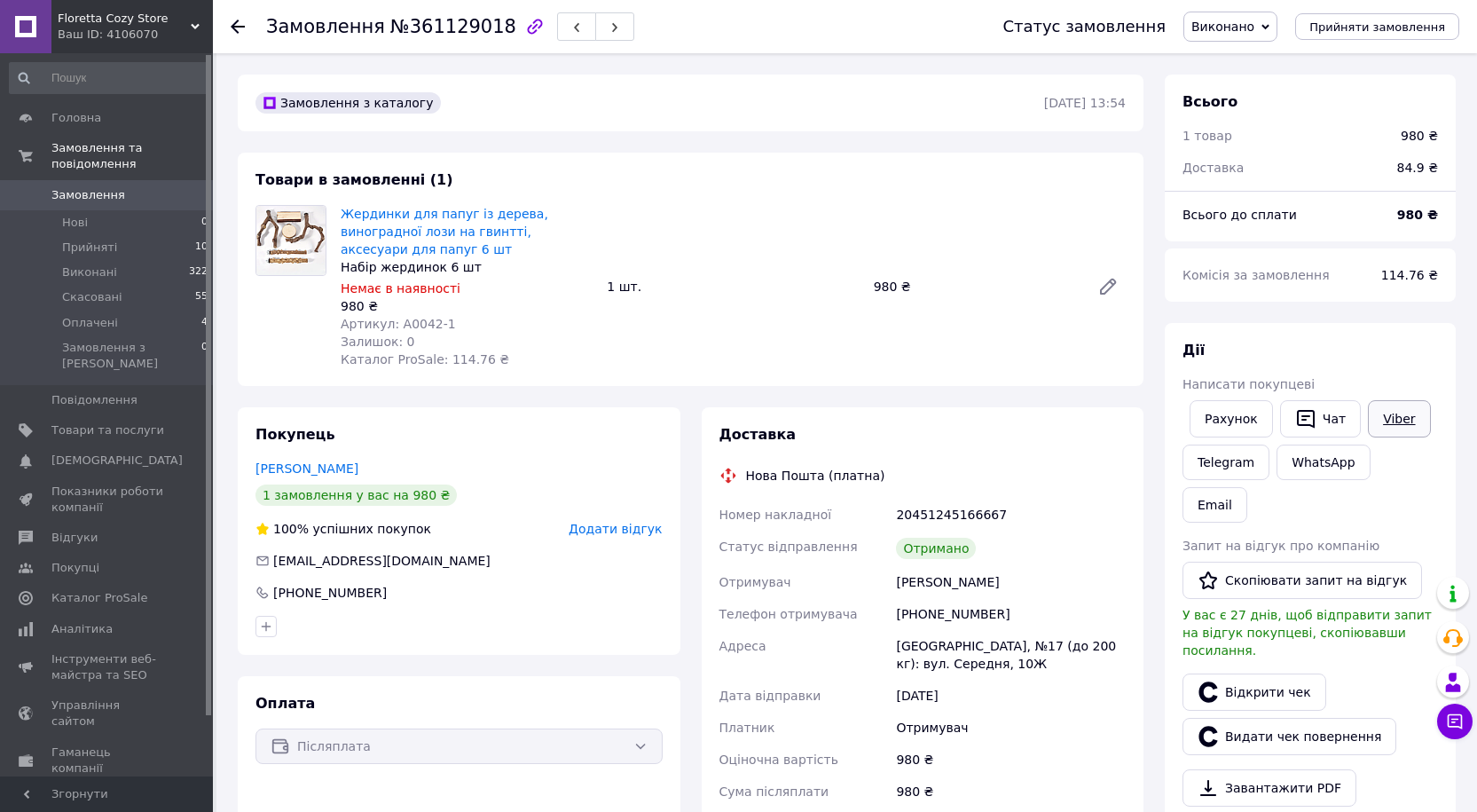
click at [1393, 425] on link "Viber" at bounding box center [1399, 419] width 62 height 37
click at [1388, 424] on link "Viber" at bounding box center [1399, 419] width 62 height 37
click at [1392, 420] on link "Viber" at bounding box center [1399, 419] width 62 height 37
click at [1283, 561] on button "Скопіювати запит на відгук" at bounding box center [1302, 580] width 240 height 37
click at [227, 24] on div "Замовлення №361129018 Статус замовлення Виконано Прийнято Скасовано Оплачено Пр…" at bounding box center [845, 26] width 1264 height 53
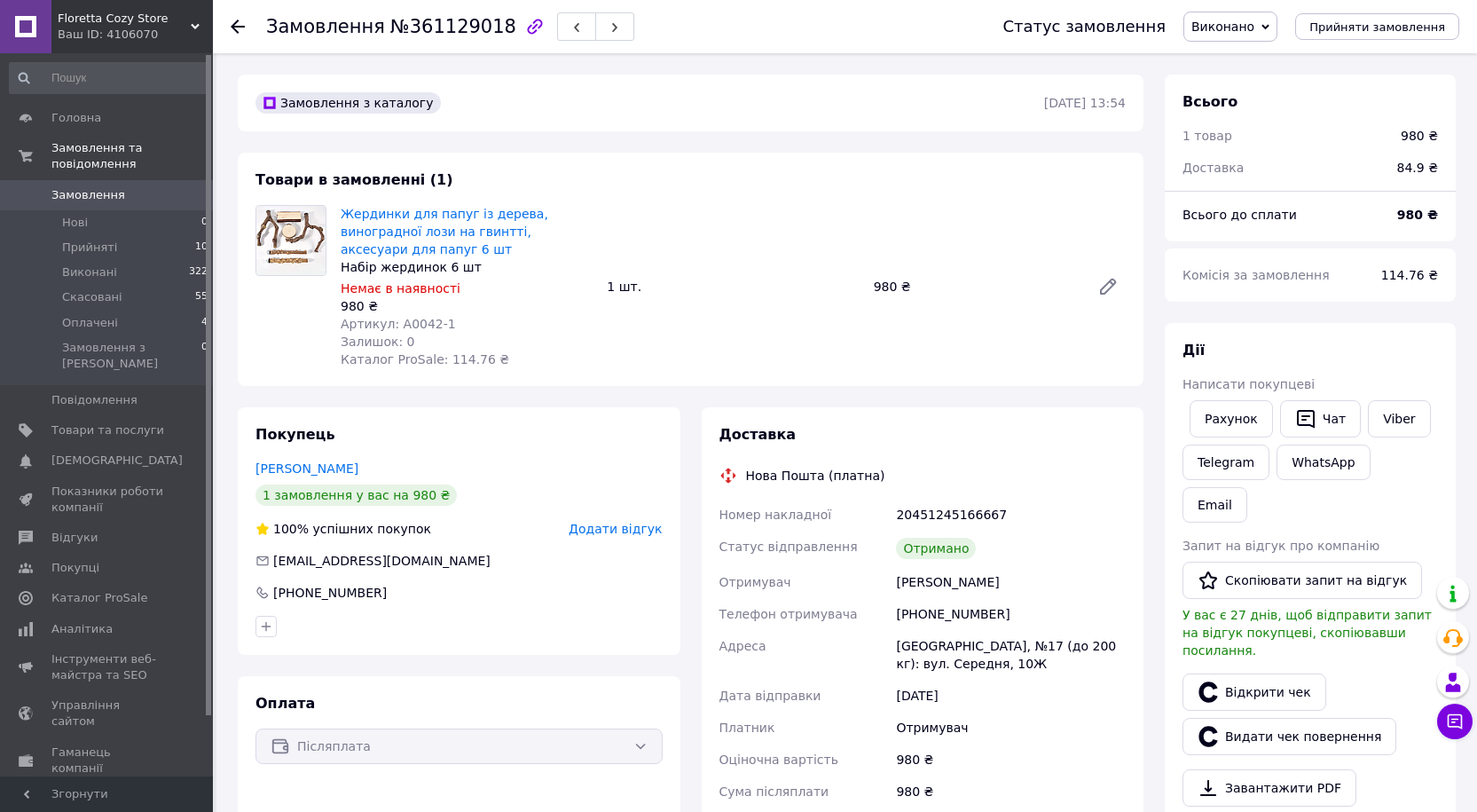
click at [239, 27] on use at bounding box center [238, 26] width 14 height 14
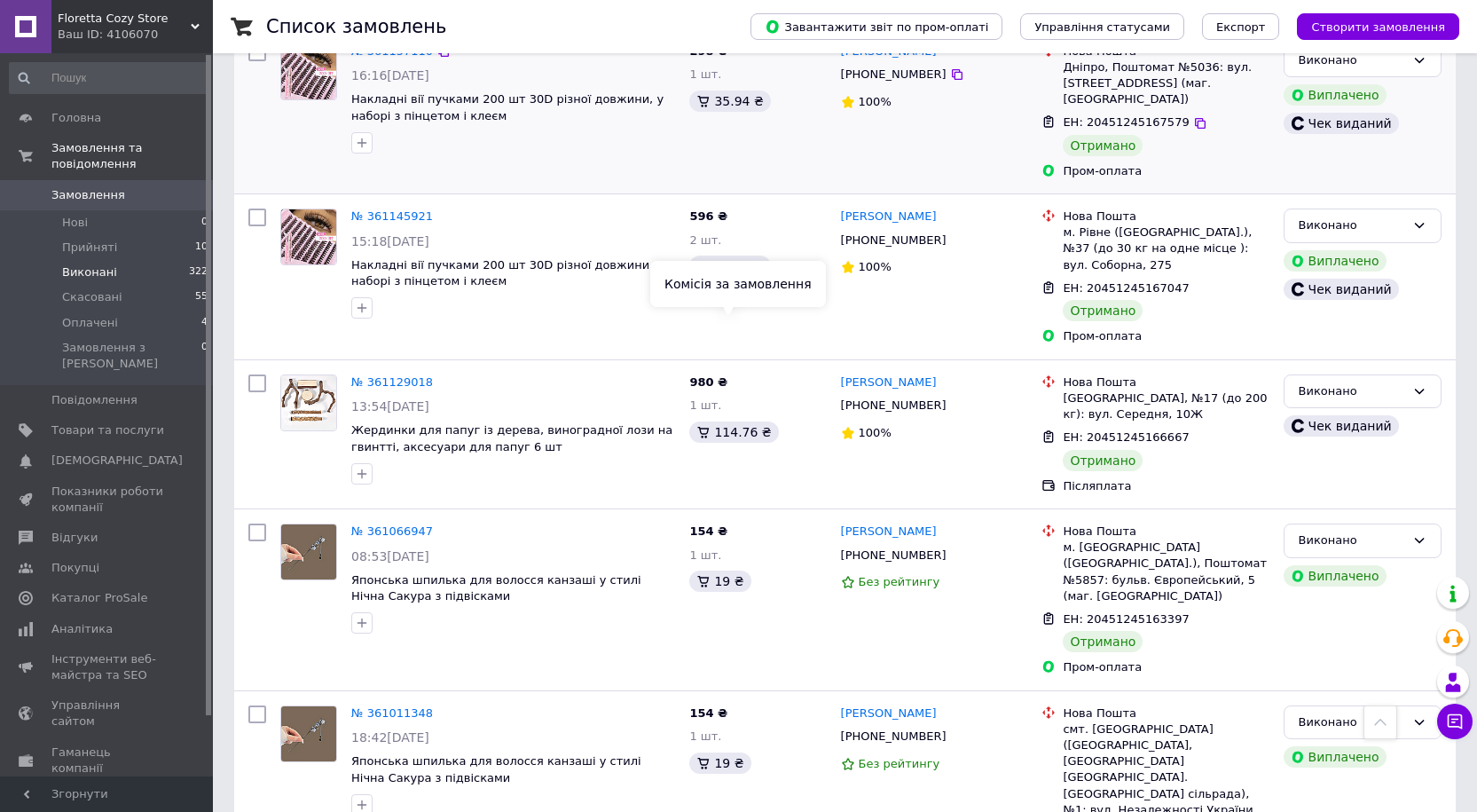
scroll to position [975, 0]
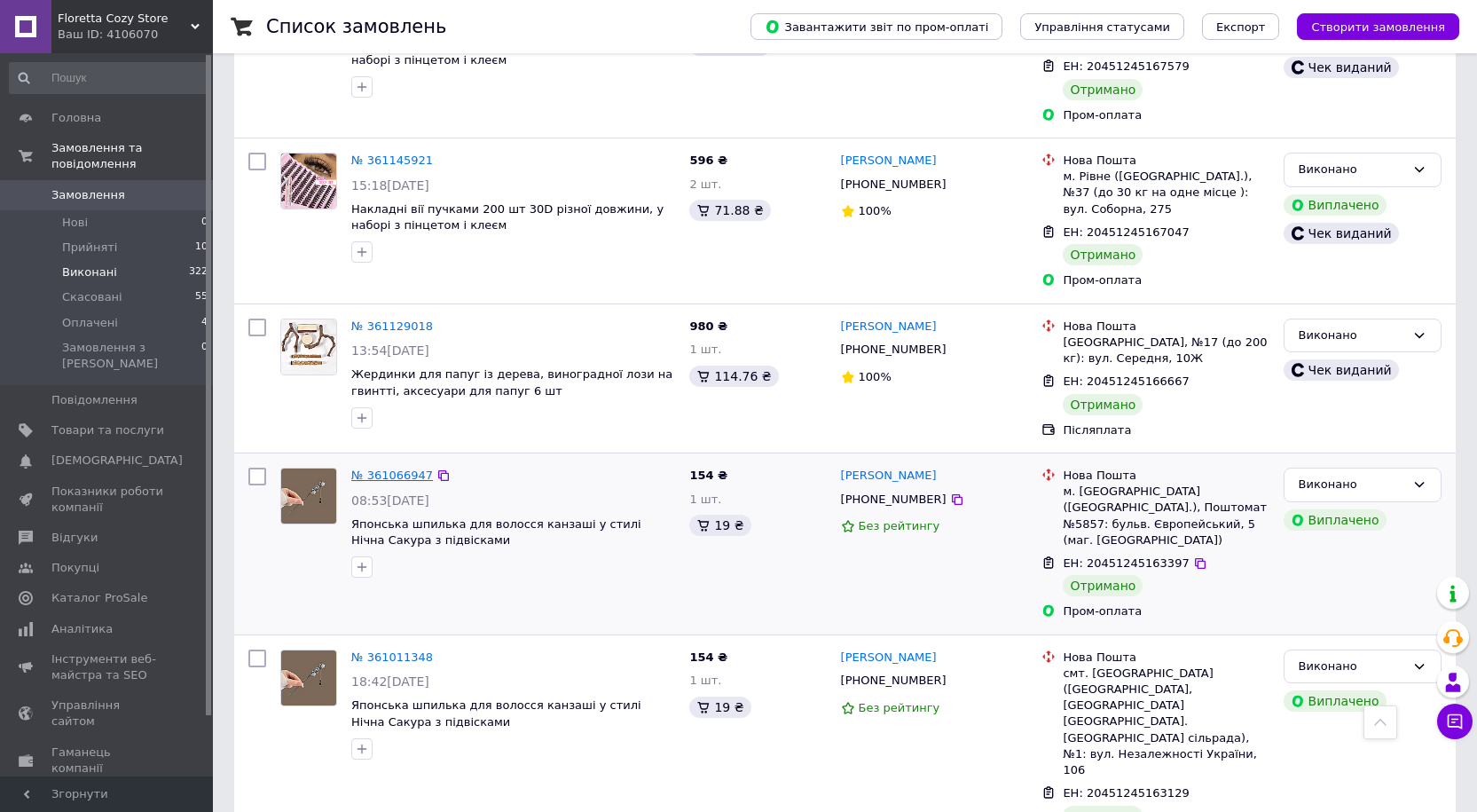
click at [381, 469] on link "№ 361066947" at bounding box center [393, 475] width 82 height 13
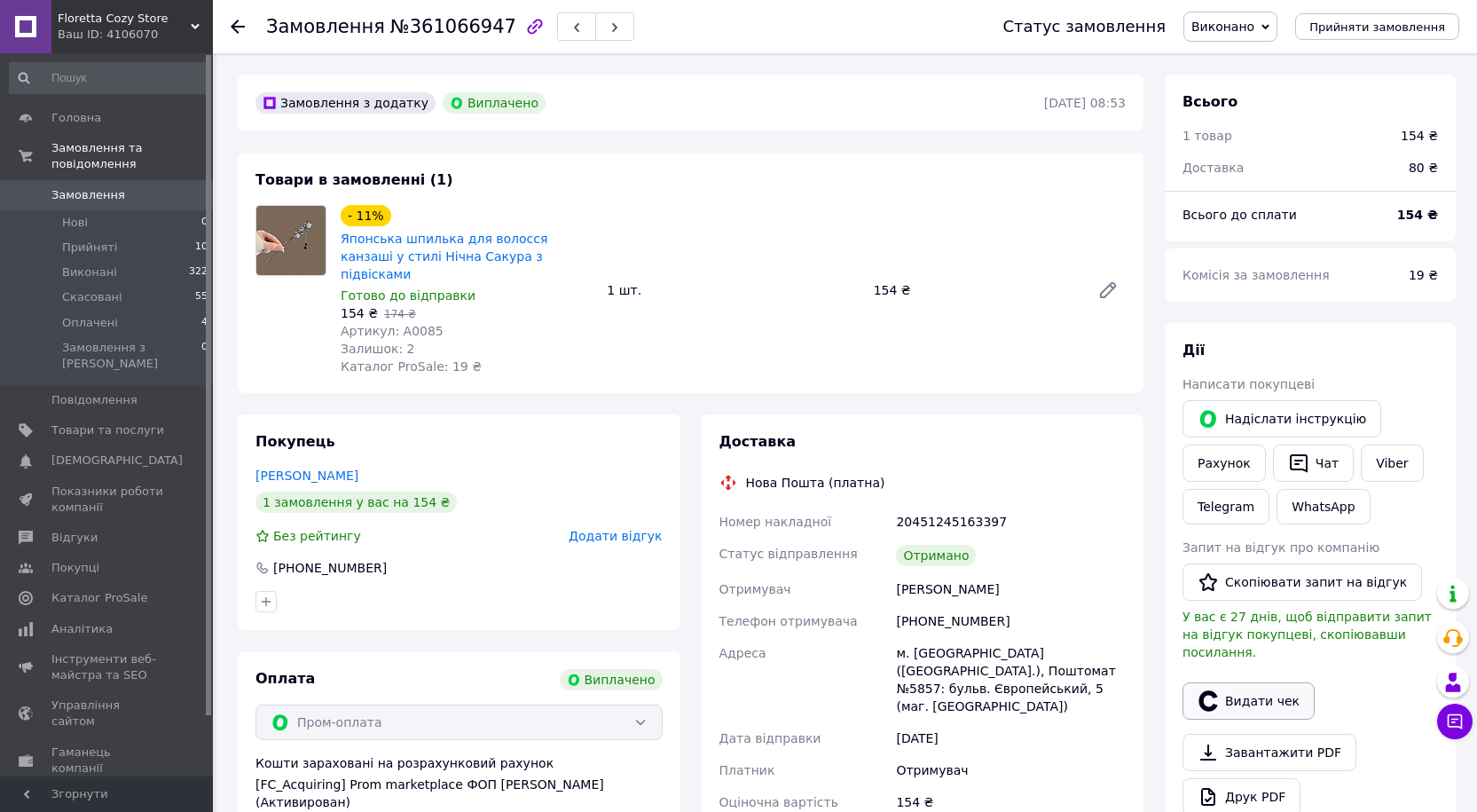
click at [1273, 691] on button "Видати чек" at bounding box center [1249, 701] width 132 height 37
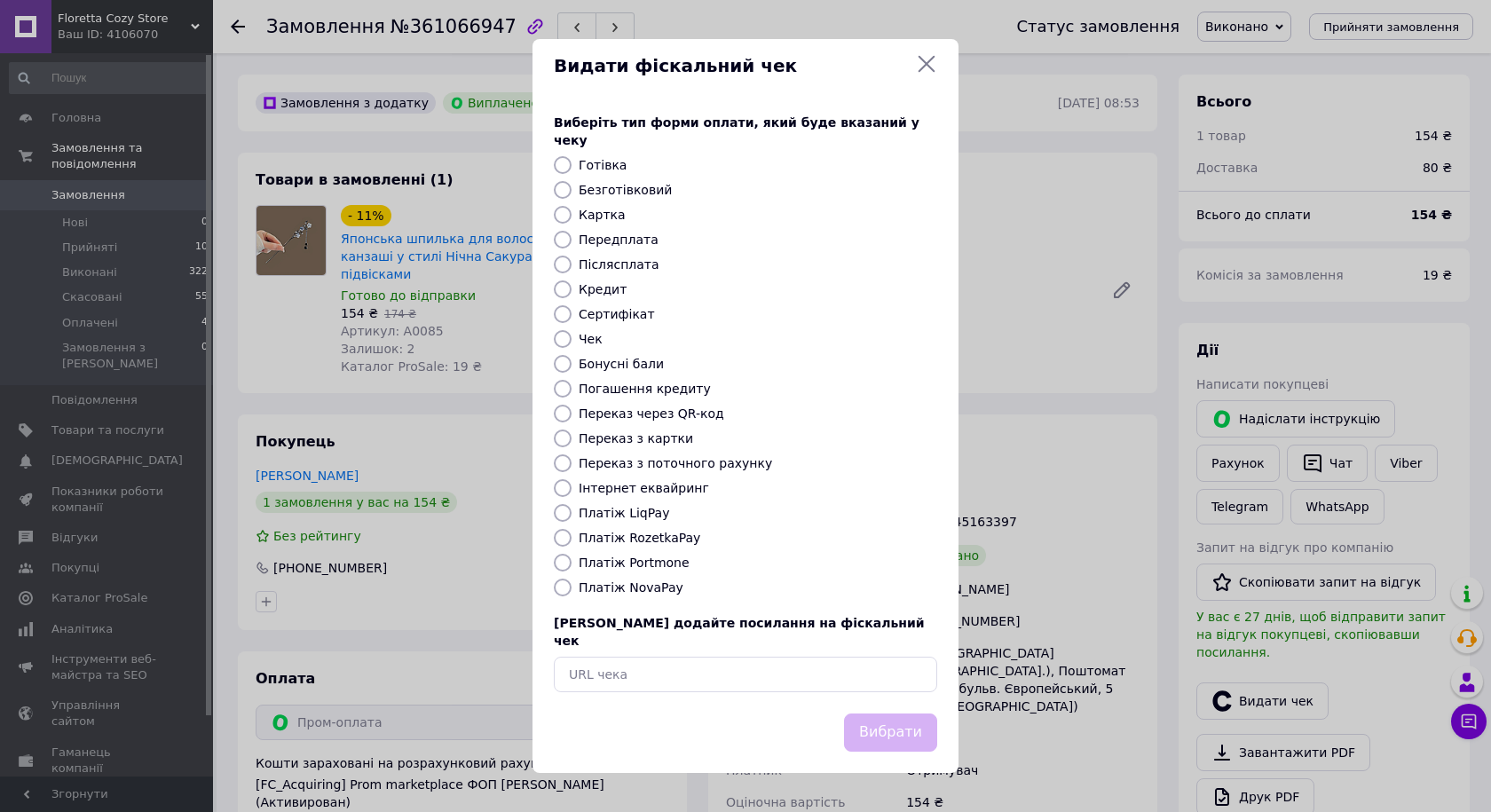
click at [565, 195] on input "Безготівковий" at bounding box center [562, 189] width 18 height 18
radio input "true"
click at [903, 714] on button "Вибрати" at bounding box center [890, 731] width 93 height 38
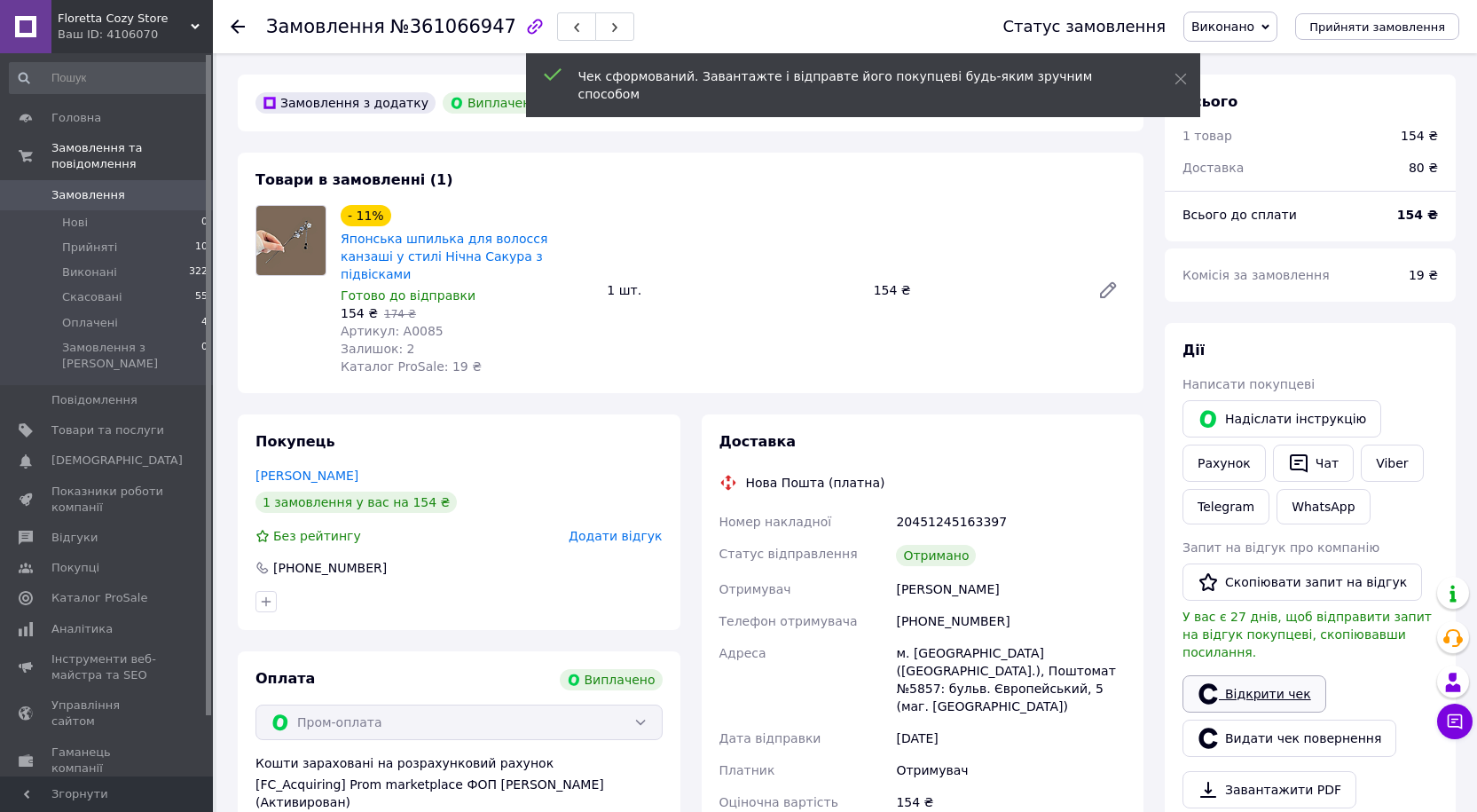
click at [1279, 684] on link "Відкрити чек" at bounding box center [1254, 693] width 144 height 37
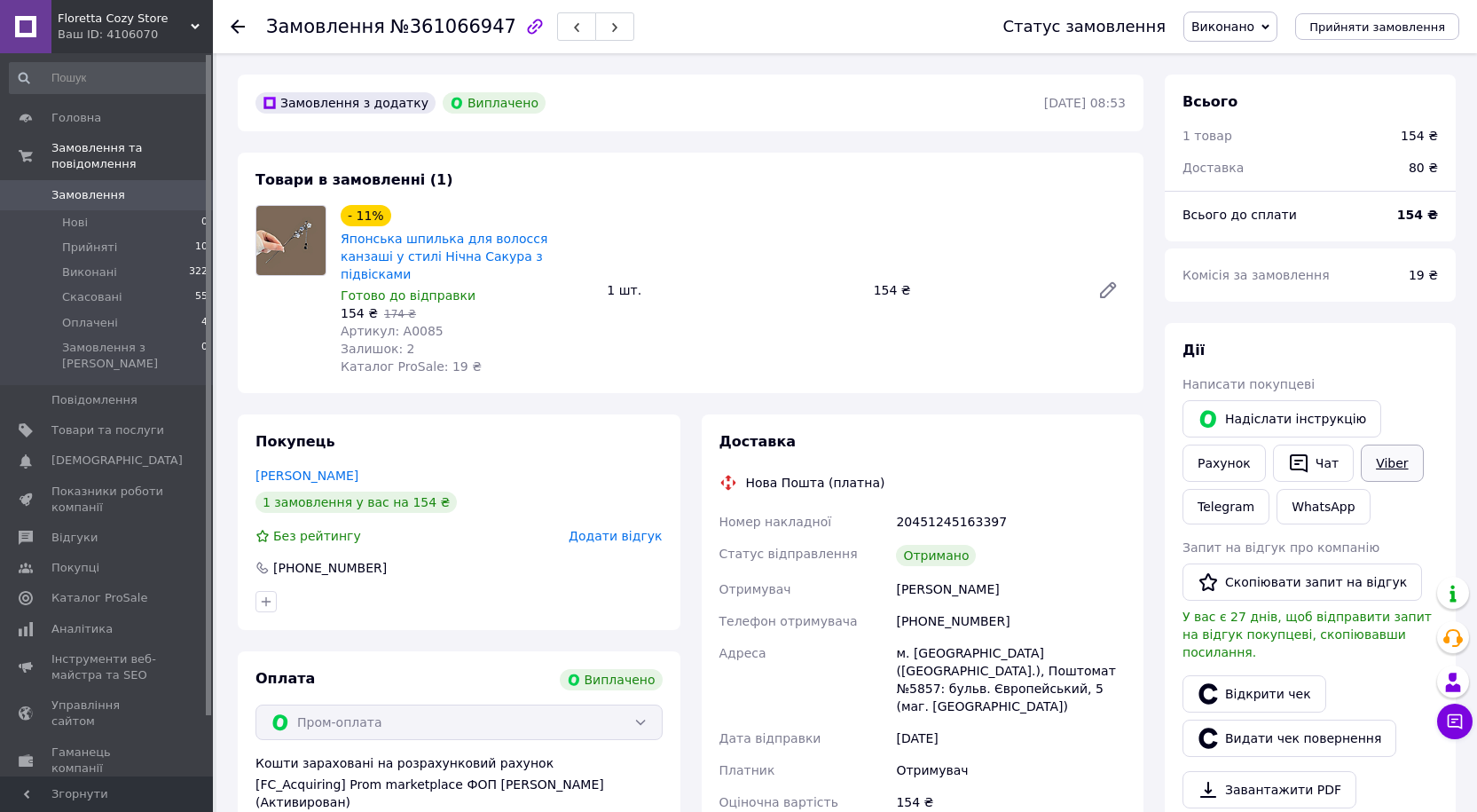
click at [1376, 466] on link "Viber" at bounding box center [1392, 463] width 62 height 37
click at [1392, 473] on link "Viber" at bounding box center [1392, 463] width 62 height 37
click at [1386, 465] on link "Viber" at bounding box center [1392, 463] width 62 height 37
click at [1386, 464] on link "Viber" at bounding box center [1392, 463] width 62 height 37
click at [95, 530] on span "Відгуки" at bounding box center [107, 537] width 112 height 16
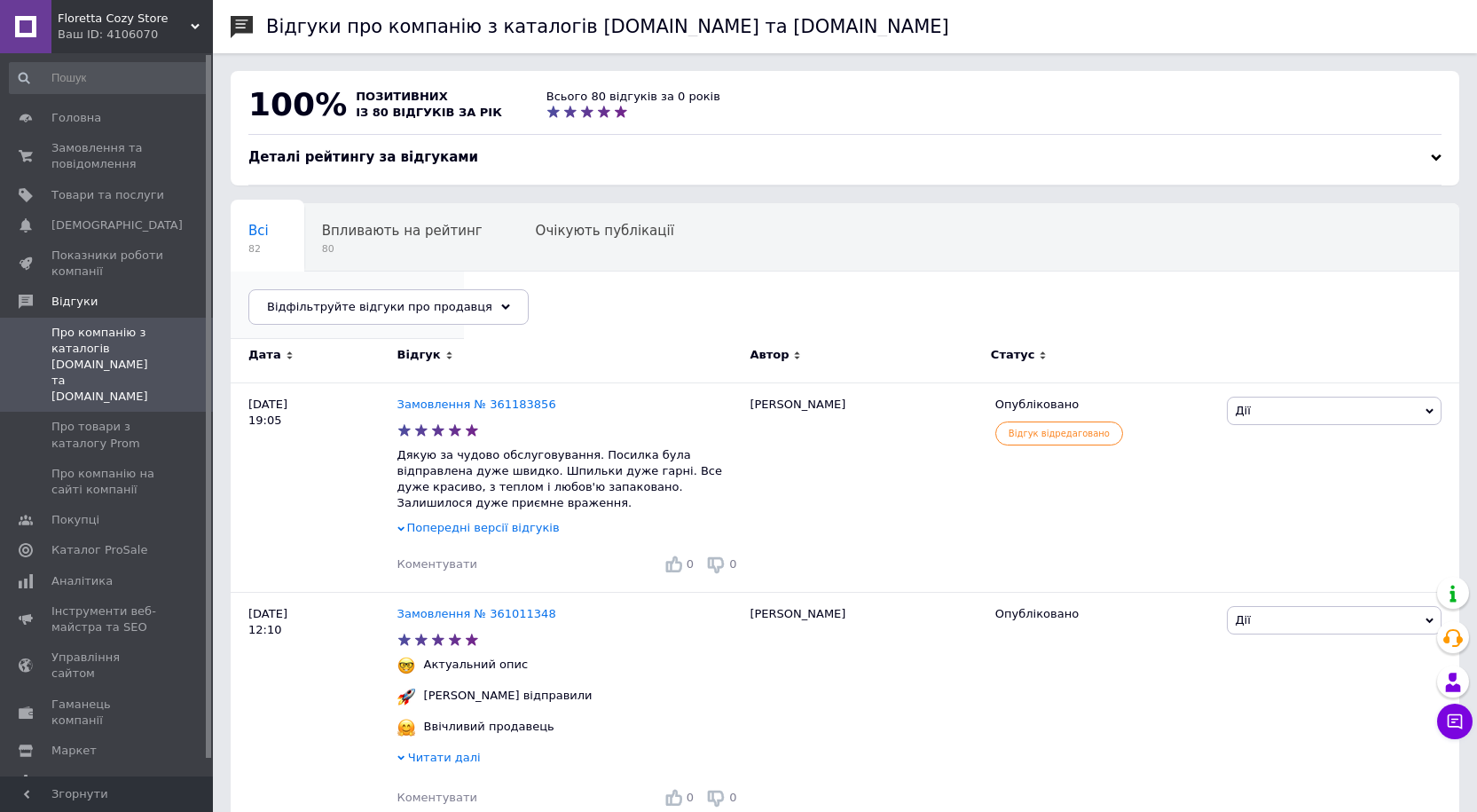
click at [429, 290] on span "Опубліковані без комен..." at bounding box center [339, 298] width 180 height 16
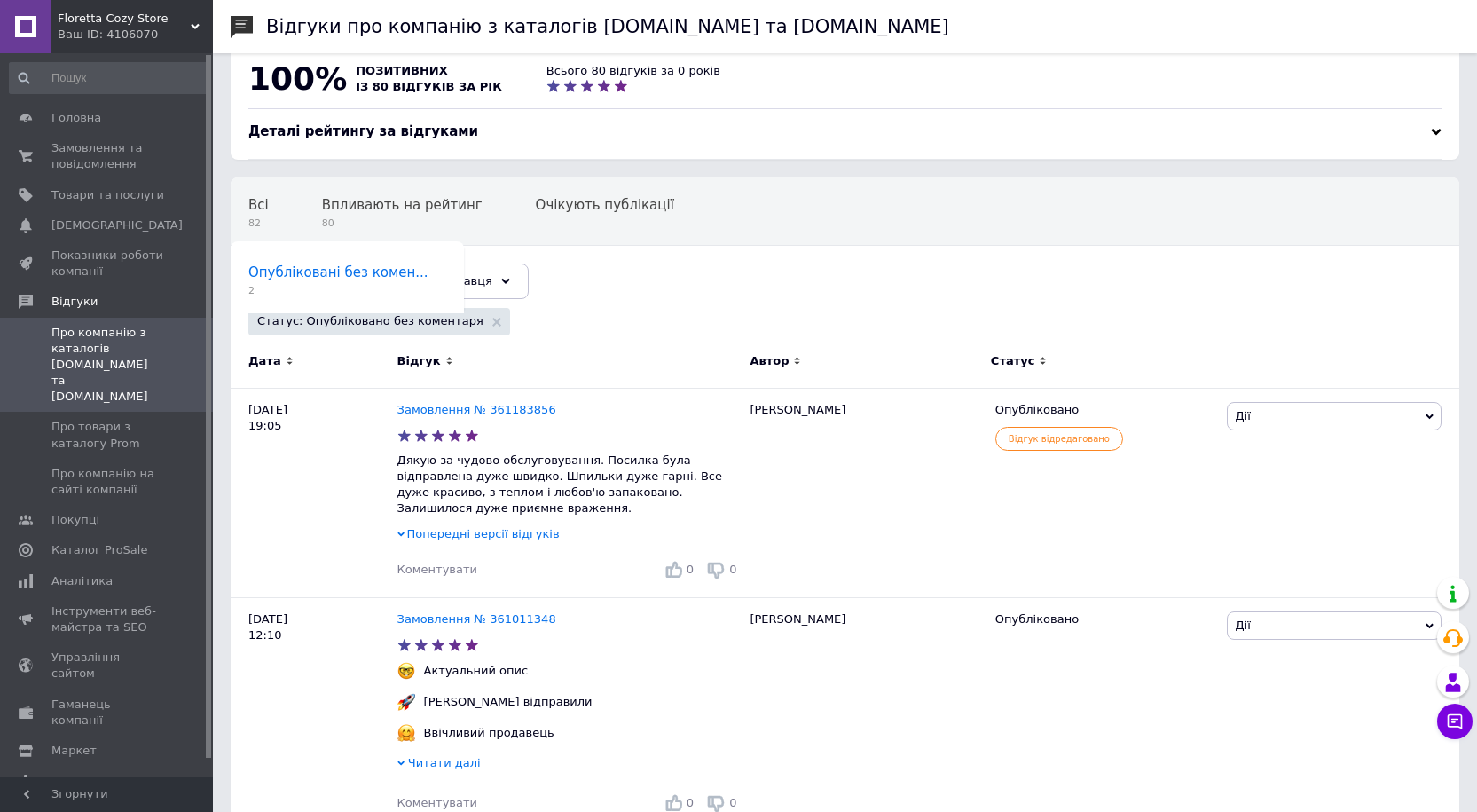
scroll to position [50, 0]
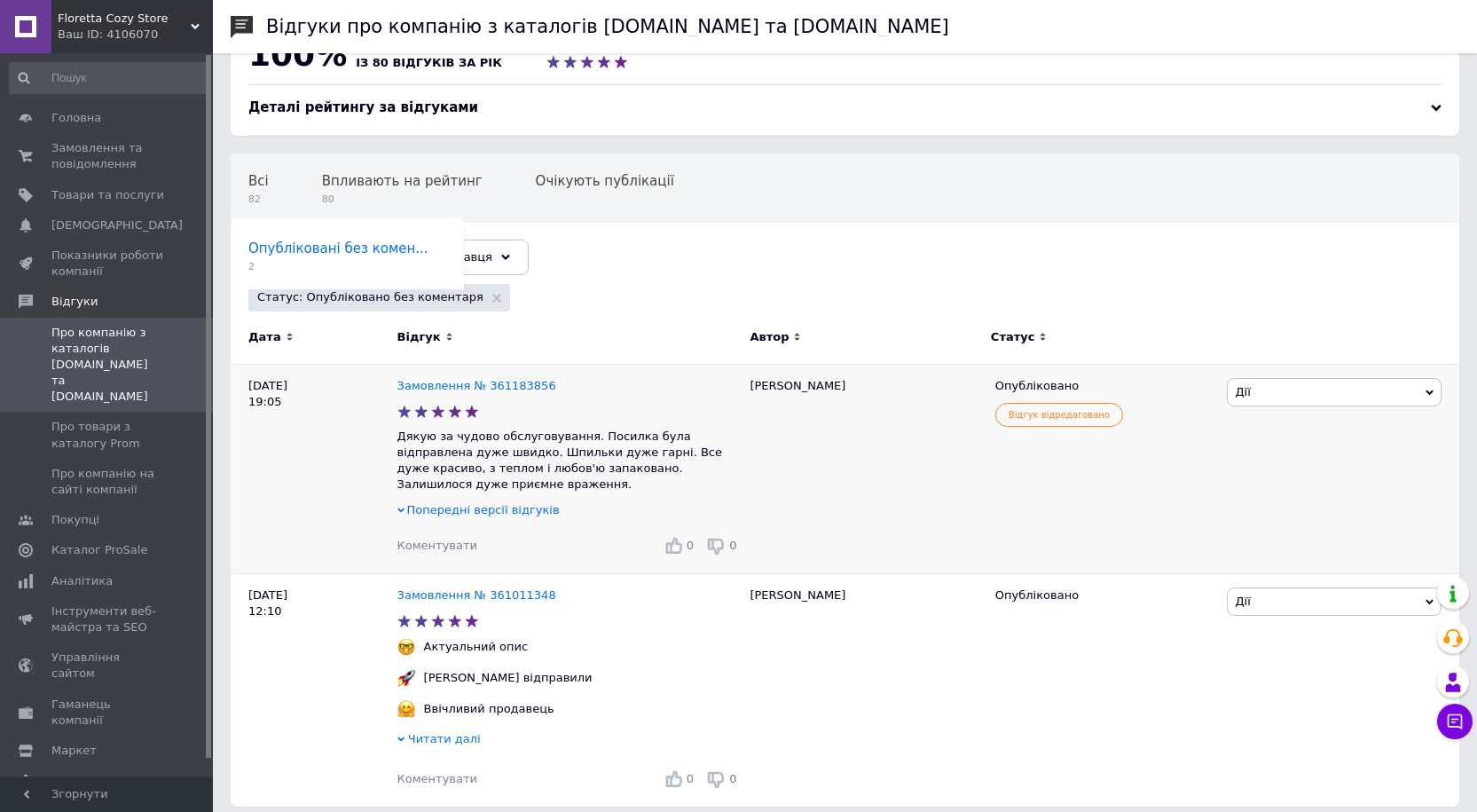
click at [440, 503] on span "Попередні версії відгуків" at bounding box center [484, 509] width 152 height 13
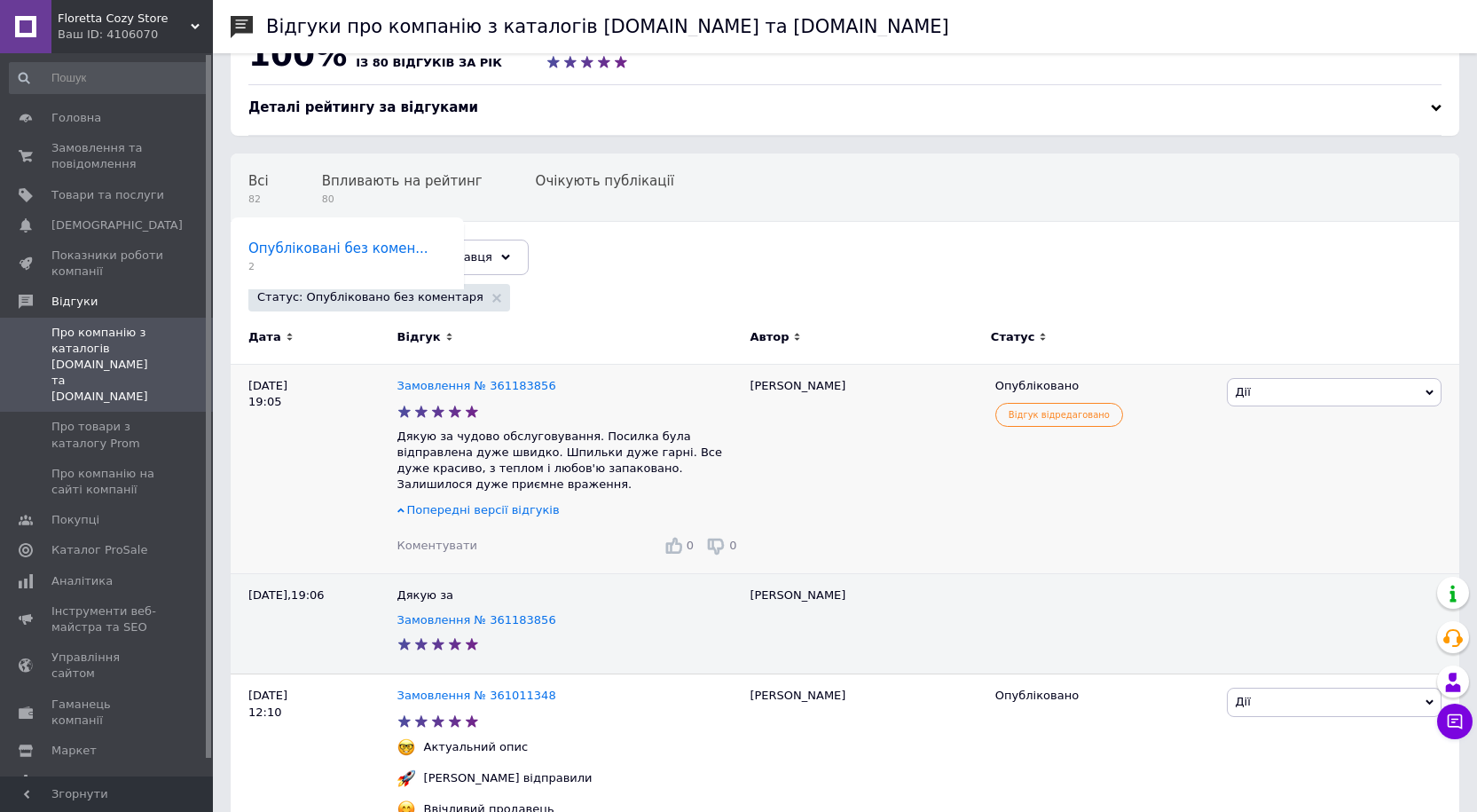
click at [413, 503] on span "Попередні версії відгуків" at bounding box center [484, 509] width 152 height 13
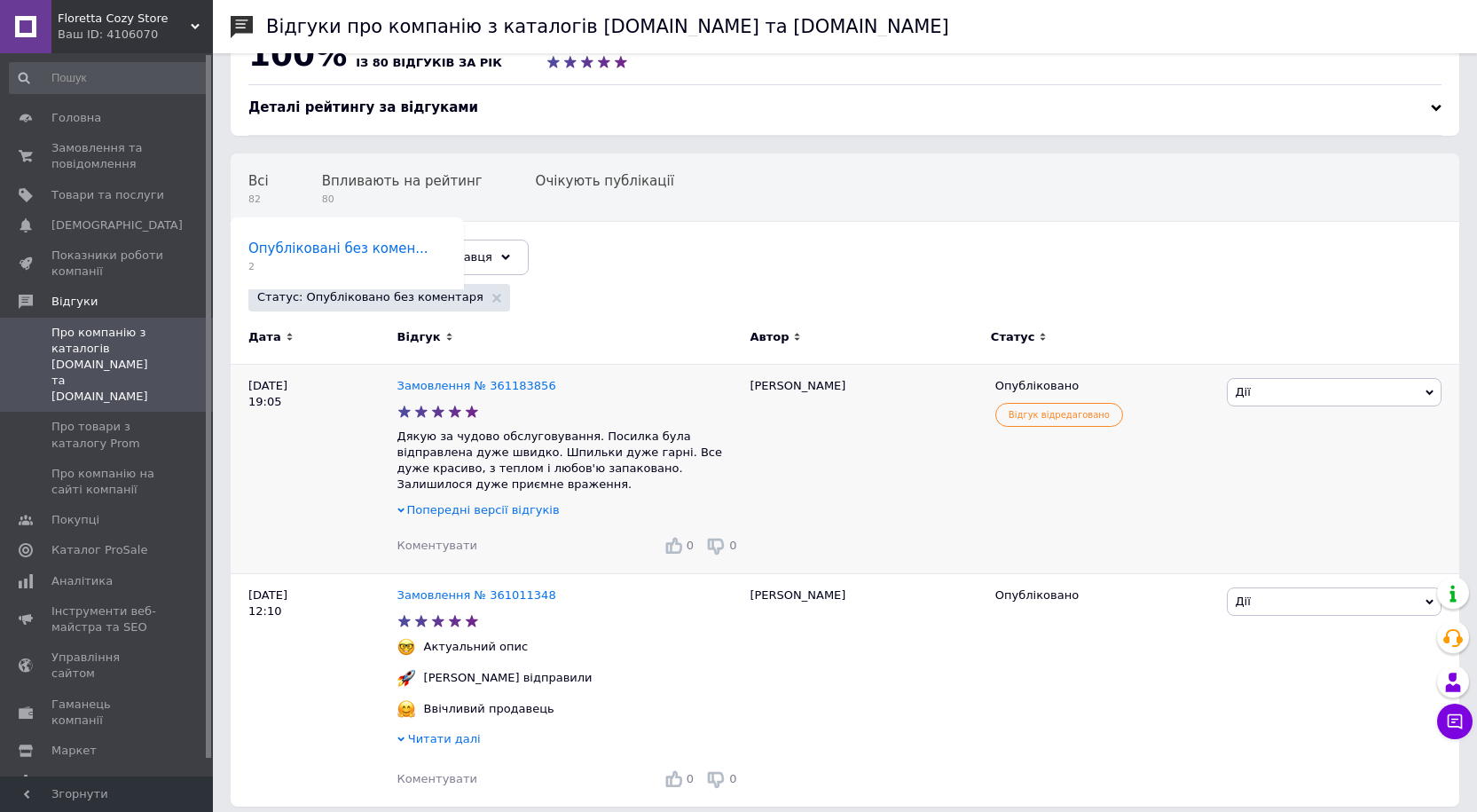
click at [413, 503] on span "Попередні версії відгуків" at bounding box center [484, 509] width 152 height 13
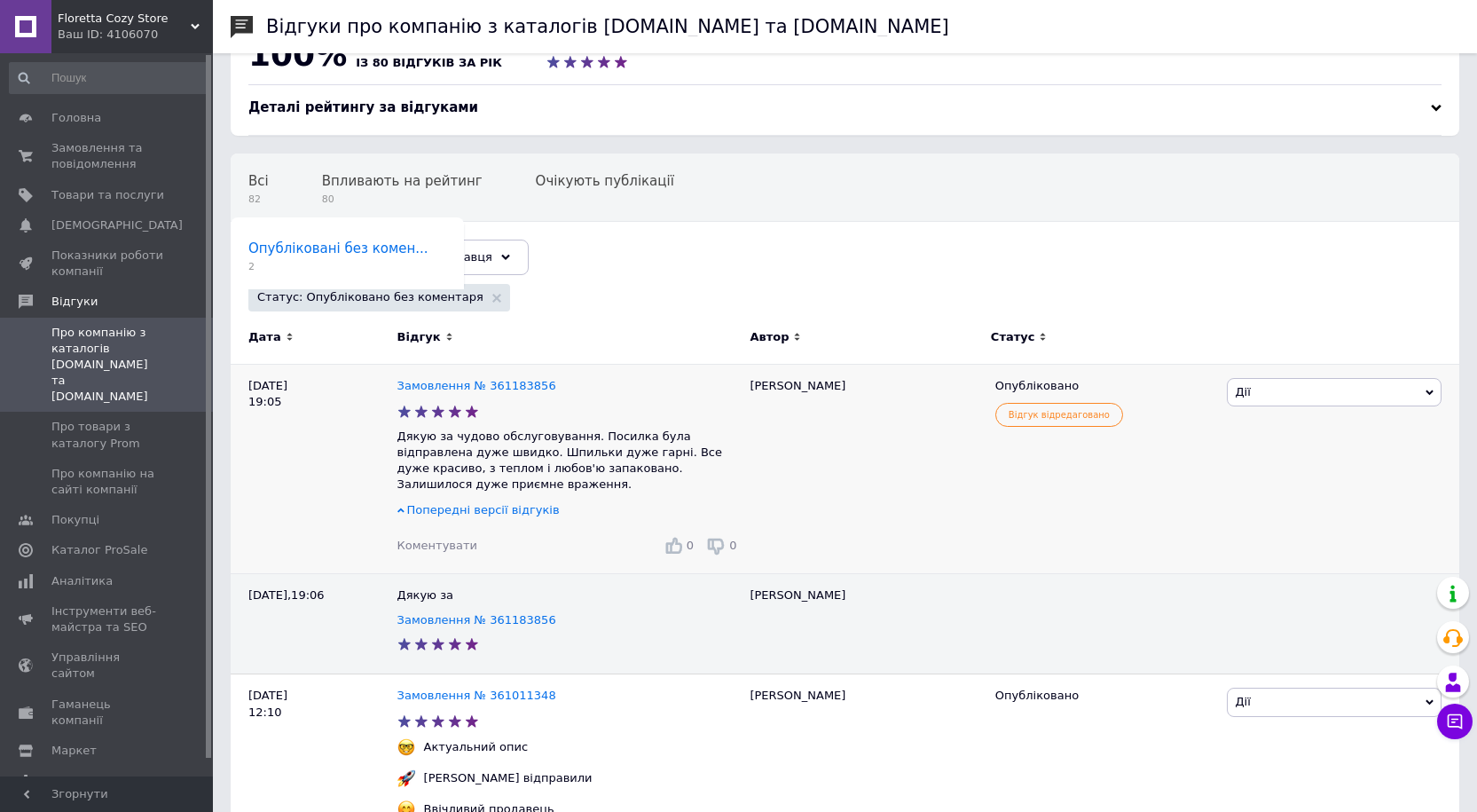
click at [413, 503] on span "Попередні версії відгуків" at bounding box center [484, 509] width 152 height 13
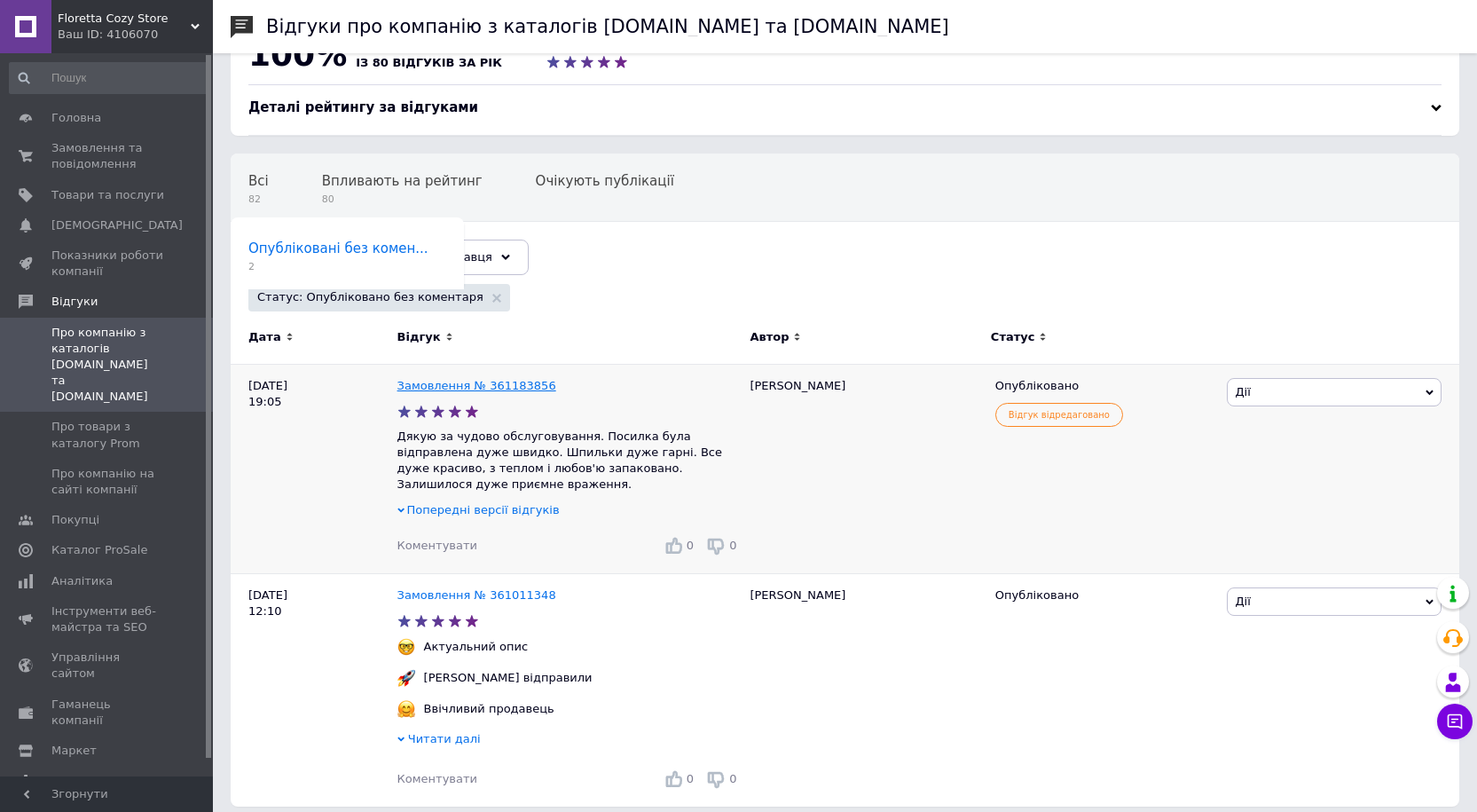
click at [447, 385] on link "Замовлення № 361183856" at bounding box center [476, 385] width 159 height 13
